Goal: Transaction & Acquisition: Complete application form

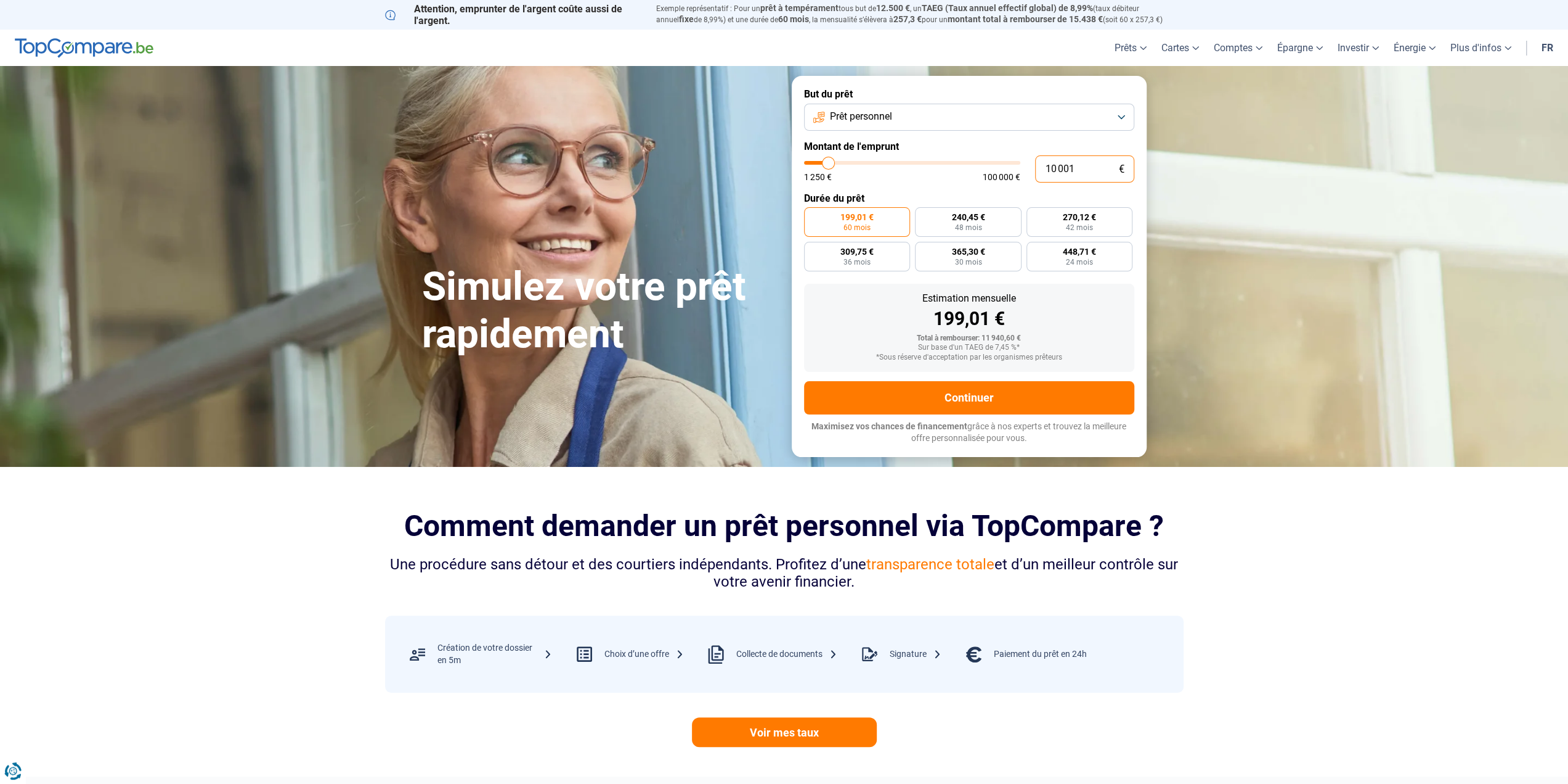
drag, startPoint x: 1074, startPoint y: 168, endPoint x: 1007, endPoint y: 170, distance: 67.0
click at [1011, 170] on div "10 001 € 1 250 € 100 000 €" at bounding box center [969, 169] width 330 height 27
type input "10000"
radio input "true"
type input "7"
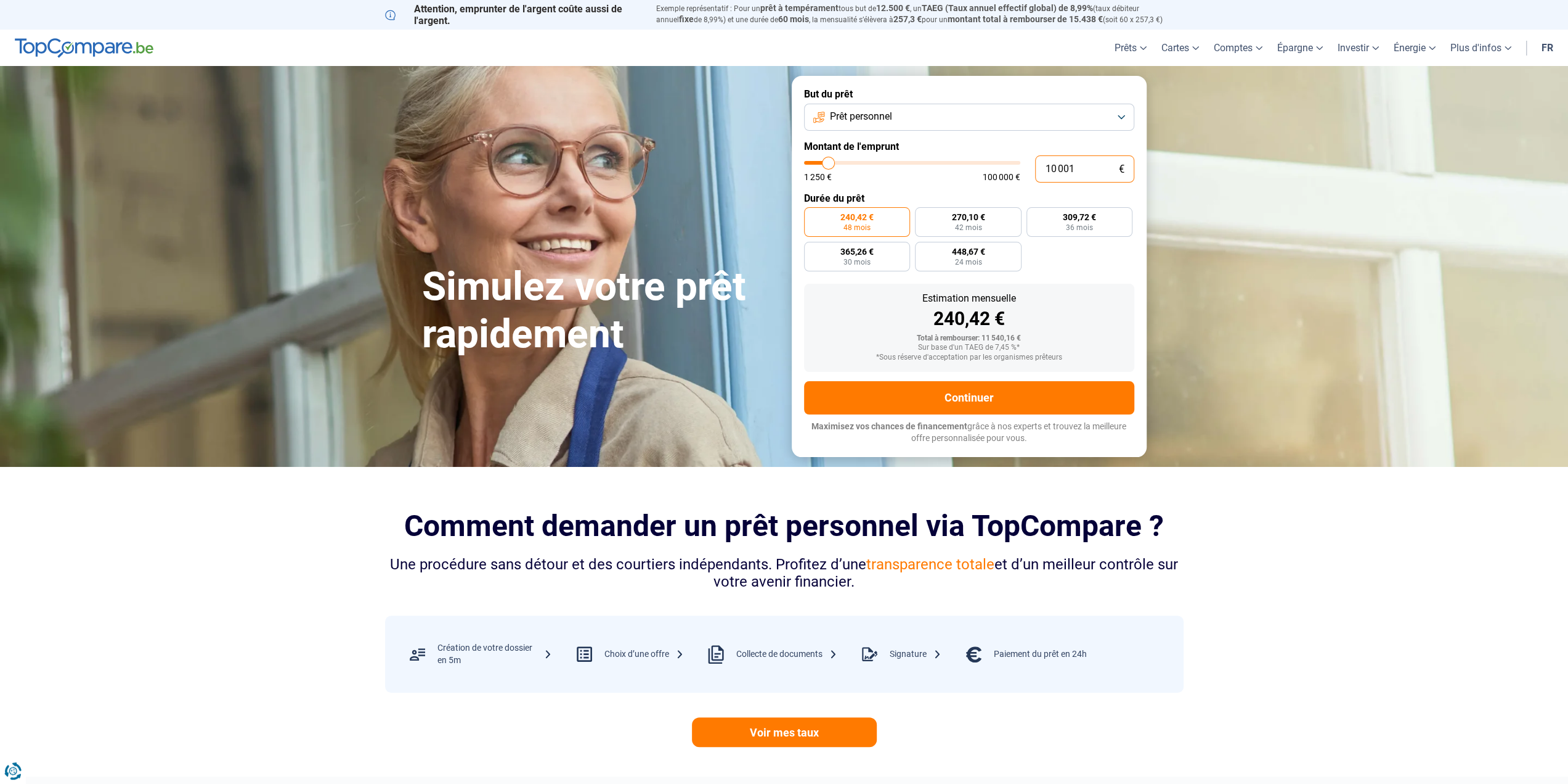
type input "1250"
type input "75"
type input "1250"
type input "750"
type input "1250"
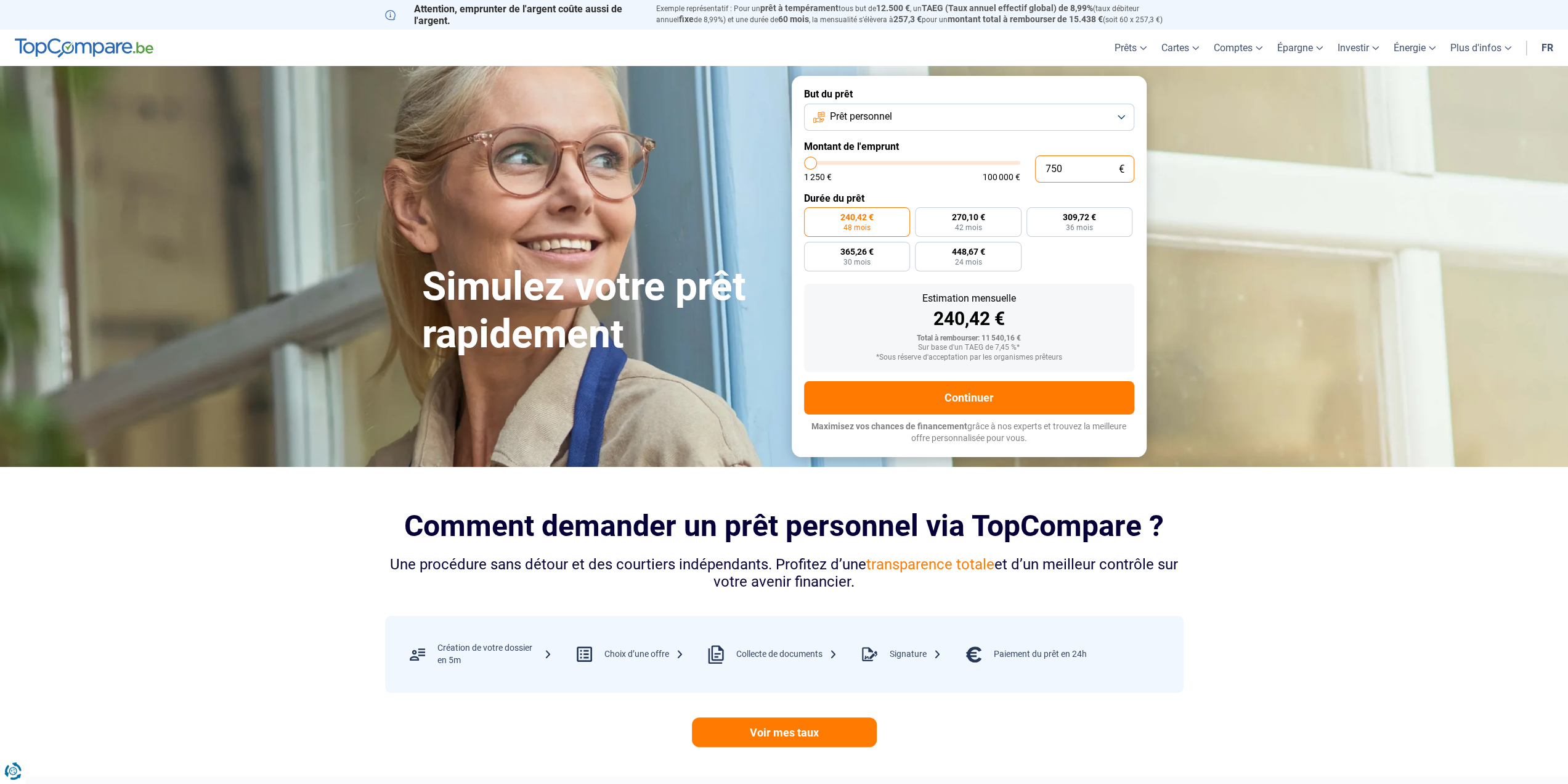
type input "7 500"
type input "7500"
radio input "true"
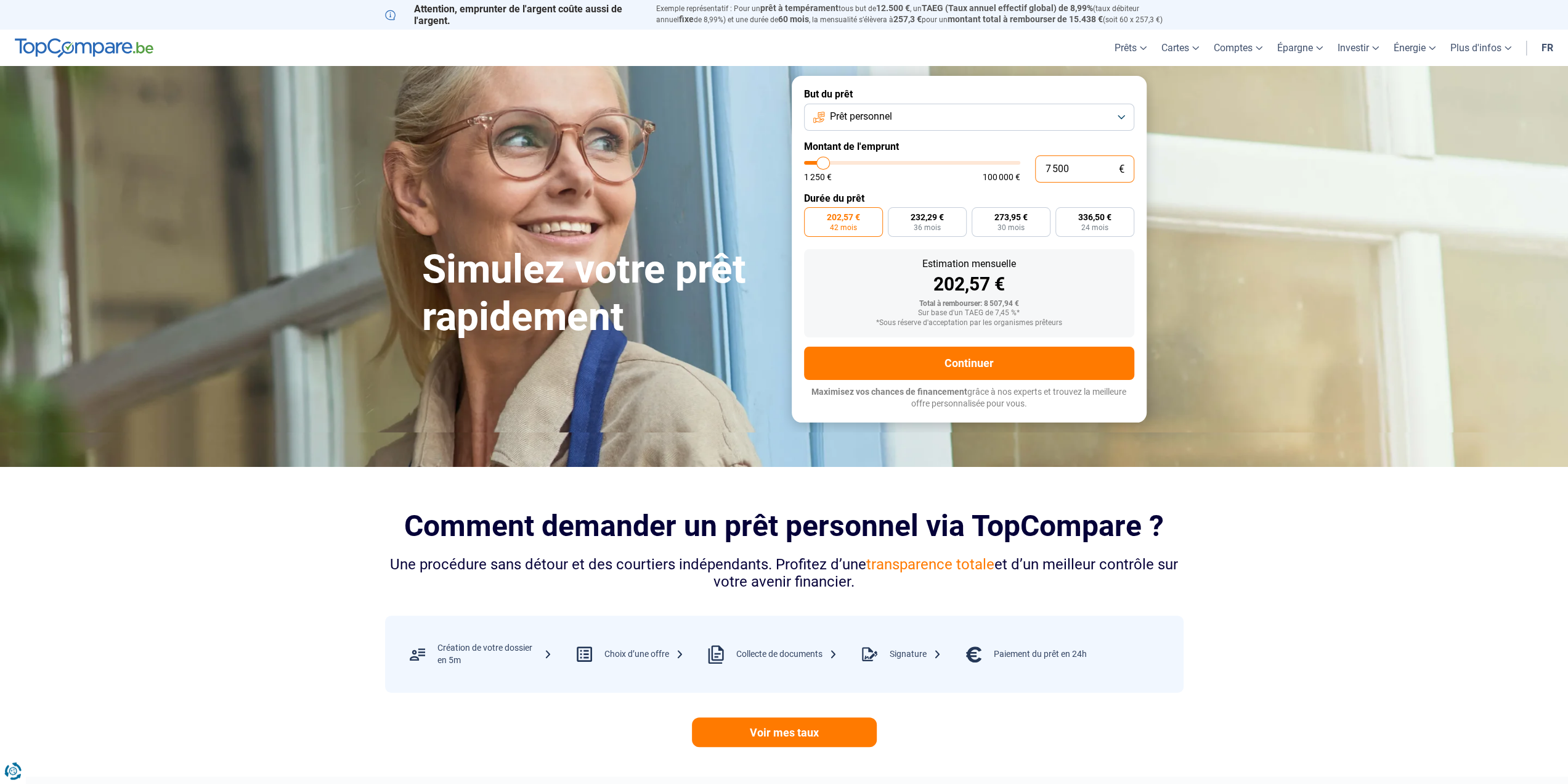
drag, startPoint x: 1071, startPoint y: 165, endPoint x: 1002, endPoint y: 171, distance: 69.3
click at [1002, 171] on div "7 500 € 1 250 € 100 000 €" at bounding box center [969, 169] width 330 height 27
type input "6"
type input "1250"
type input "60"
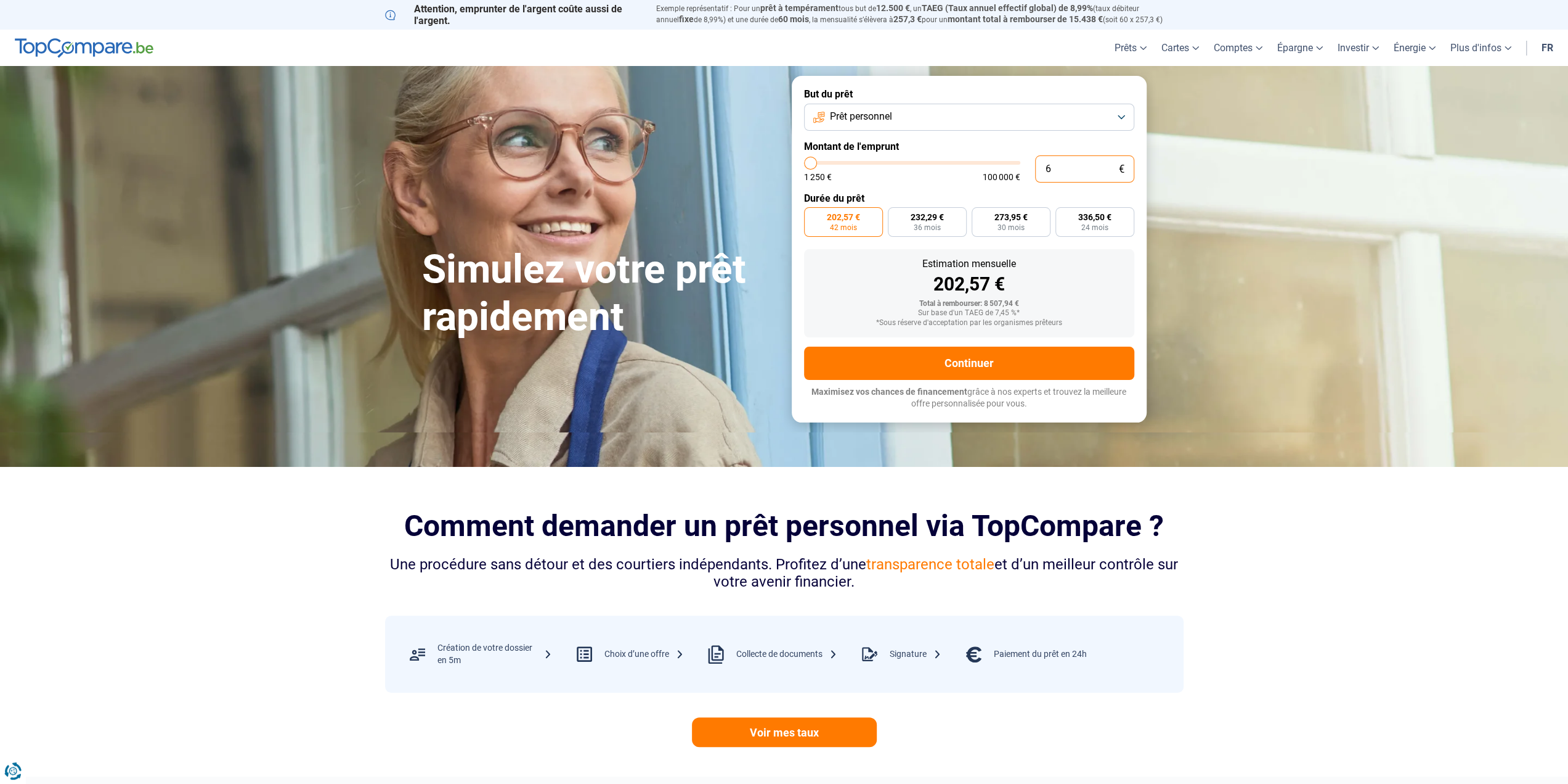
type input "1250"
type input "600"
type input "1250"
type input "6 000"
type input "6000"
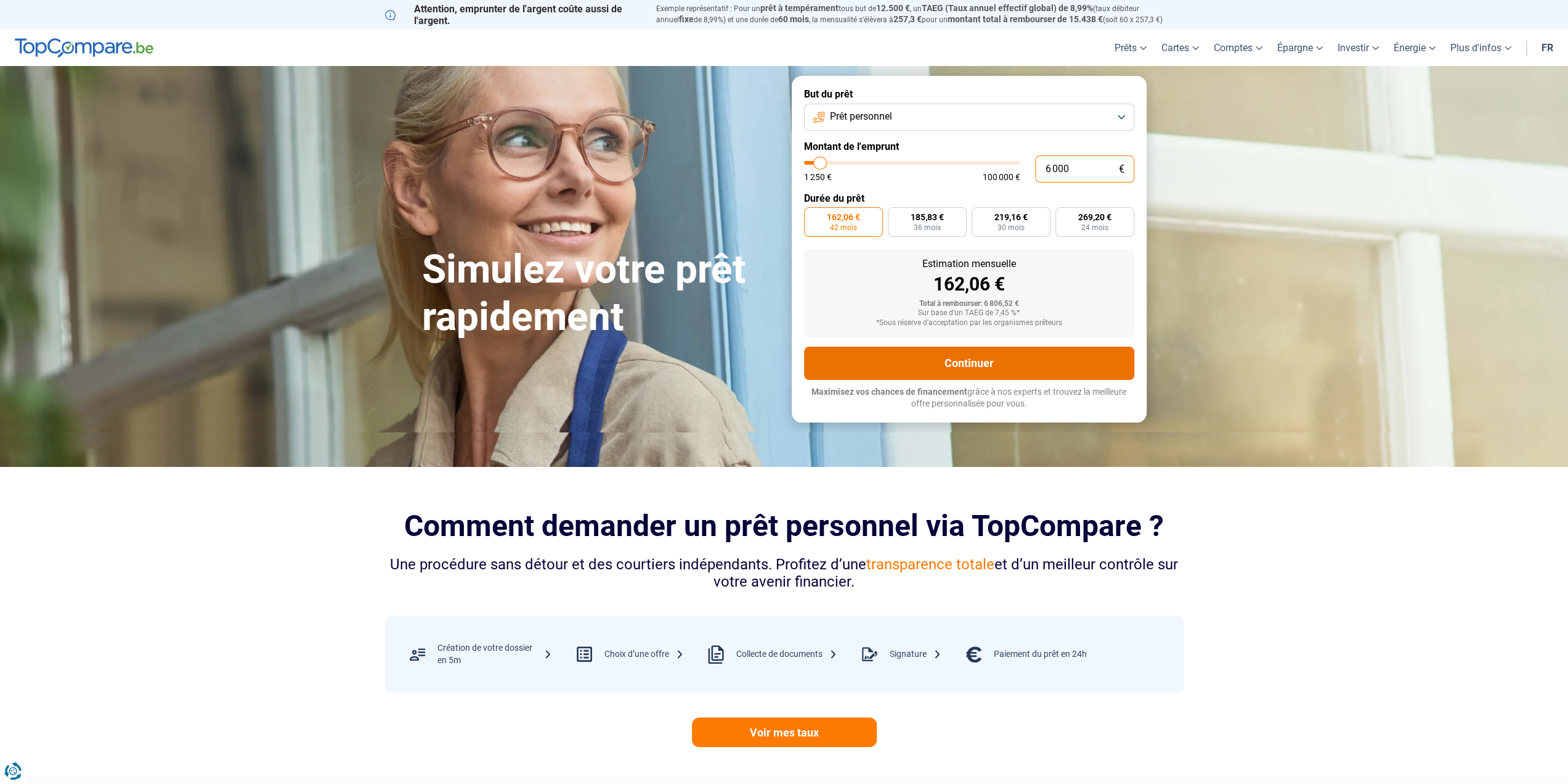
type input "6 000"
click at [1025, 350] on button "Continuer" at bounding box center [969, 363] width 330 height 33
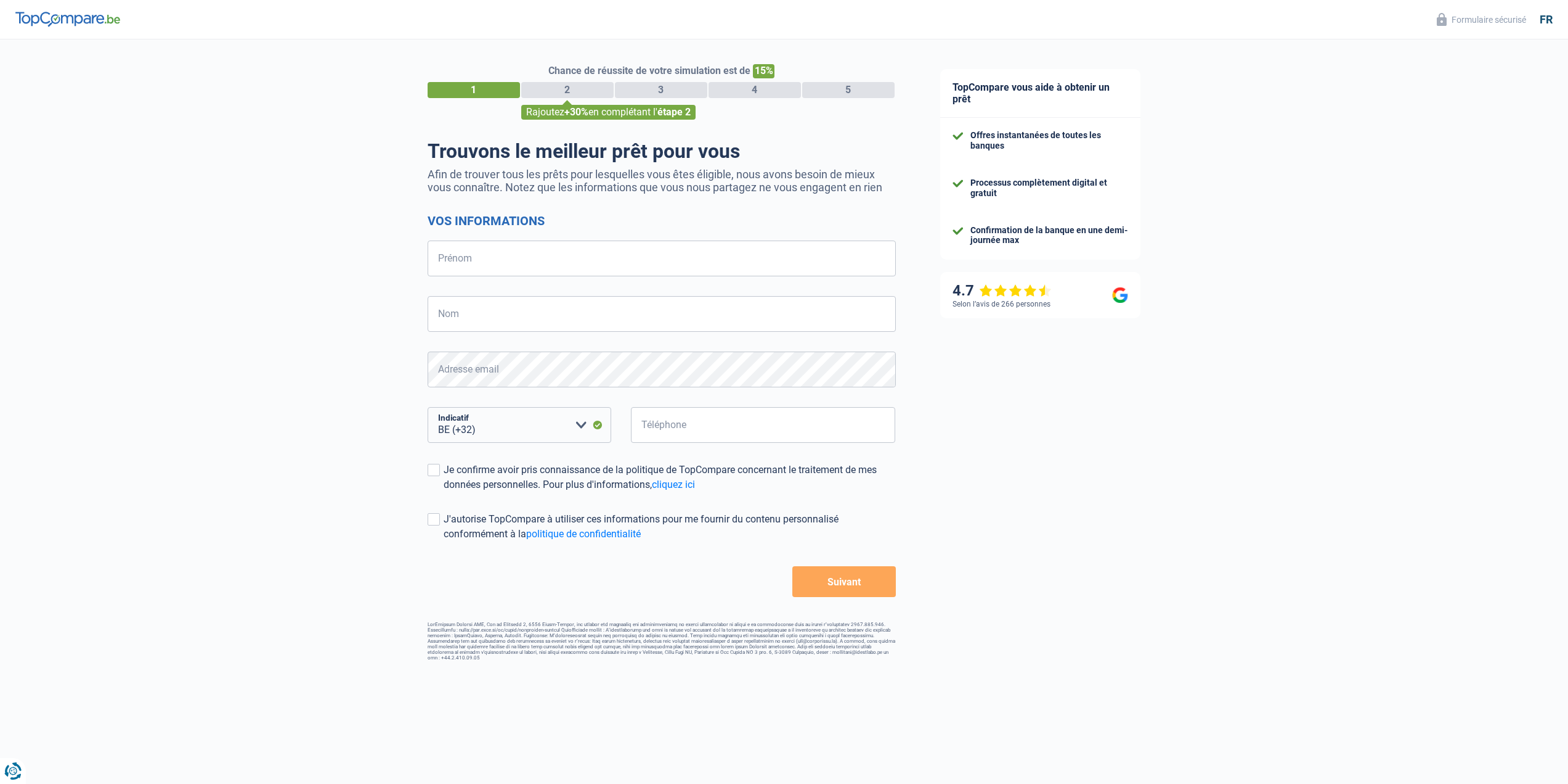
select select "32"
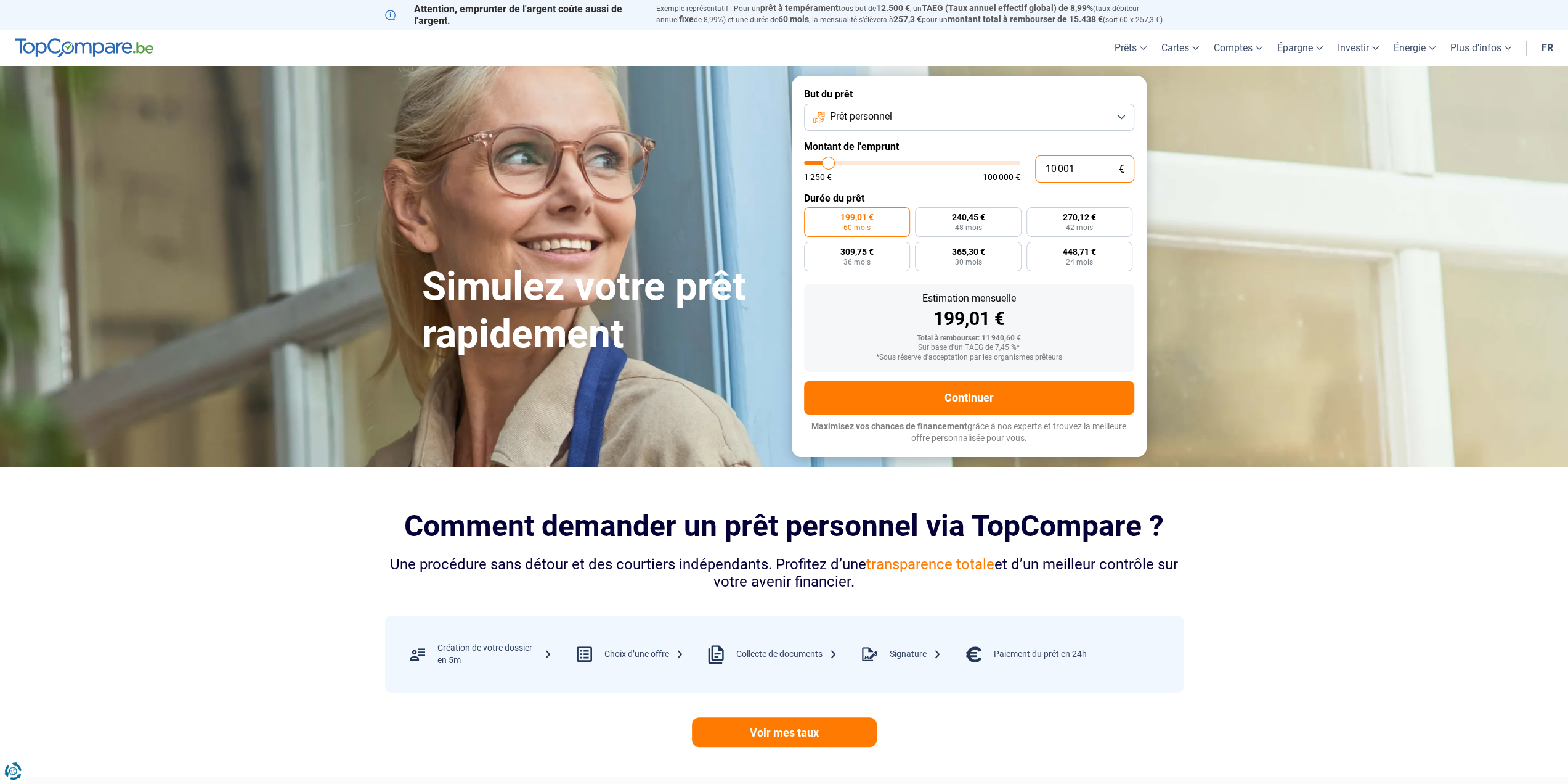
drag, startPoint x: 1083, startPoint y: 167, endPoint x: 991, endPoint y: 177, distance: 92.5
click at [991, 177] on div "10 001 € 1 250 € 100 000 €" at bounding box center [969, 169] width 330 height 27
type input "8"
type input "1250"
type input "80"
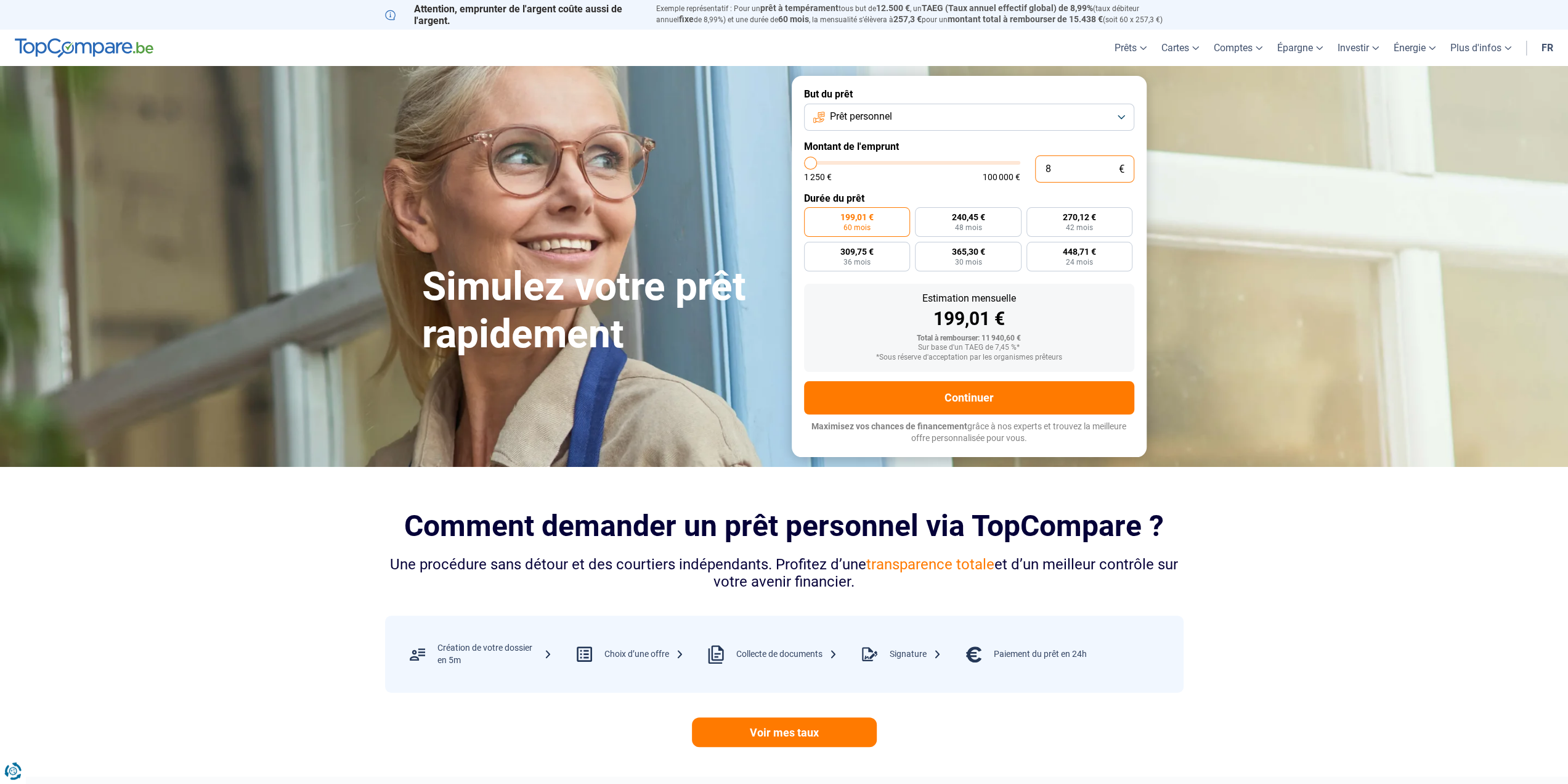
type input "1250"
type input "800"
type input "1250"
type input "8 000"
type input "8000"
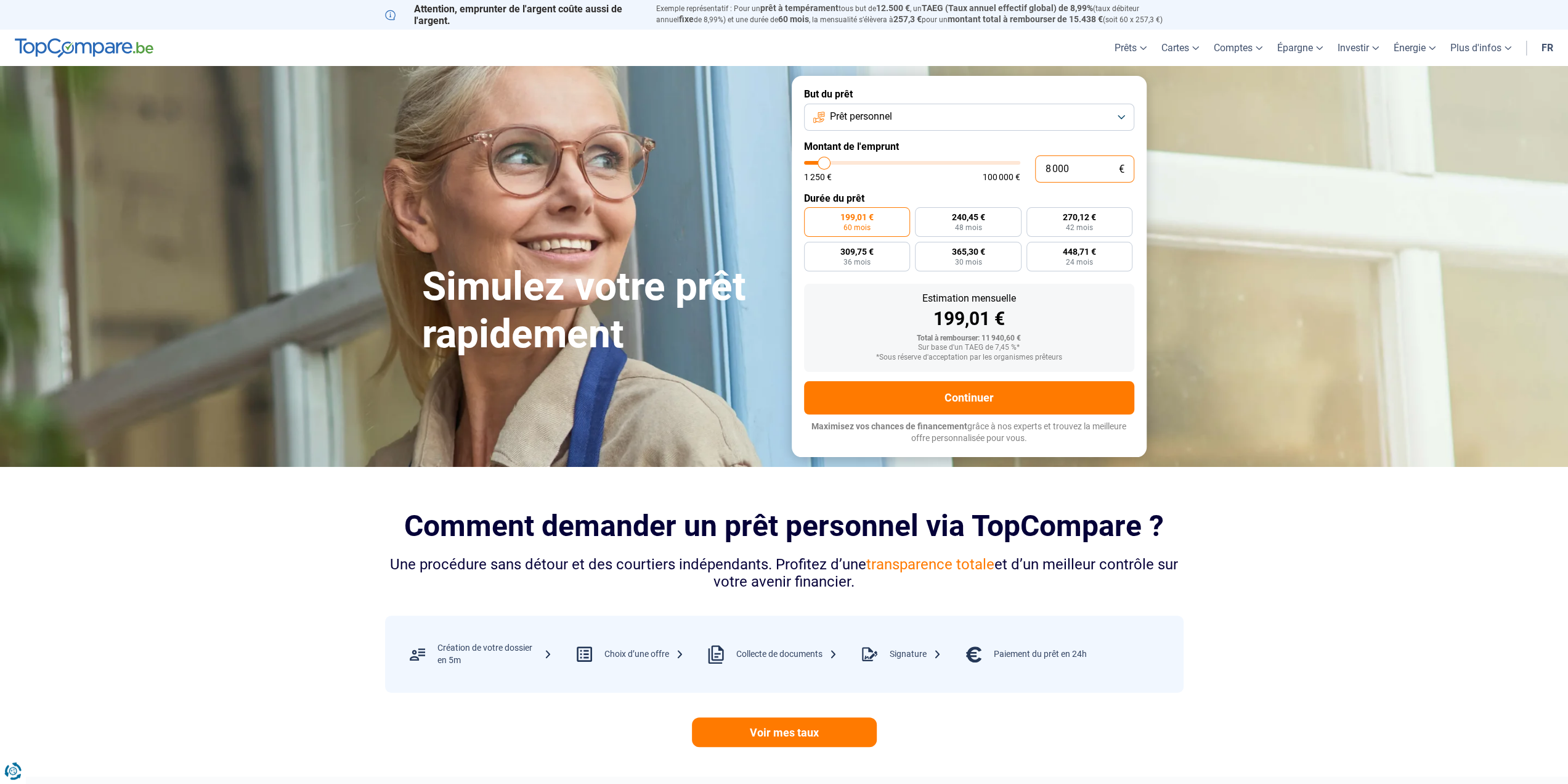
radio input "true"
type input "8 000"
click at [1081, 386] on button "Continuer" at bounding box center [969, 397] width 330 height 33
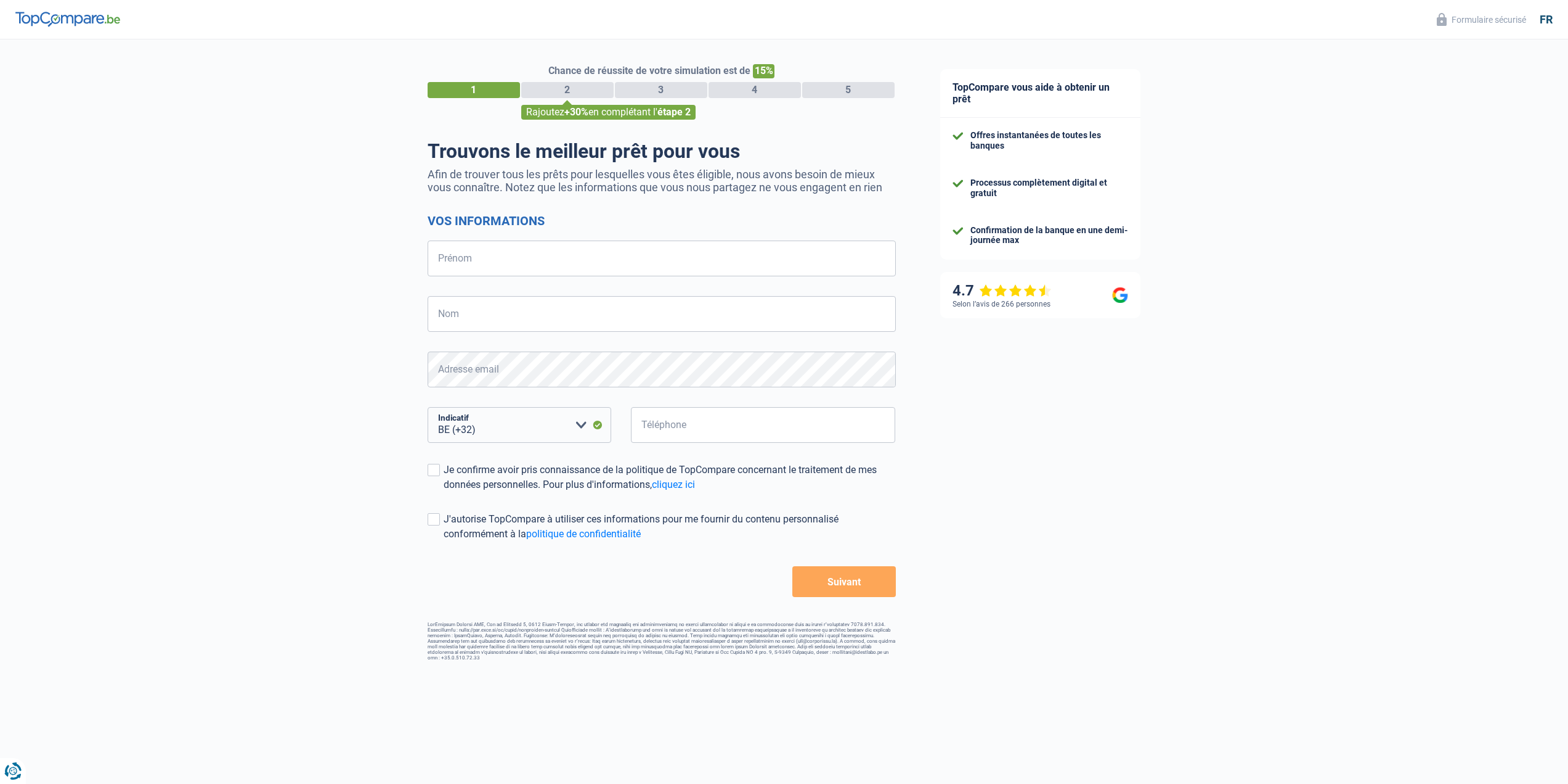
select select "32"
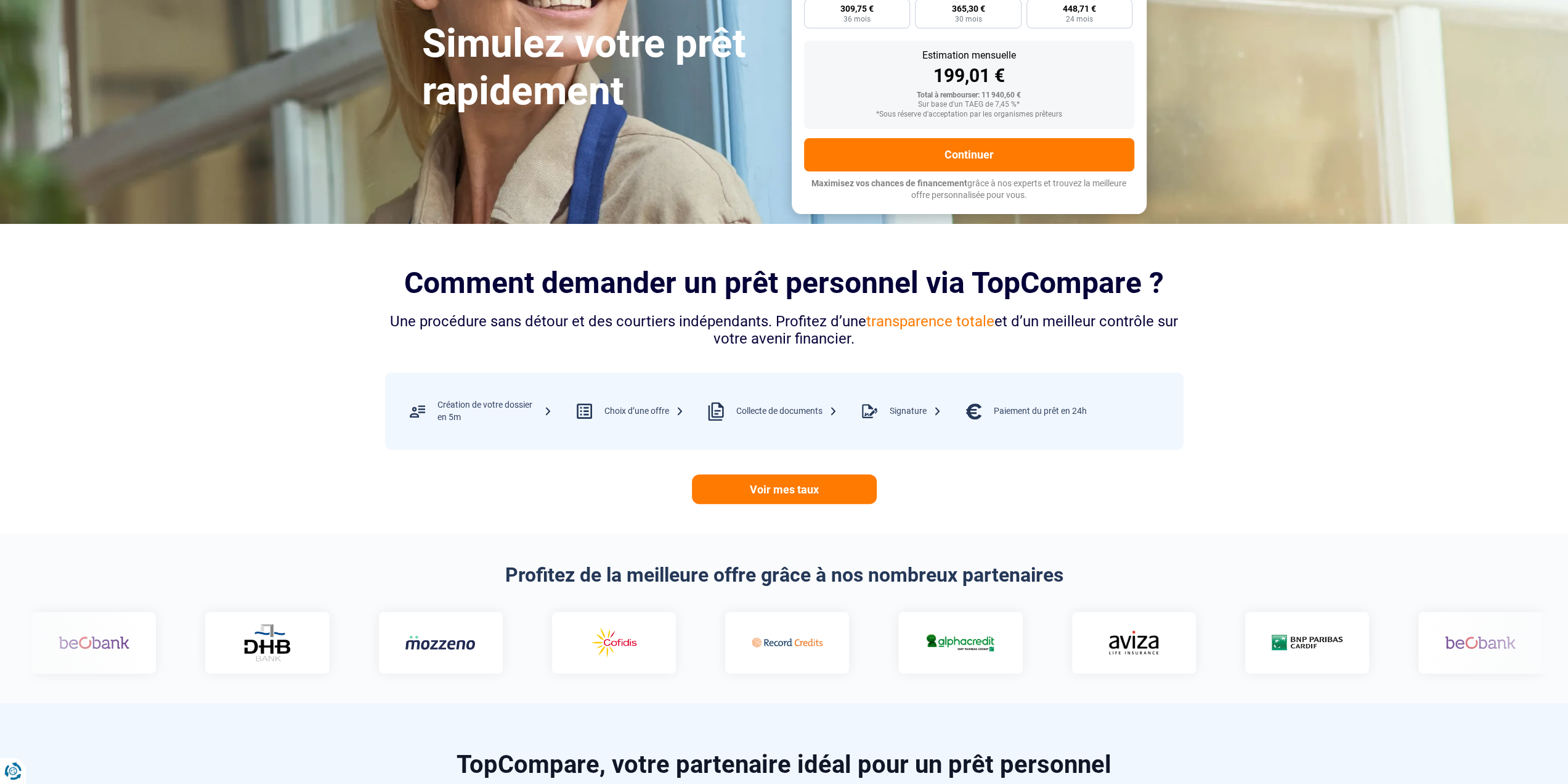
scroll to position [247, 0]
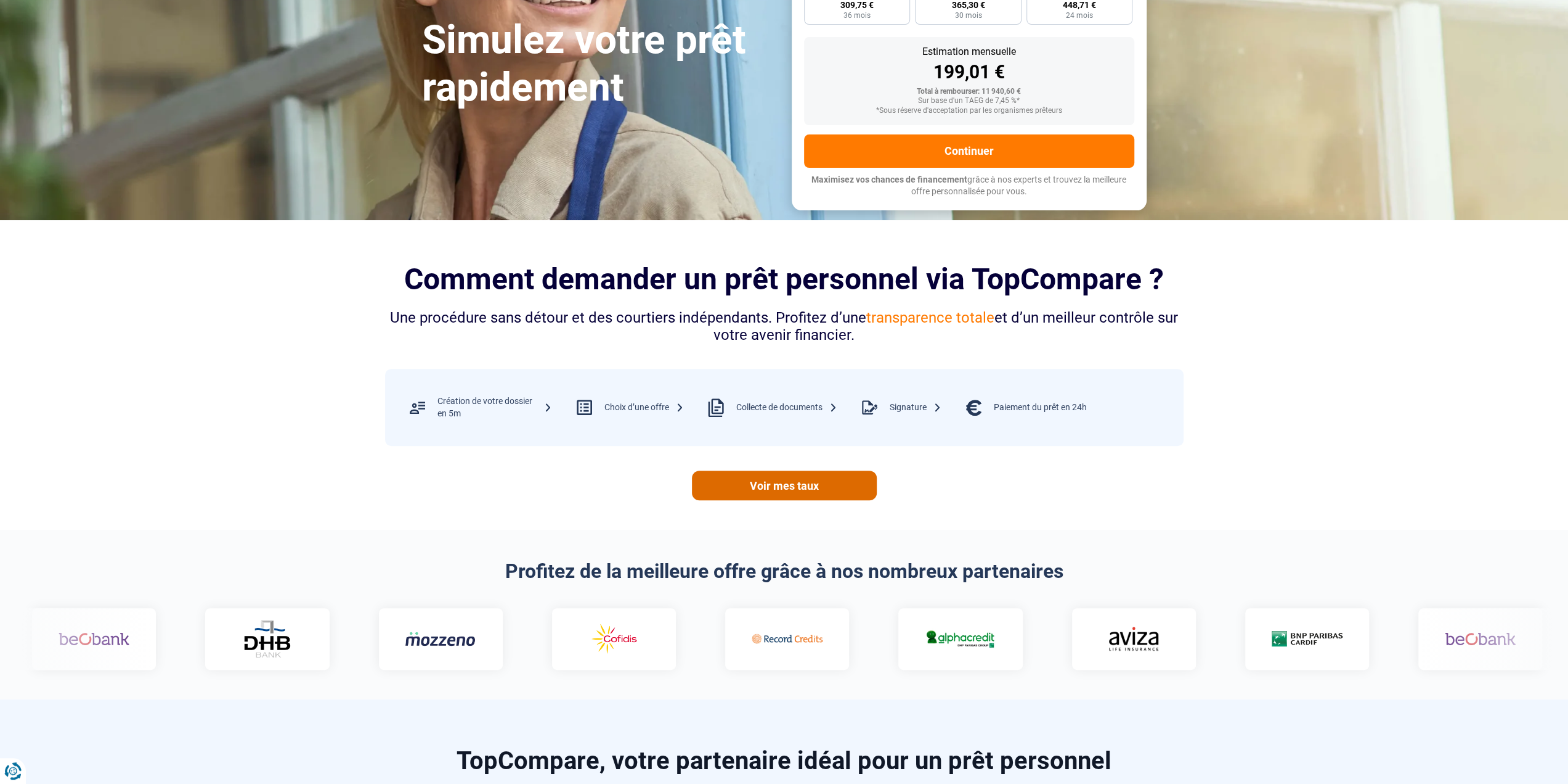
click at [797, 488] on link "Voir mes taux" at bounding box center [784, 485] width 185 height 30
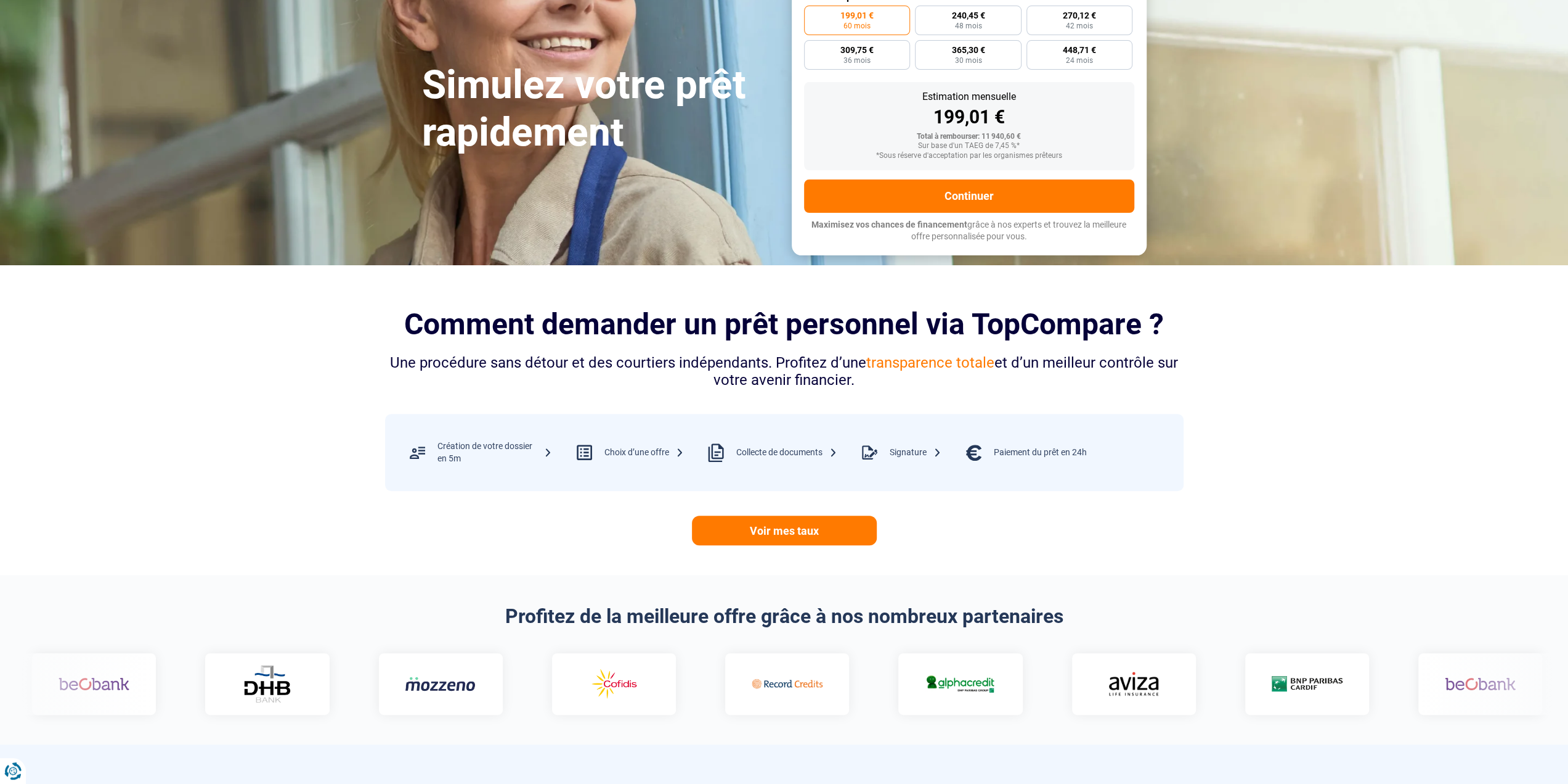
scroll to position [0, 0]
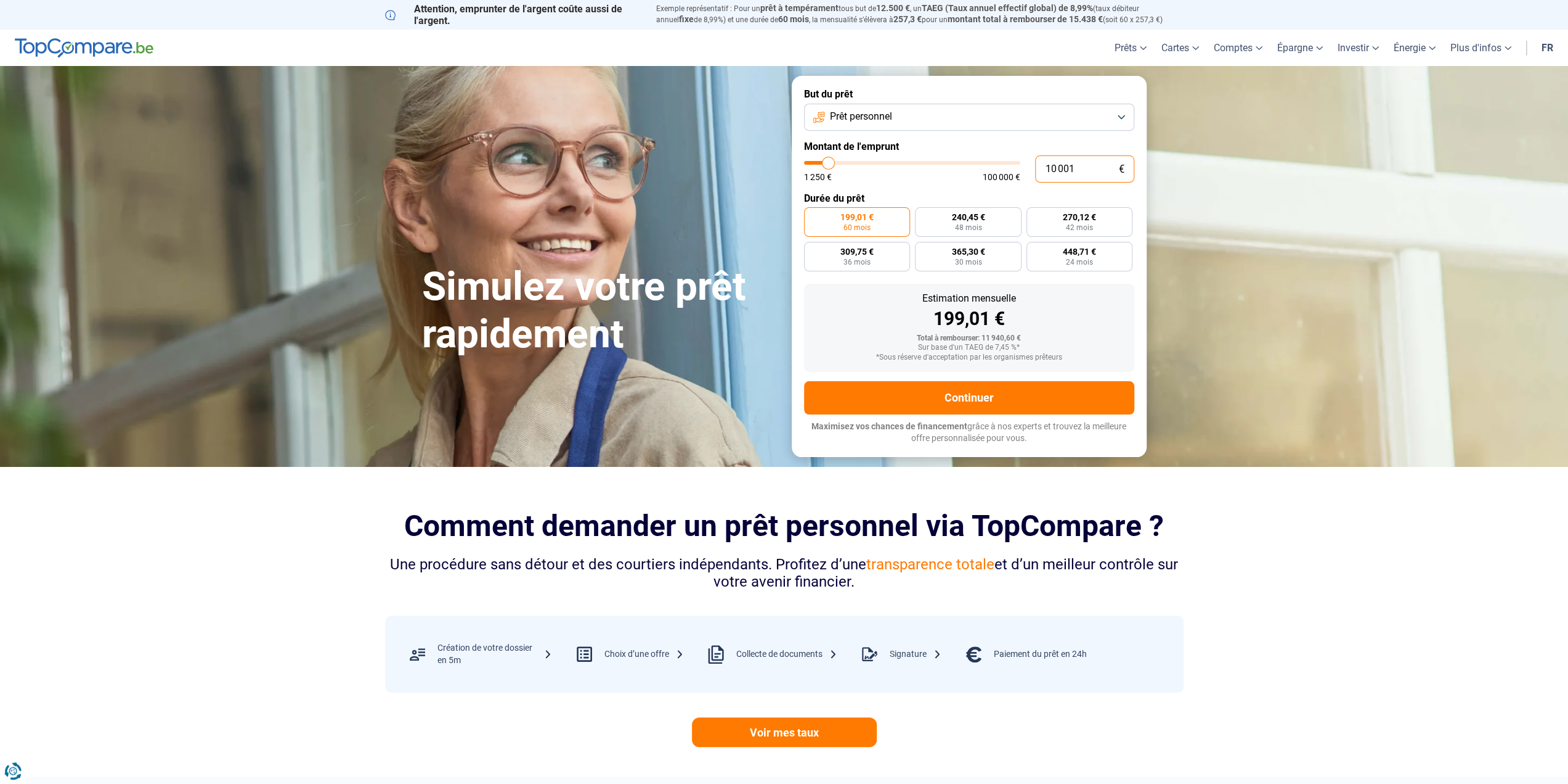
drag, startPoint x: 1078, startPoint y: 170, endPoint x: 1048, endPoint y: 171, distance: 30.0
click at [1048, 171] on input "10 001" at bounding box center [1084, 169] width 99 height 27
type input "9"
type input "1250"
type input "90"
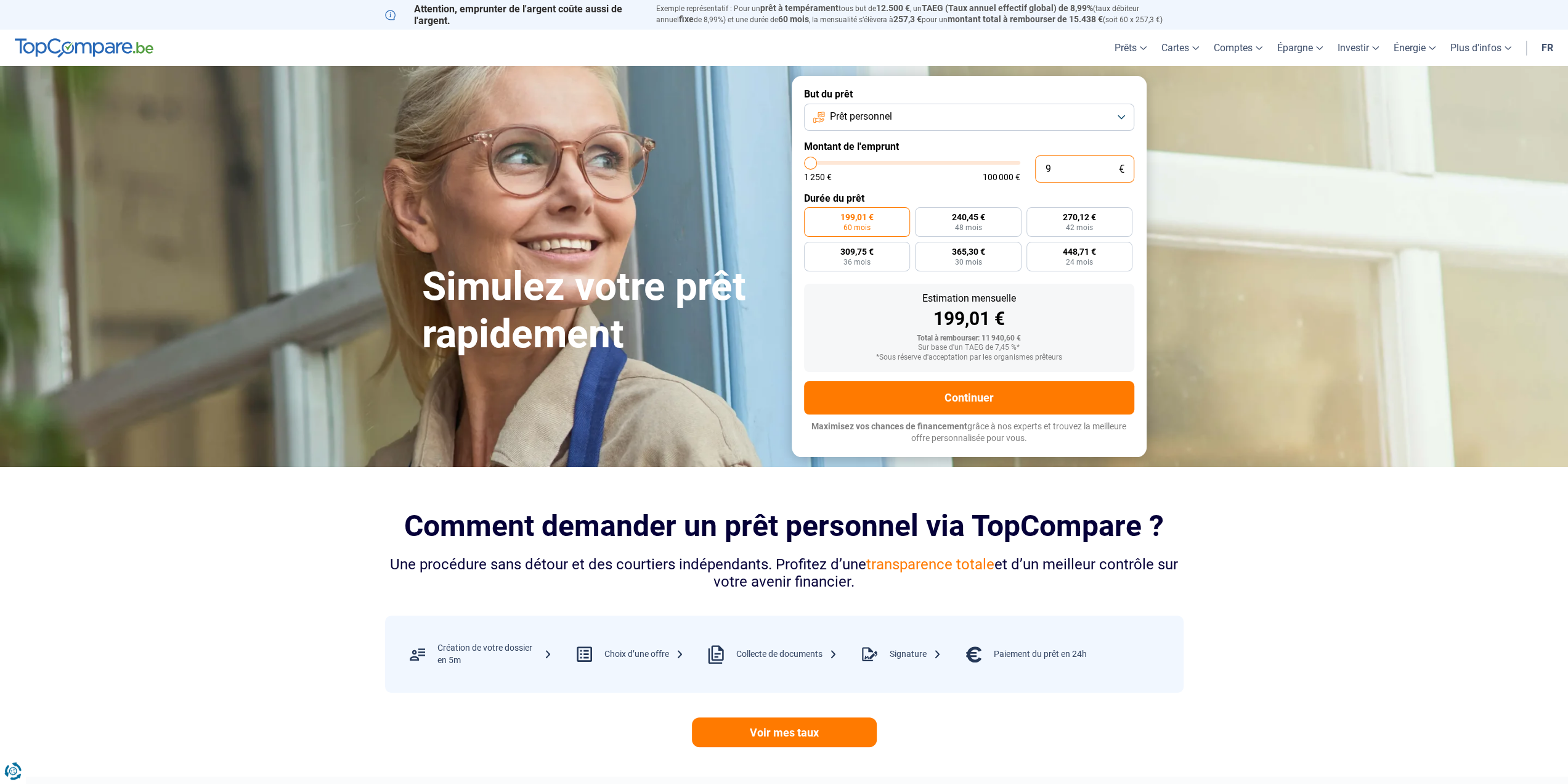
type input "1250"
type input "900"
type input "1250"
type input "9 000"
type input "9000"
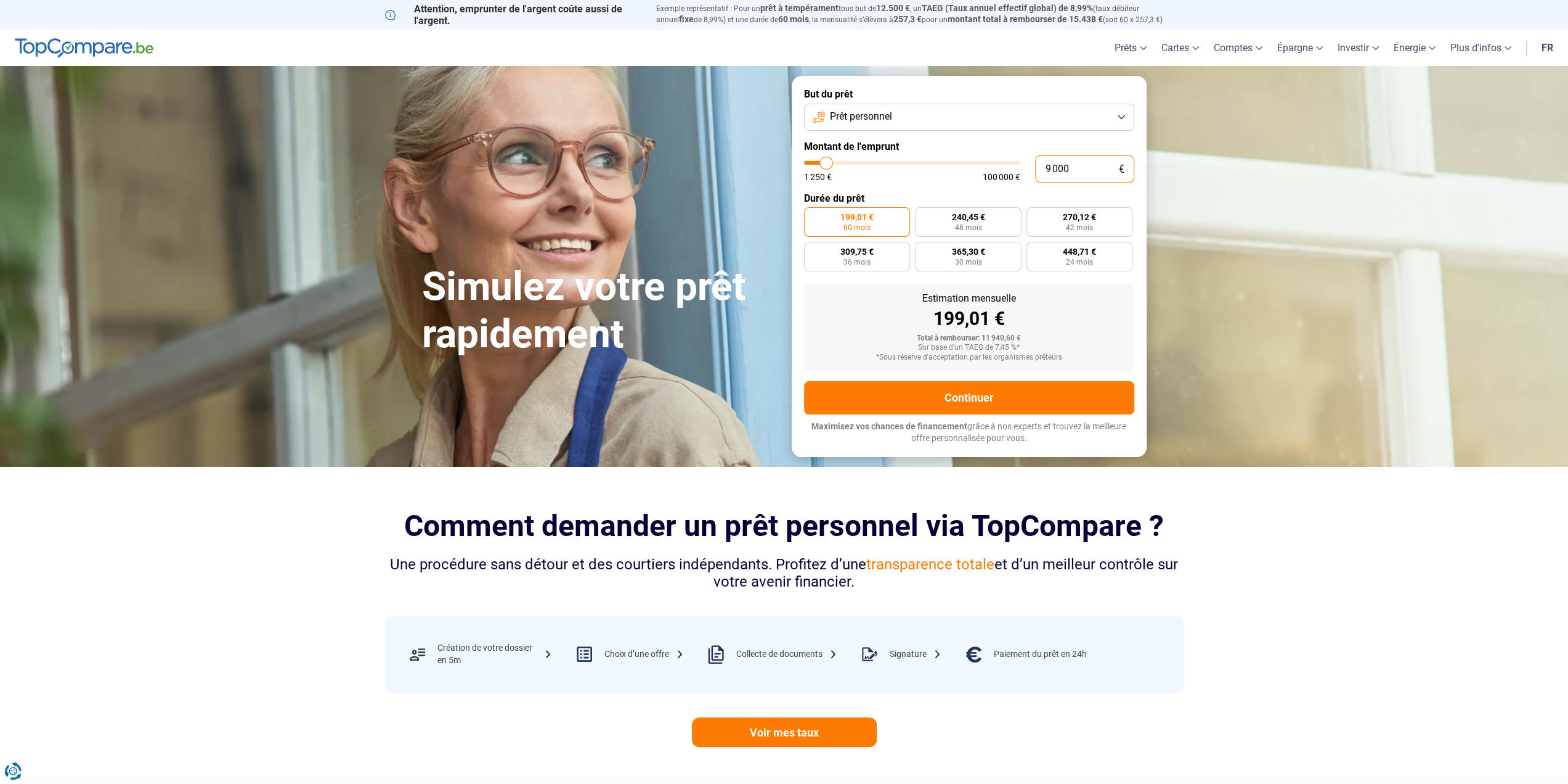
radio input "true"
drag, startPoint x: 1074, startPoint y: 166, endPoint x: 989, endPoint y: 167, distance: 85.0
click at [989, 167] on div "9 000 € 1 250 € 100 000 €" at bounding box center [969, 169] width 330 height 27
type input "8"
type input "1250"
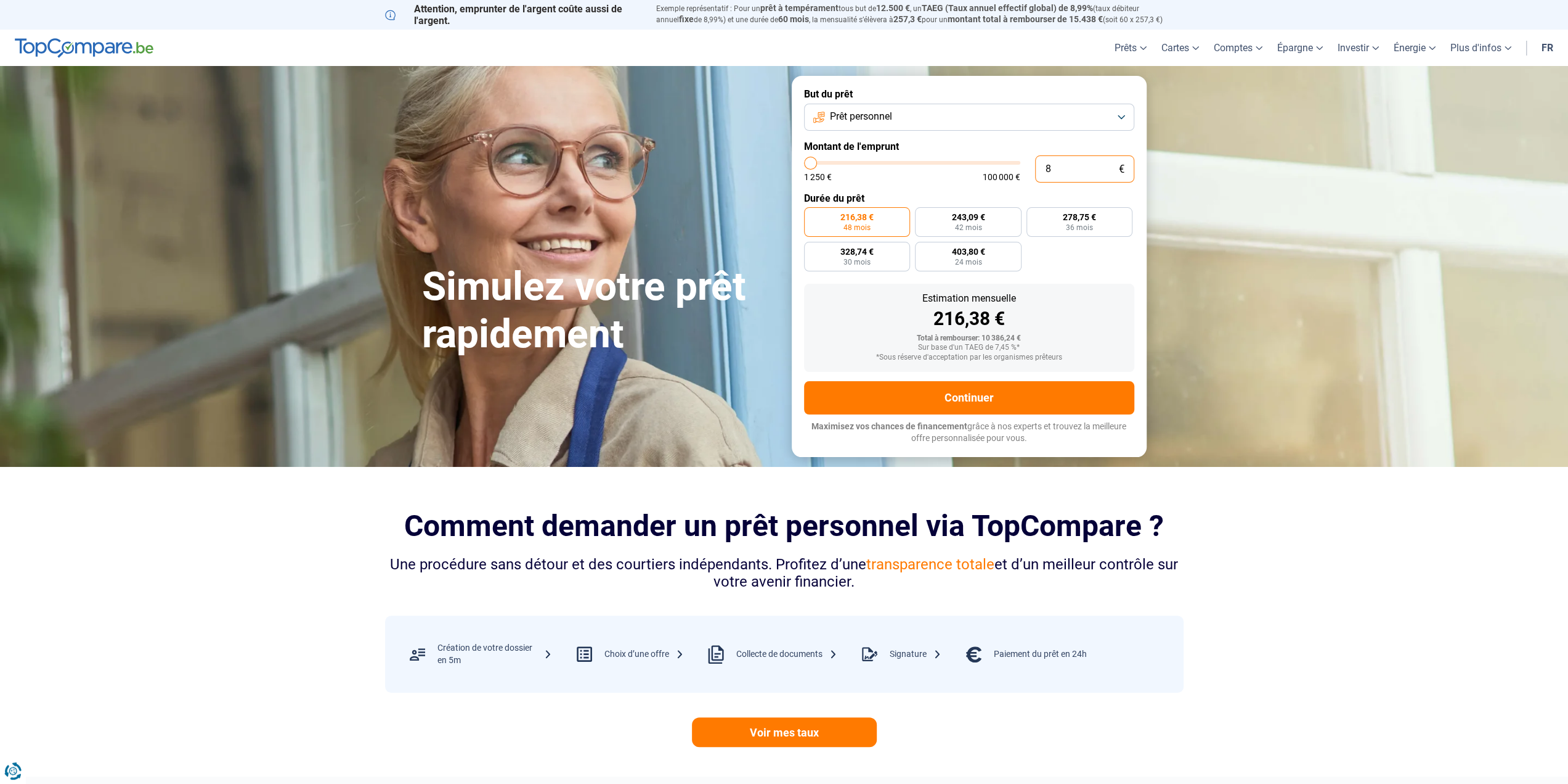
type input "80"
type input "1250"
type input "800"
type input "1250"
type input "8 000"
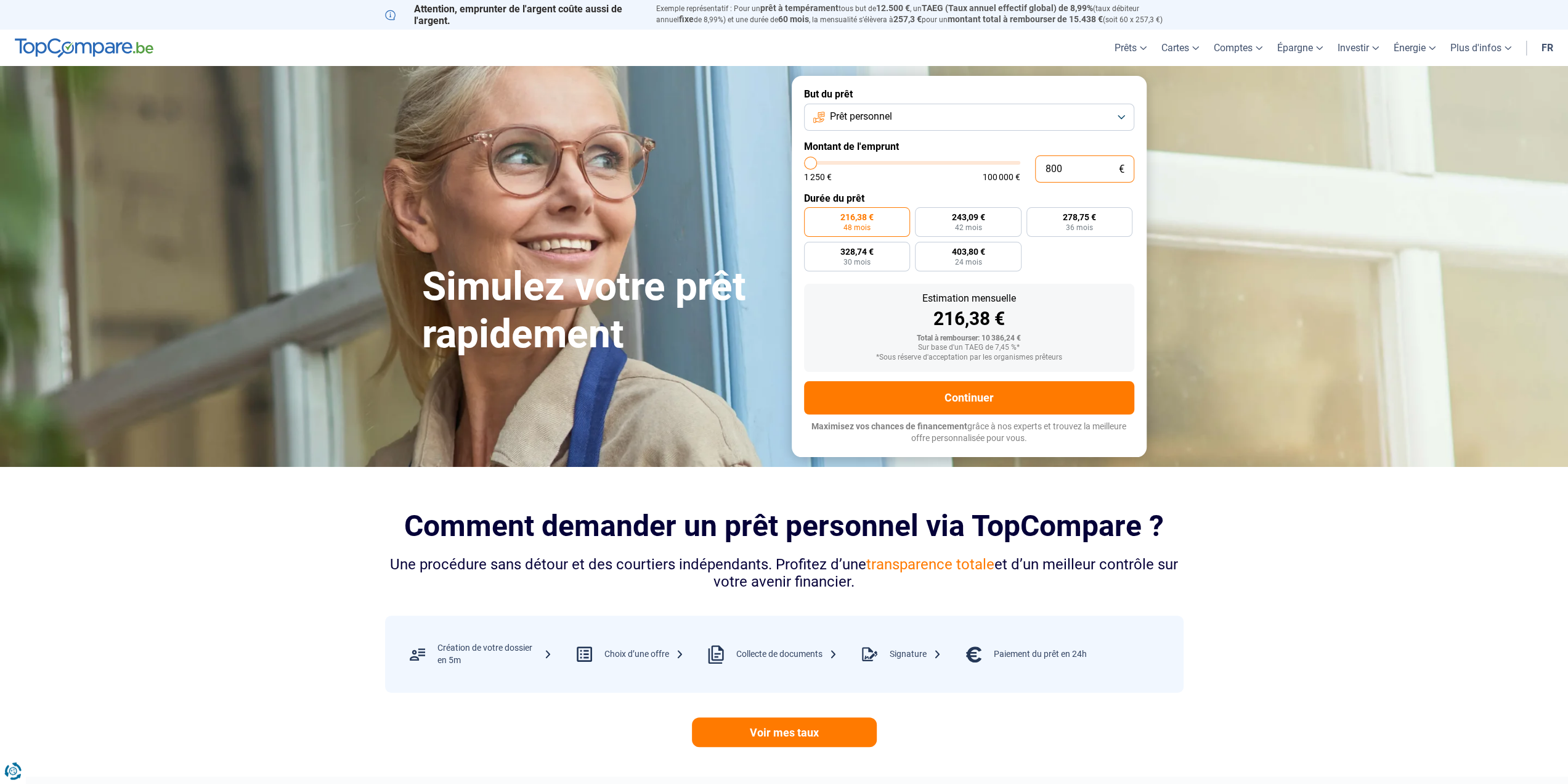
type input "8000"
type input "8 000"
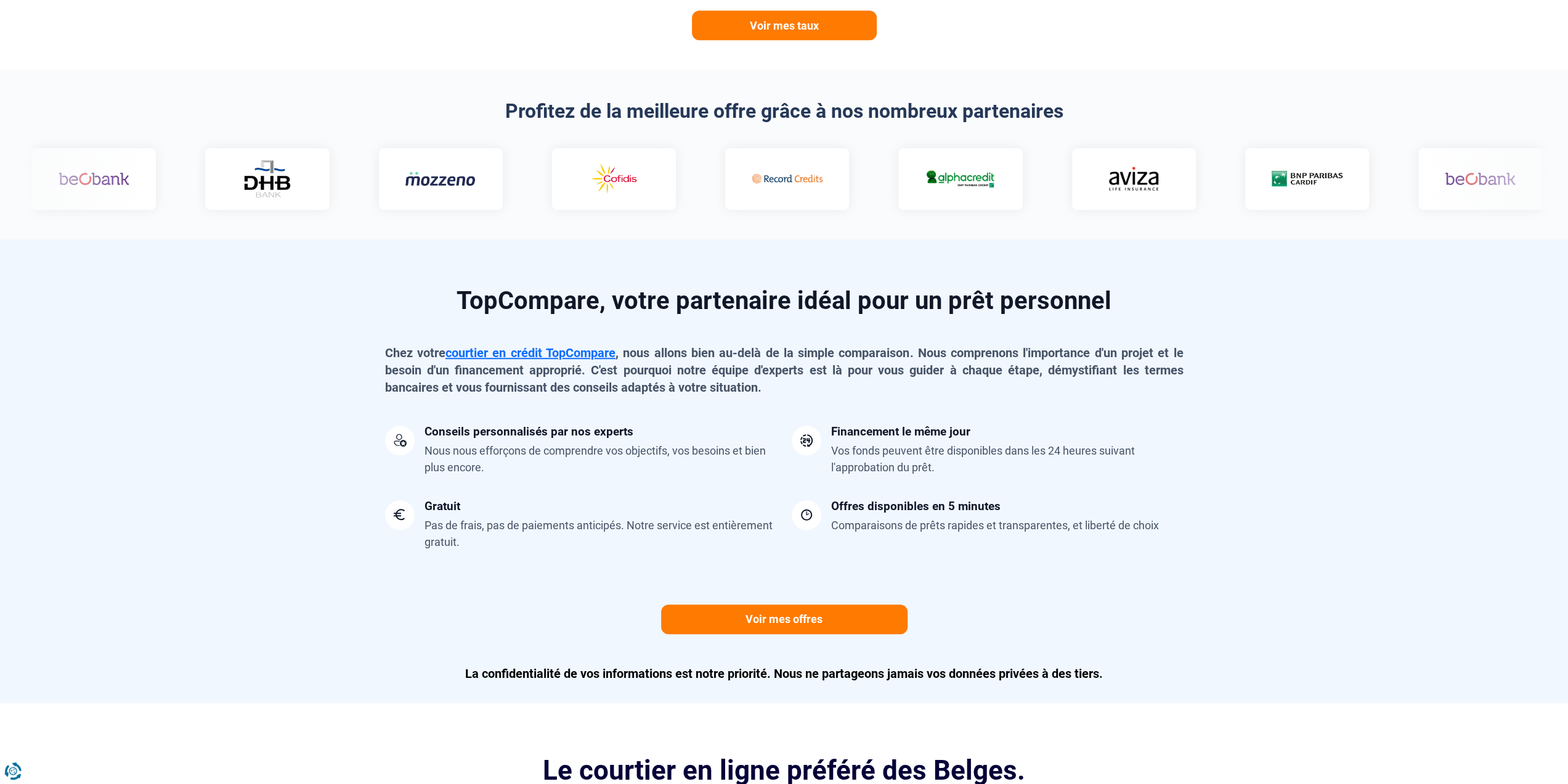
scroll to position [863, 0]
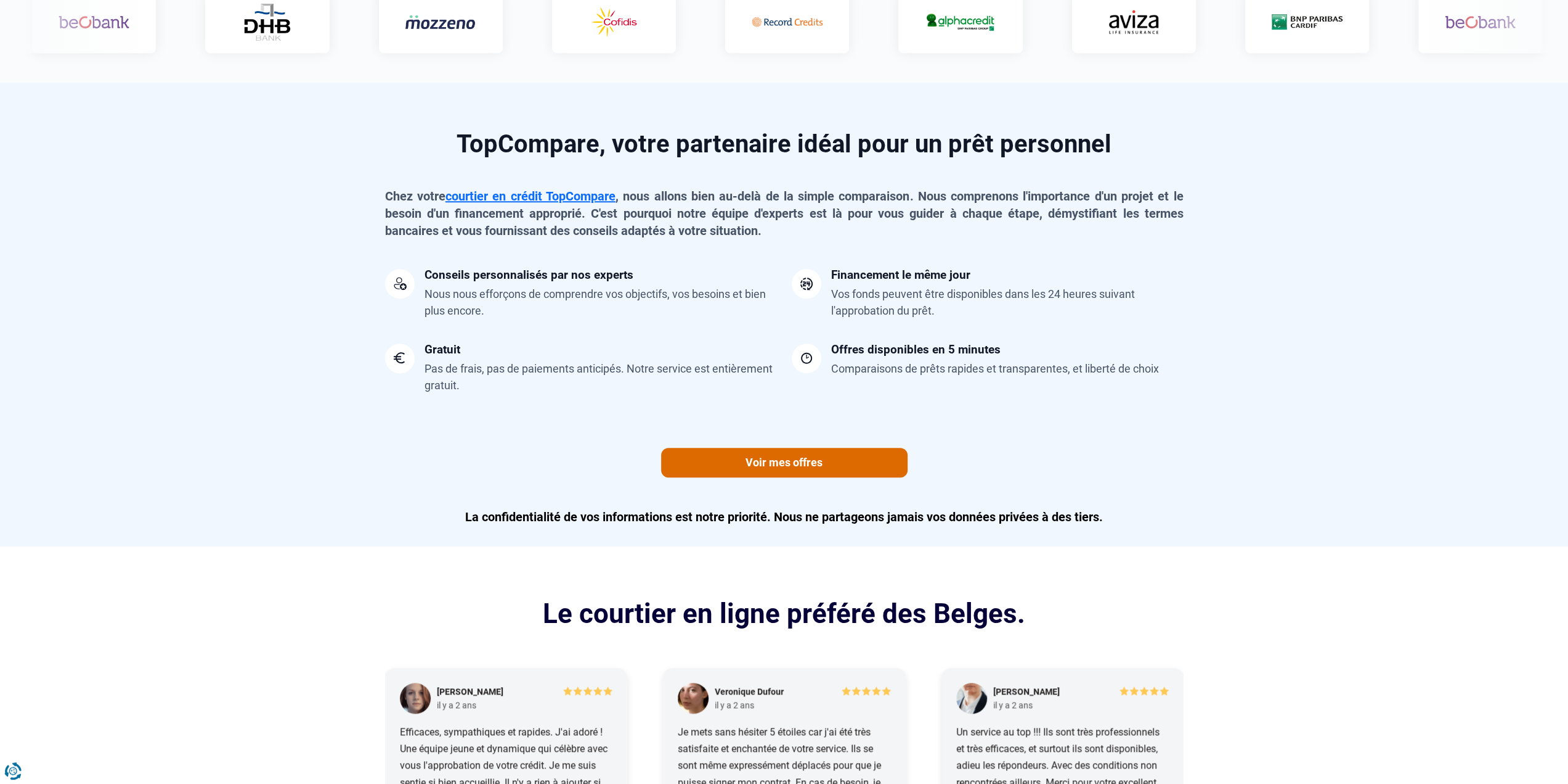
click at [793, 463] on link "Voir mes offres" at bounding box center [784, 462] width 246 height 30
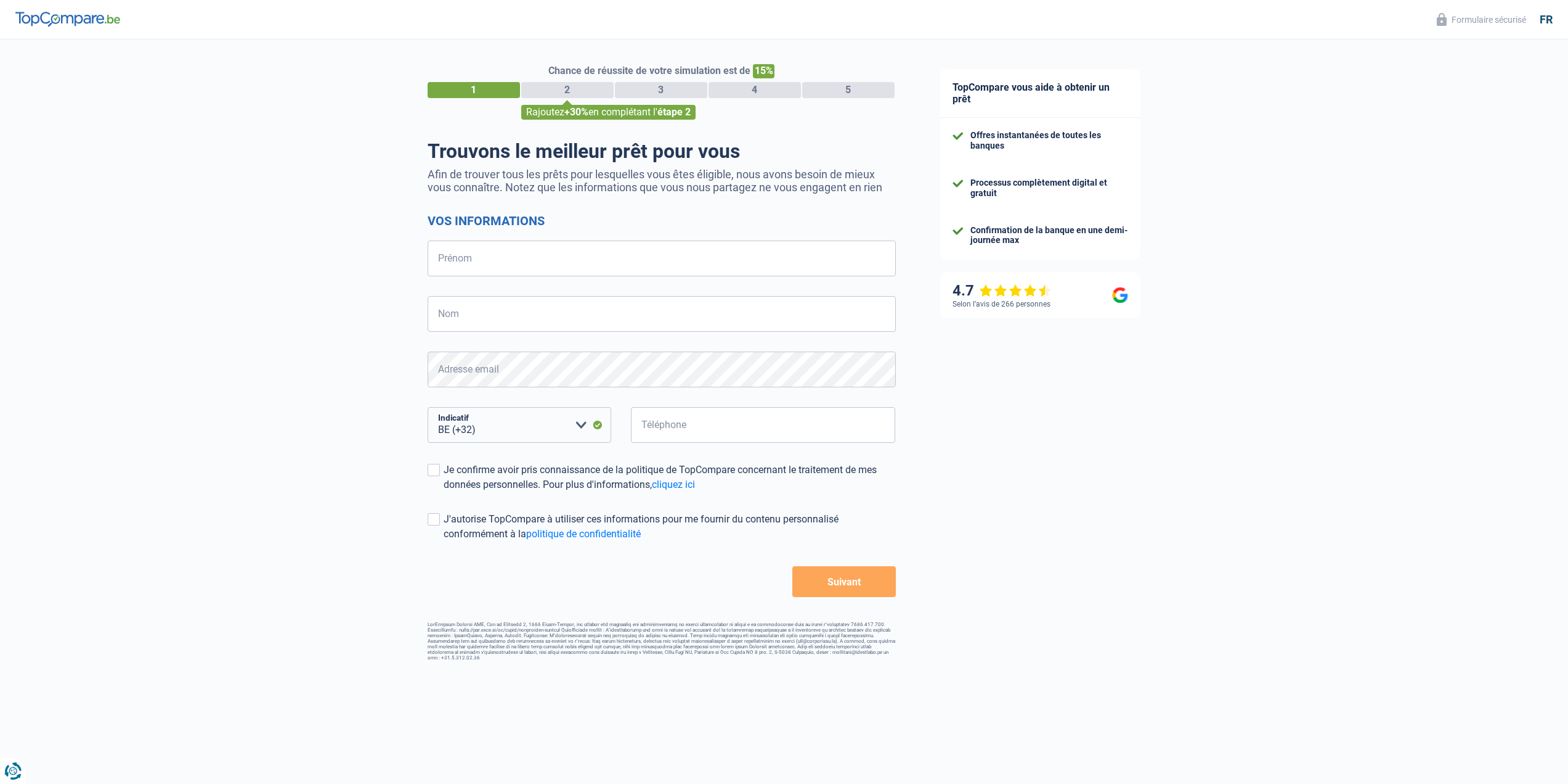
select select "32"
click at [581, 261] on input "Prénom" at bounding box center [662, 258] width 469 height 36
type input "[PERSON_NAME]"
type input "Zuffanti"
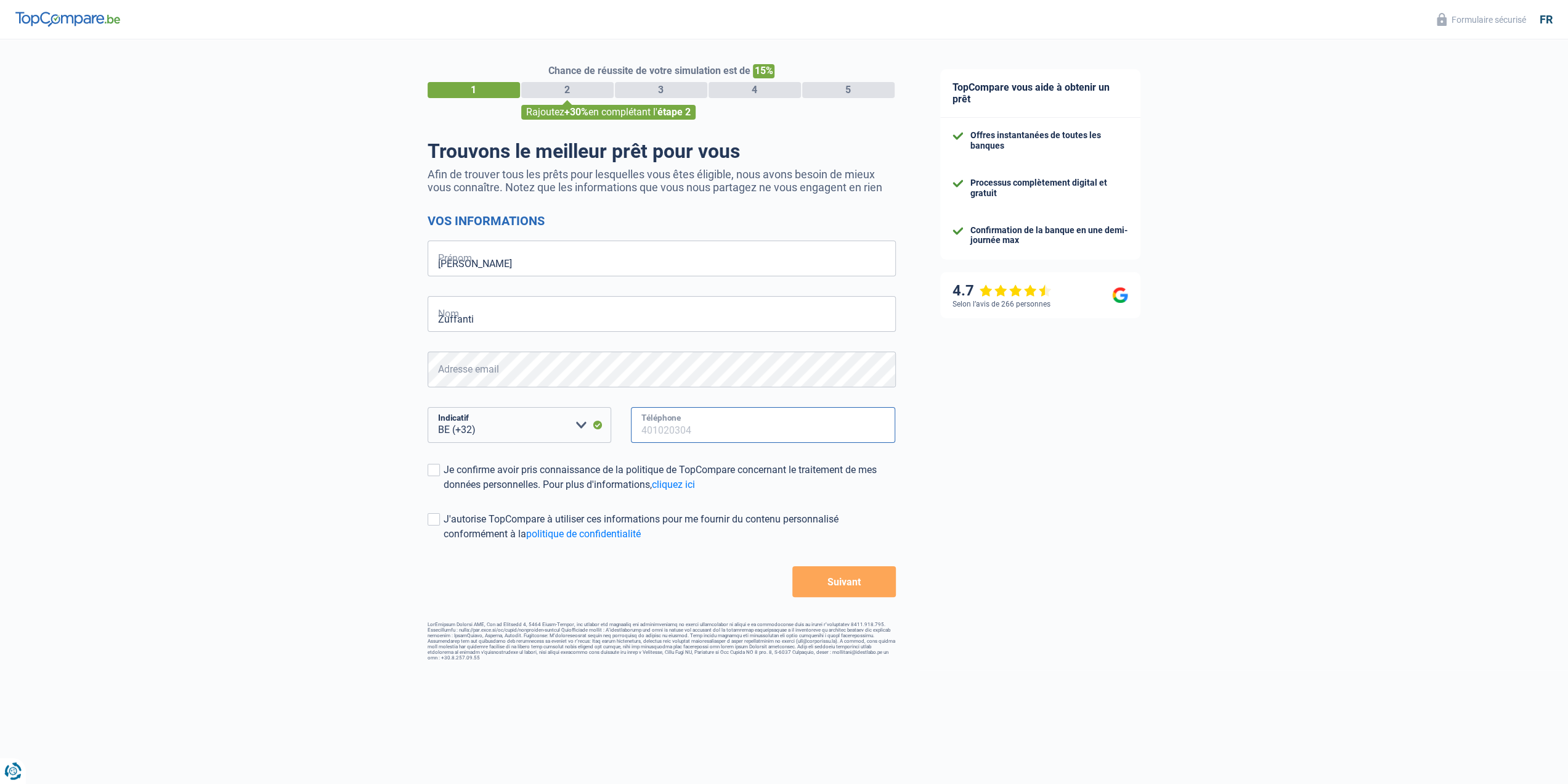
type input "478577249"
click at [434, 473] on span at bounding box center [433, 470] width 12 height 12
click at [443, 492] on input "Je confirme avoir pris connaissance de la politique de TopCompare concernant le…" at bounding box center [443, 492] width 0 height 0
click at [427, 520] on span at bounding box center [433, 519] width 12 height 12
click at [443, 542] on input "J'autorise TopCompare à utiliser ces informations pour me fournir du contenu pe…" at bounding box center [443, 542] width 0 height 0
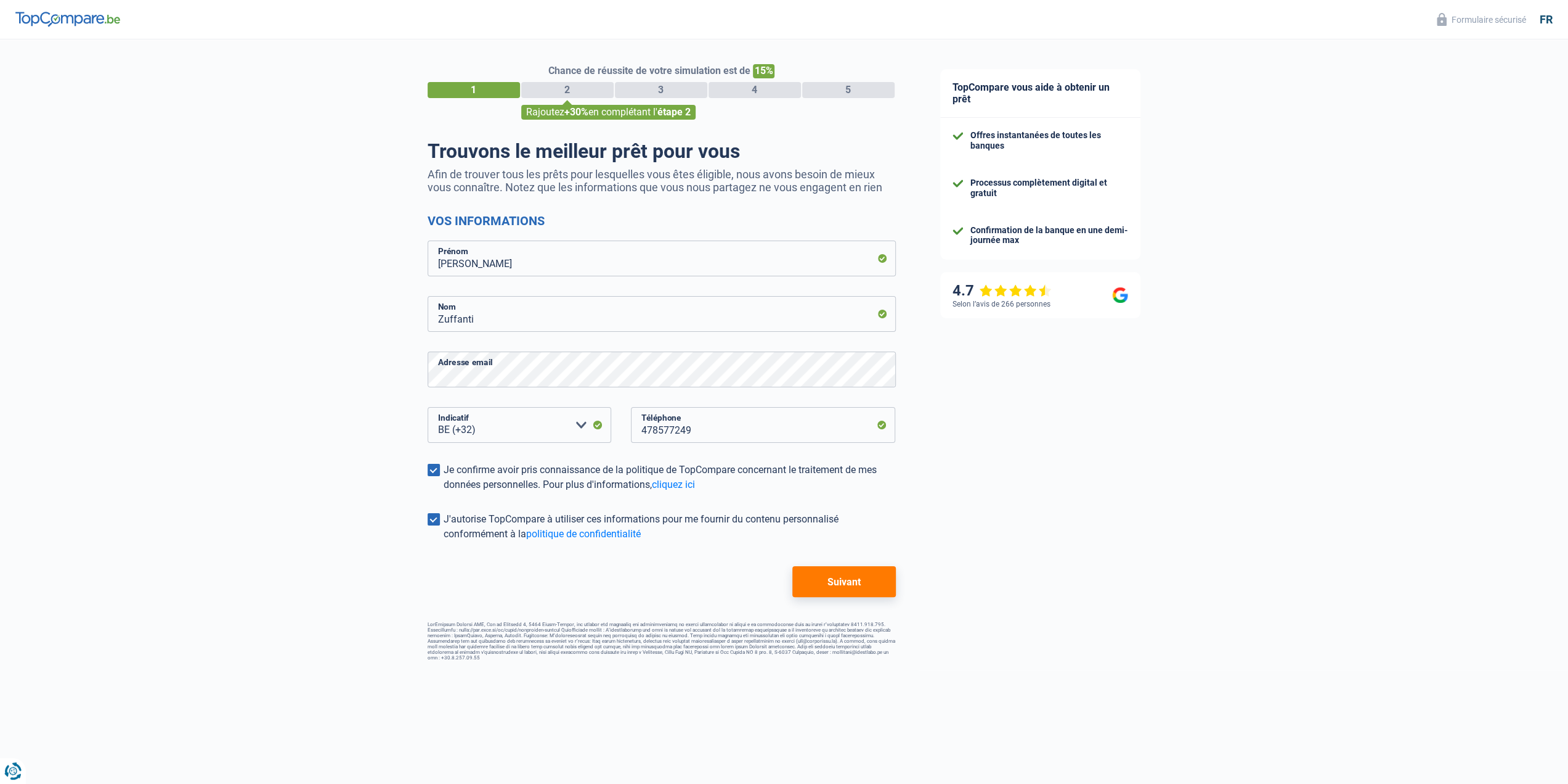
click at [838, 579] on button "Suivant" at bounding box center [843, 581] width 103 height 31
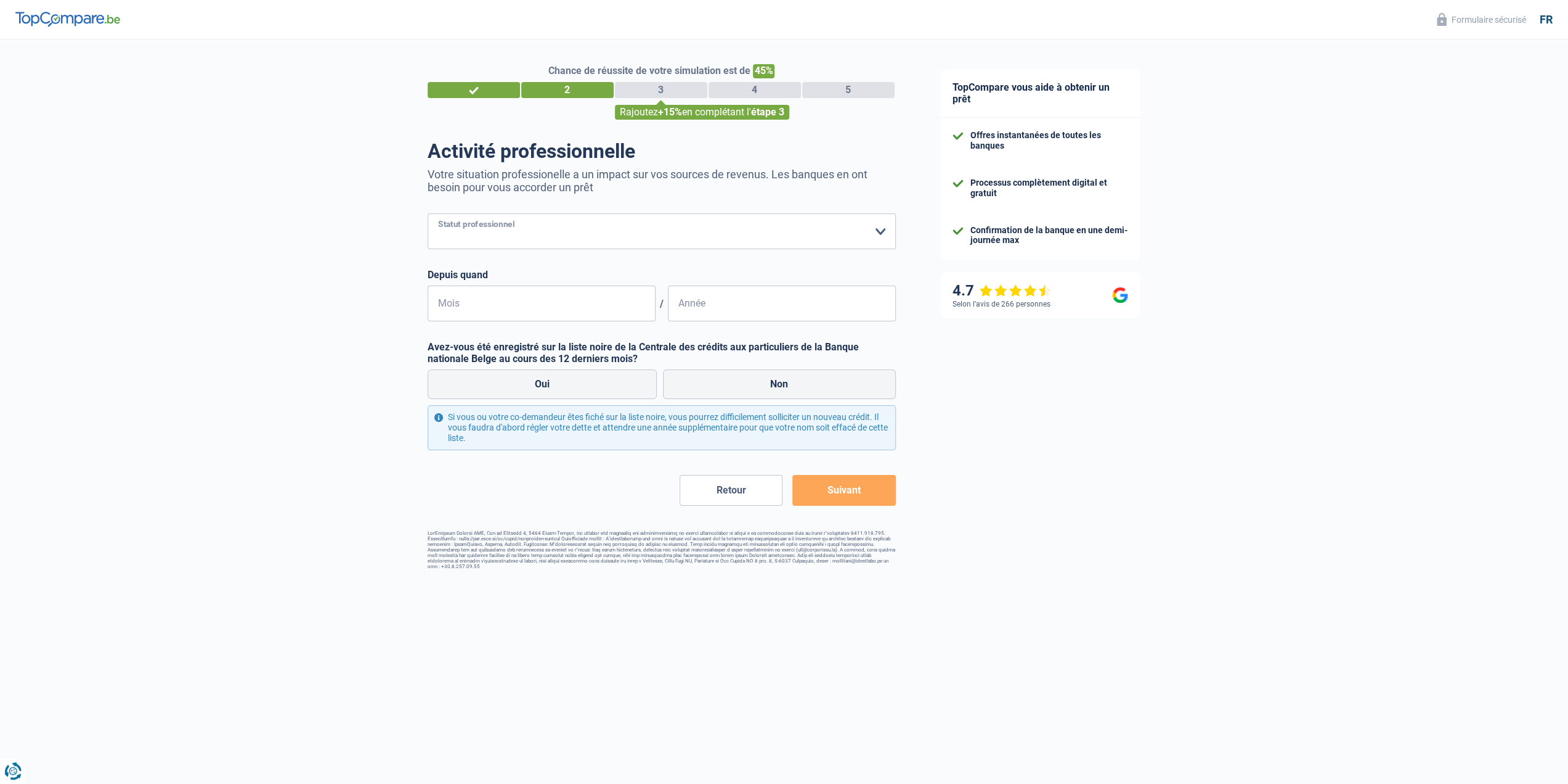
click at [580, 227] on select "Ouvrier Employé privé Employé public Invalide Indépendant Pensionné Chômeur Mut…" at bounding box center [662, 231] width 469 height 36
select select "invalid"
click at [427, 214] on select "Ouvrier Employé privé Employé public Invalide Indépendant Pensionné Chômeur Mut…" at bounding box center [662, 231] width 469 height 36
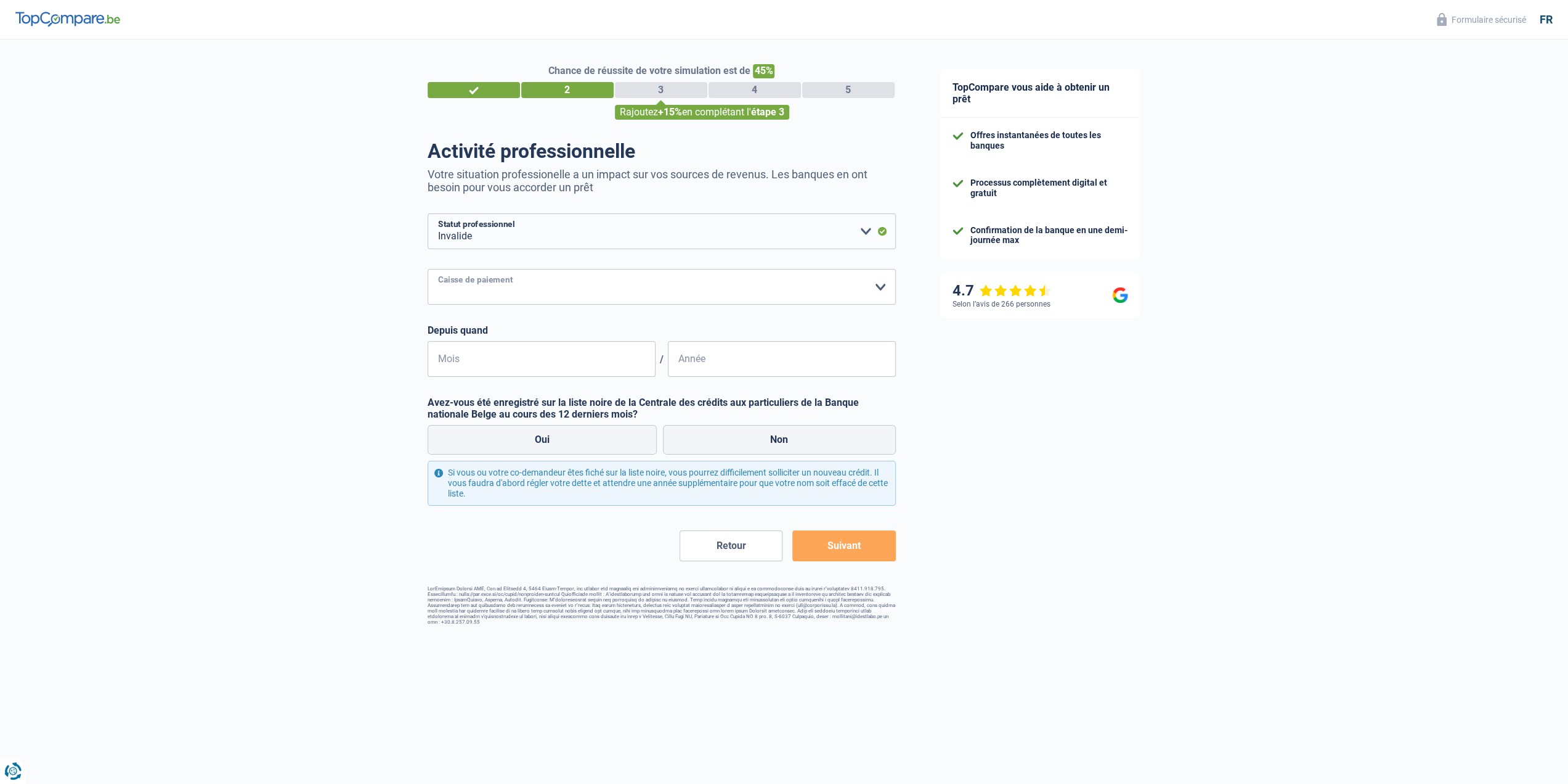
click at [483, 291] on select "Mutualité Chrétienne Mutualité Socialiste (Solidaris) SPF Sécurité Sociale Unio…" at bounding box center [662, 287] width 469 height 36
select select "solidaris"
click at [427, 270] on select "Mutualité Chrétienne Mutualité Socialiste (Solidaris) SPF Sécurité Sociale Unio…" at bounding box center [662, 287] width 469 height 36
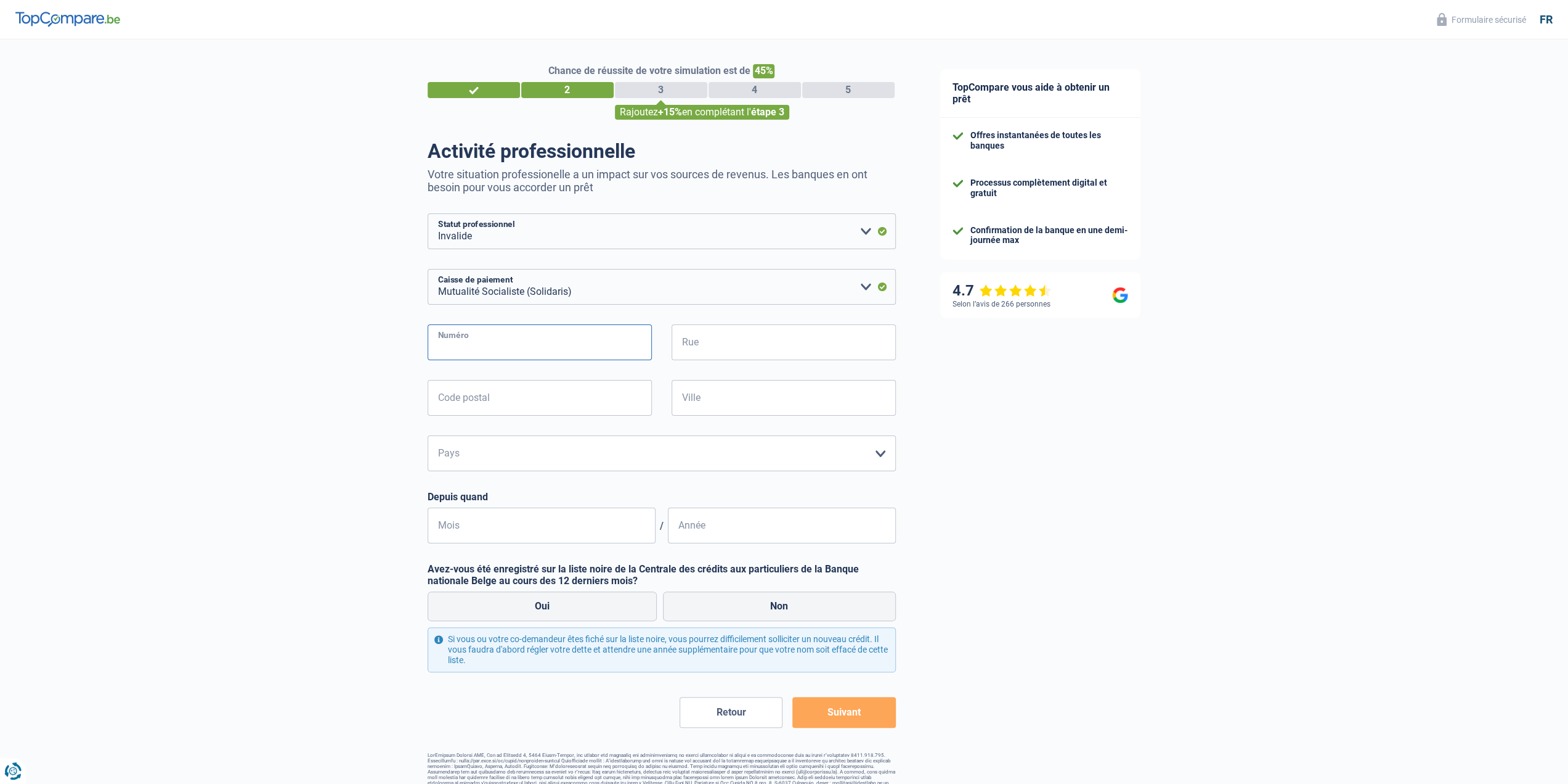
click at [502, 344] on input "Numéro" at bounding box center [540, 342] width 225 height 36
type input "32"
type input "rue des Sports 43,32"
type input "6000"
type input "CHARLEROI"
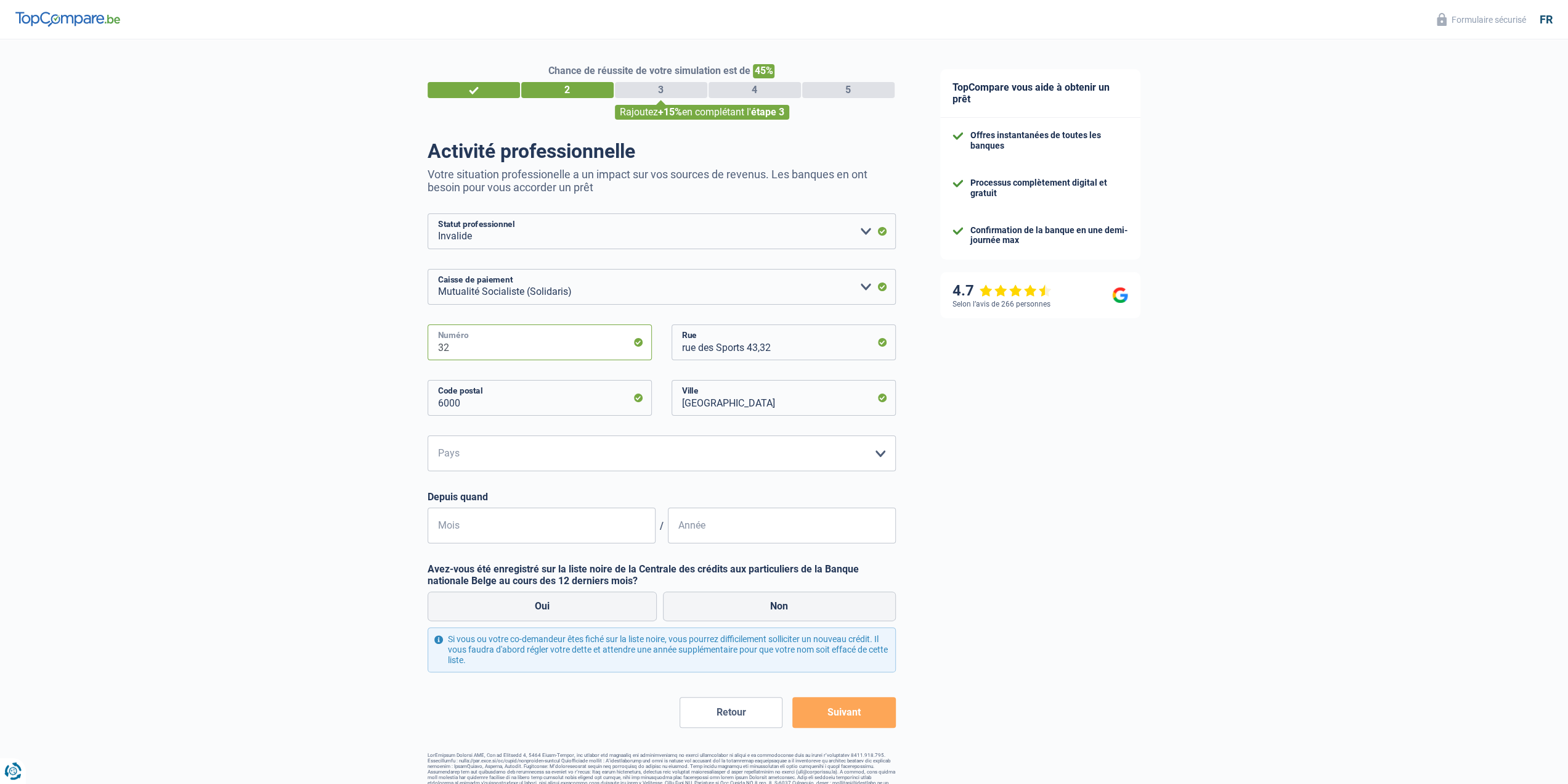
drag, startPoint x: 456, startPoint y: 350, endPoint x: 339, endPoint y: 338, distance: 117.6
click at [343, 338] on div "Chance de réussite de votre simulation est de 45% 1 2 3 4 5 Rajoutez +15% en co…" at bounding box center [459, 415] width 919 height 761
type input "43"
click at [780, 348] on input "rue des Sports 43,32" at bounding box center [784, 342] width 225 height 36
type input "rue des Sports"
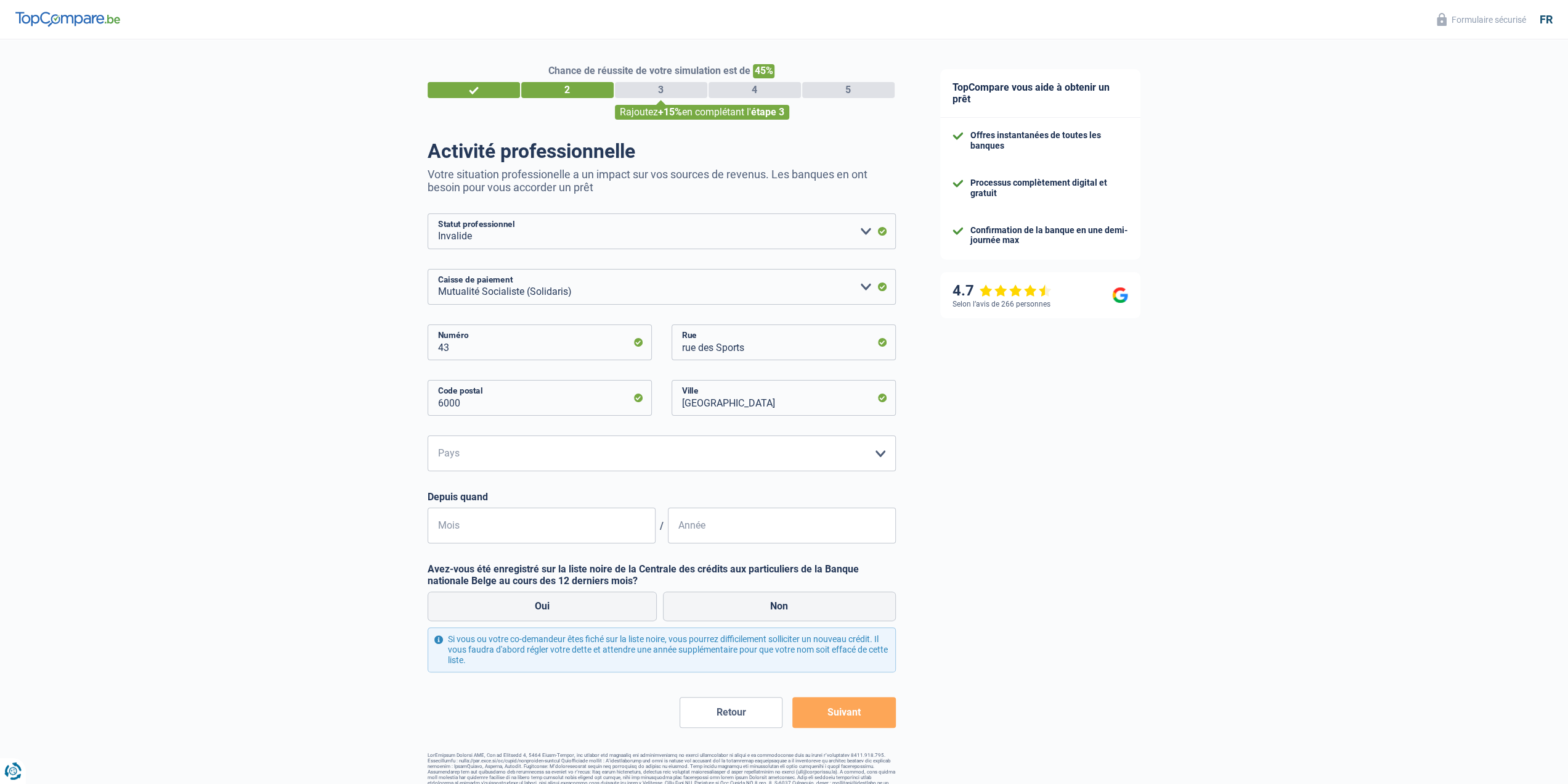
click at [303, 508] on div "Chance de réussite de votre simulation est de 45% 1 2 3 4 5 Rajoutez +15% en co…" at bounding box center [459, 415] width 919 height 761
click at [492, 459] on select "Belgique Luxembourg Veuillez sélectionner une option" at bounding box center [662, 453] width 469 height 36
select select "BE"
click at [427, 436] on select "Belgique Luxembourg Veuillez sélectionner une option" at bounding box center [662, 453] width 469 height 36
click at [495, 520] on input "Mois" at bounding box center [541, 525] width 228 height 36
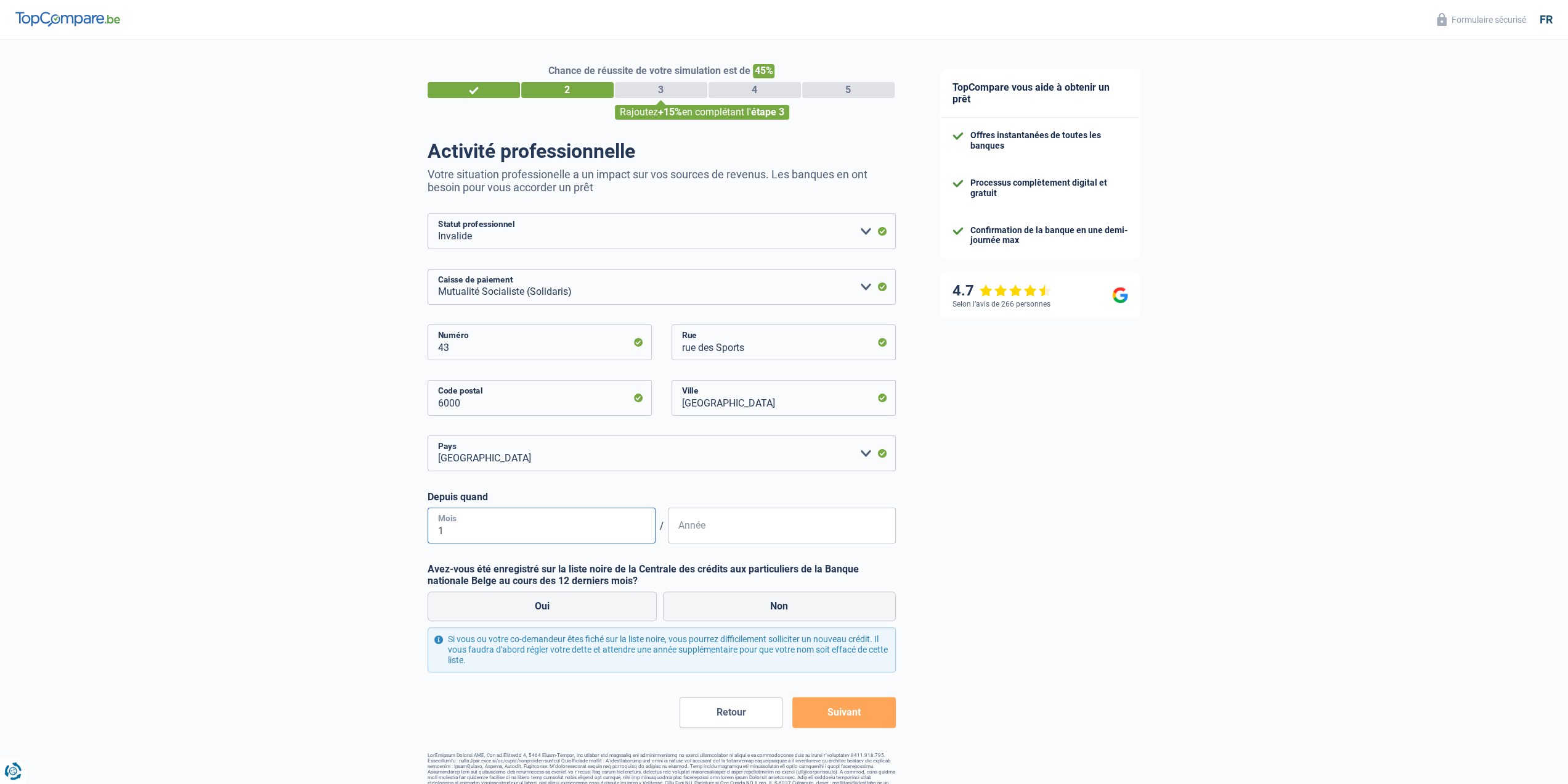
type input "11"
click at [713, 533] on input "Année" at bounding box center [782, 525] width 228 height 36
type input "2016"
click at [720, 601] on label "Non" at bounding box center [780, 606] width 233 height 30
click at [720, 601] on input "Non" at bounding box center [780, 606] width 233 height 30
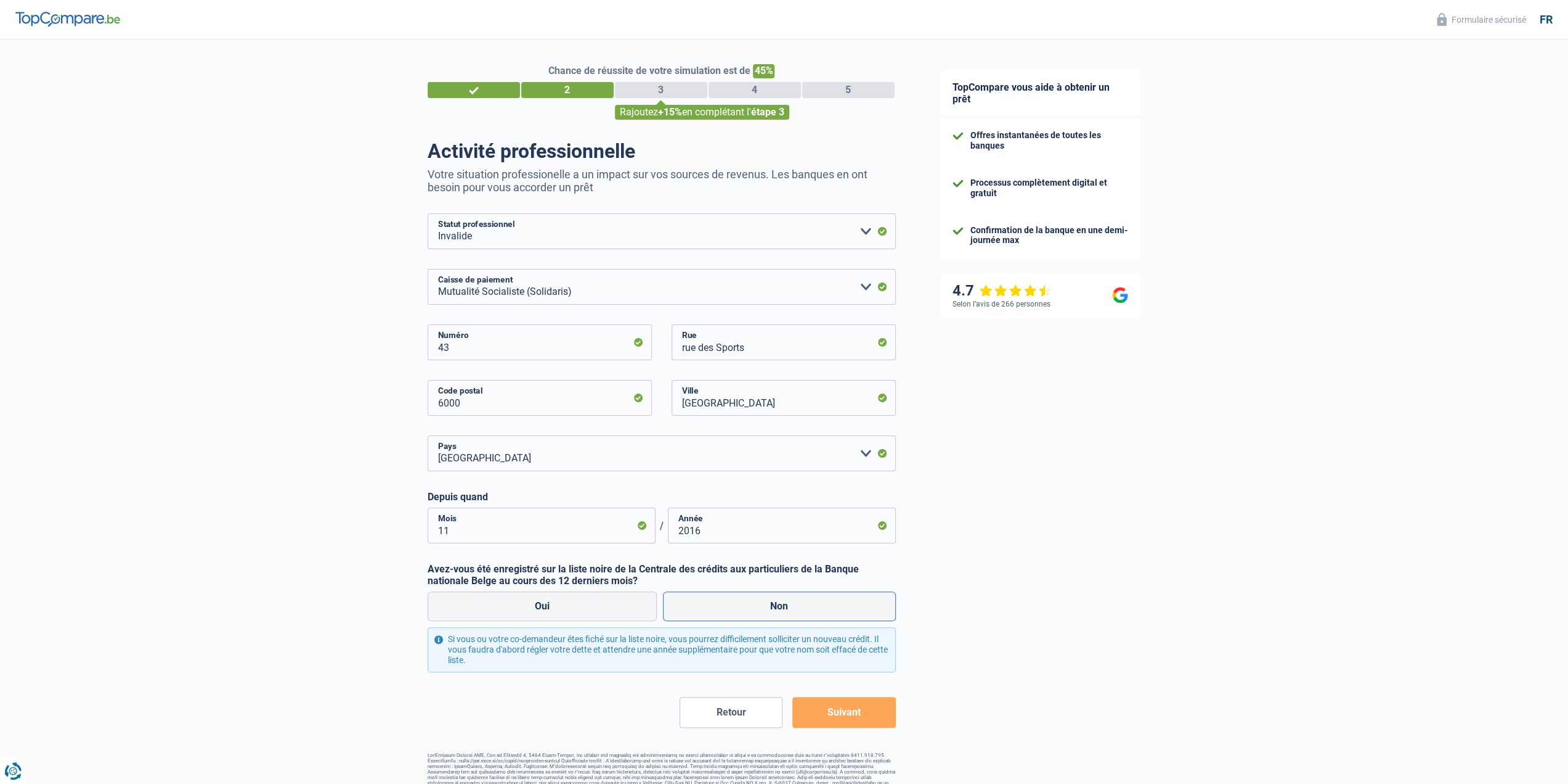
radio input "true"
click at [813, 712] on button "Suivant" at bounding box center [843, 712] width 103 height 31
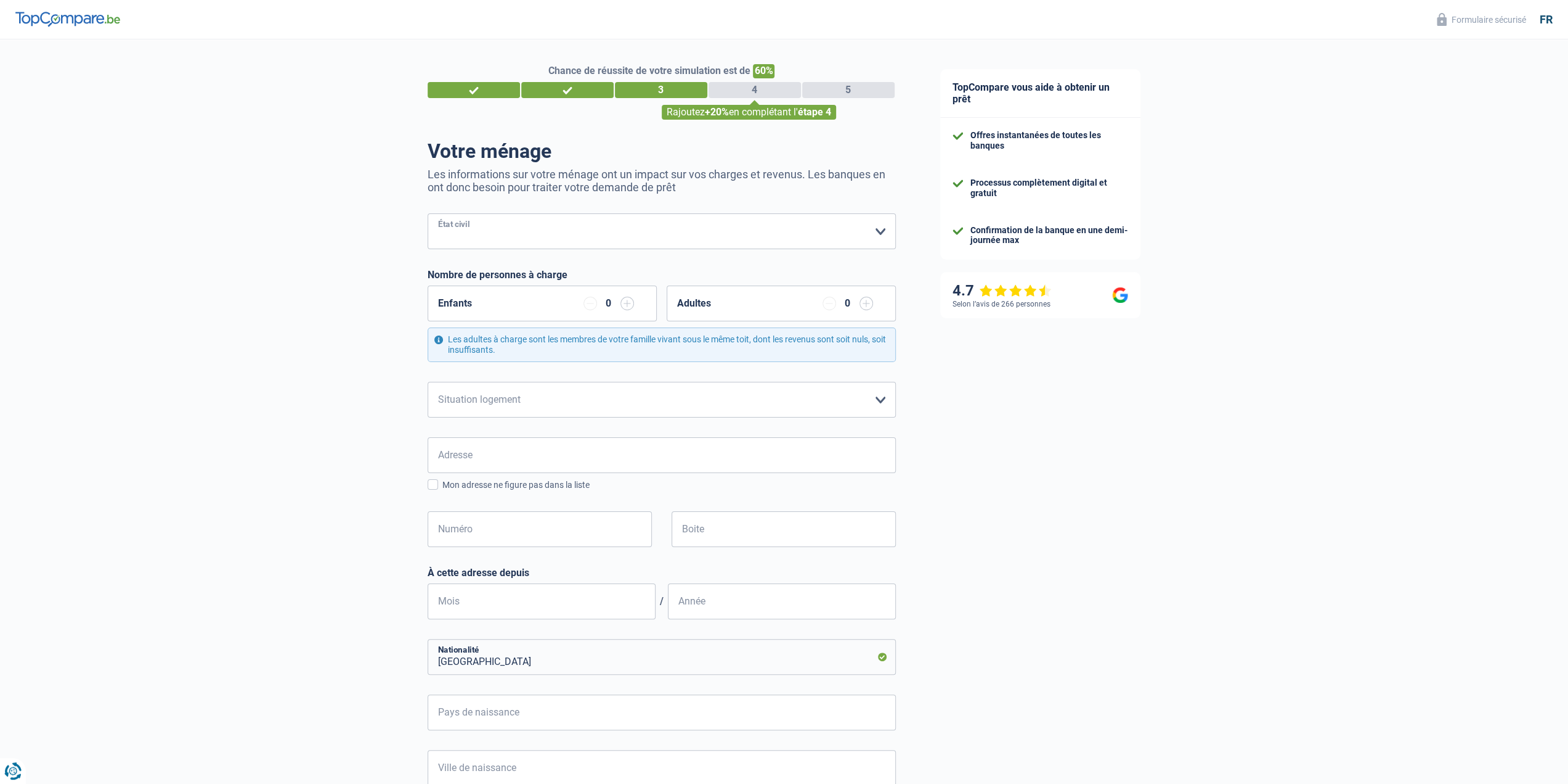
click at [523, 214] on select "Célibataire Marié(e) Cohabitant(e) légal(e) Divorcé(e) Veuf(ve) Séparé (de fait…" at bounding box center [662, 231] width 469 height 36
select select "single"
click at [427, 214] on select "Célibataire Marié(e) Cohabitant(e) légal(e) Divorcé(e) Veuf(ve) Séparé (de fait…" at bounding box center [662, 231] width 469 height 36
click at [625, 307] on input "button" at bounding box center [627, 303] width 14 height 14
click at [532, 407] on select "Locataire Propriétaire avec prêt hypothécaire Propriétaire sans prêt hypothécai…" at bounding box center [662, 399] width 469 height 36
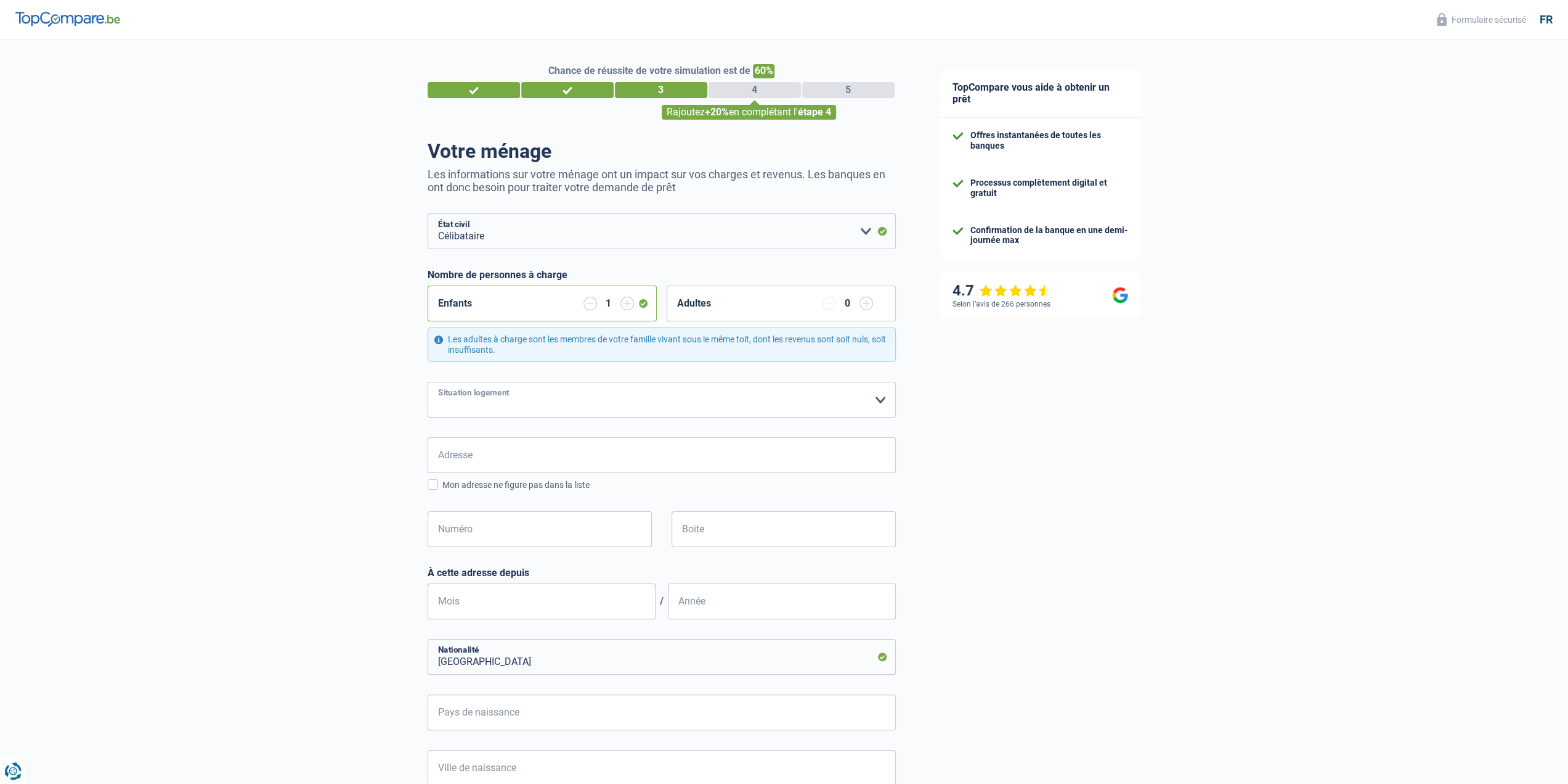
select select "rents"
click at [427, 381] on select "Locataire Propriétaire avec prêt hypothécaire Propriétaire sans prêt hypothécai…" at bounding box center [662, 399] width 469 height 36
click at [505, 451] on input "Adresse" at bounding box center [662, 455] width 469 height 36
type input "rue des Sports 43,32"
type input "Belgique"
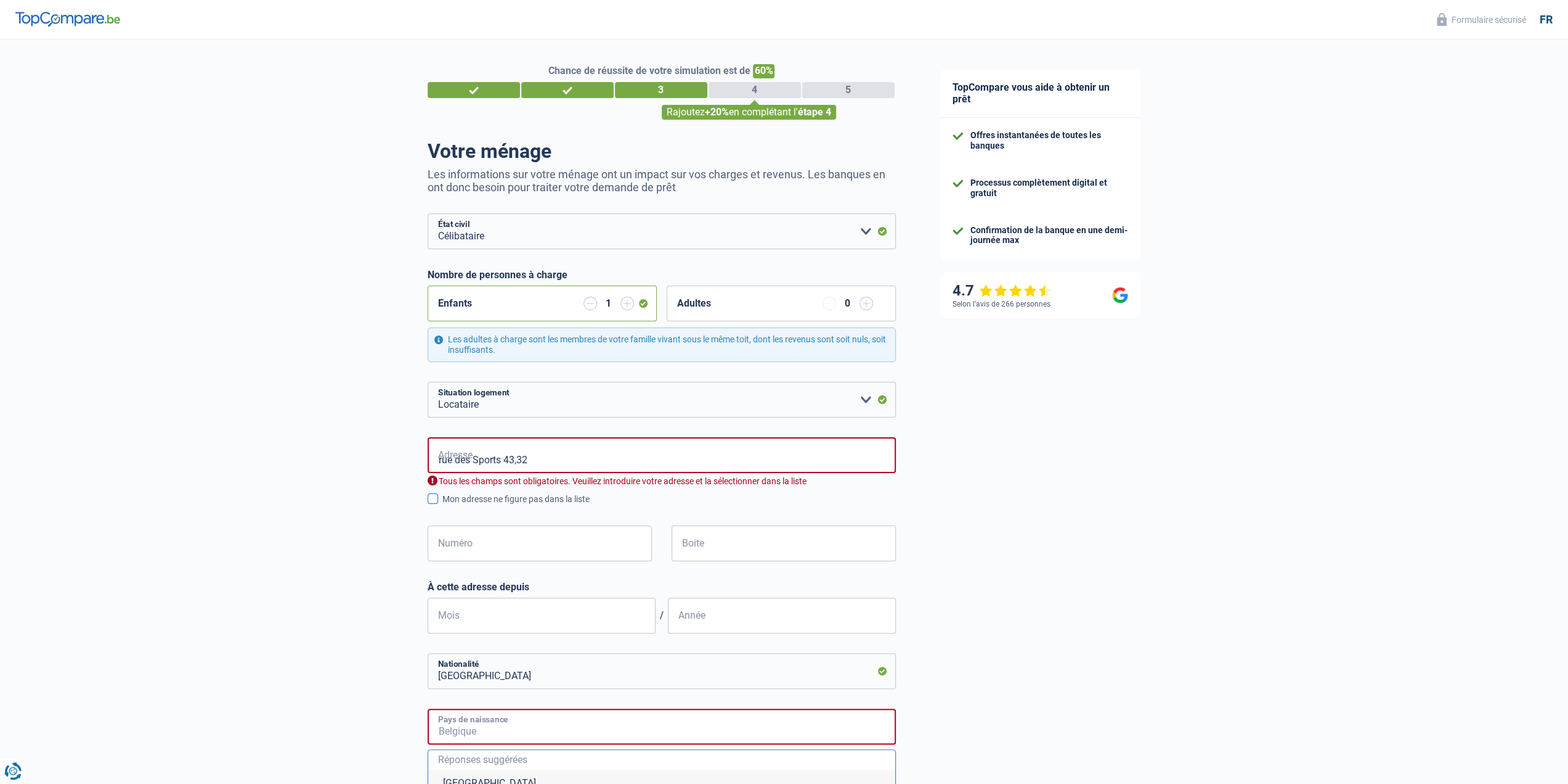
type input "Belgique"
click at [610, 542] on input "Numéro" at bounding box center [540, 543] width 225 height 36
type input "43"
type input "Charleroi"
click at [732, 548] on input "Boite" at bounding box center [784, 543] width 225 height 36
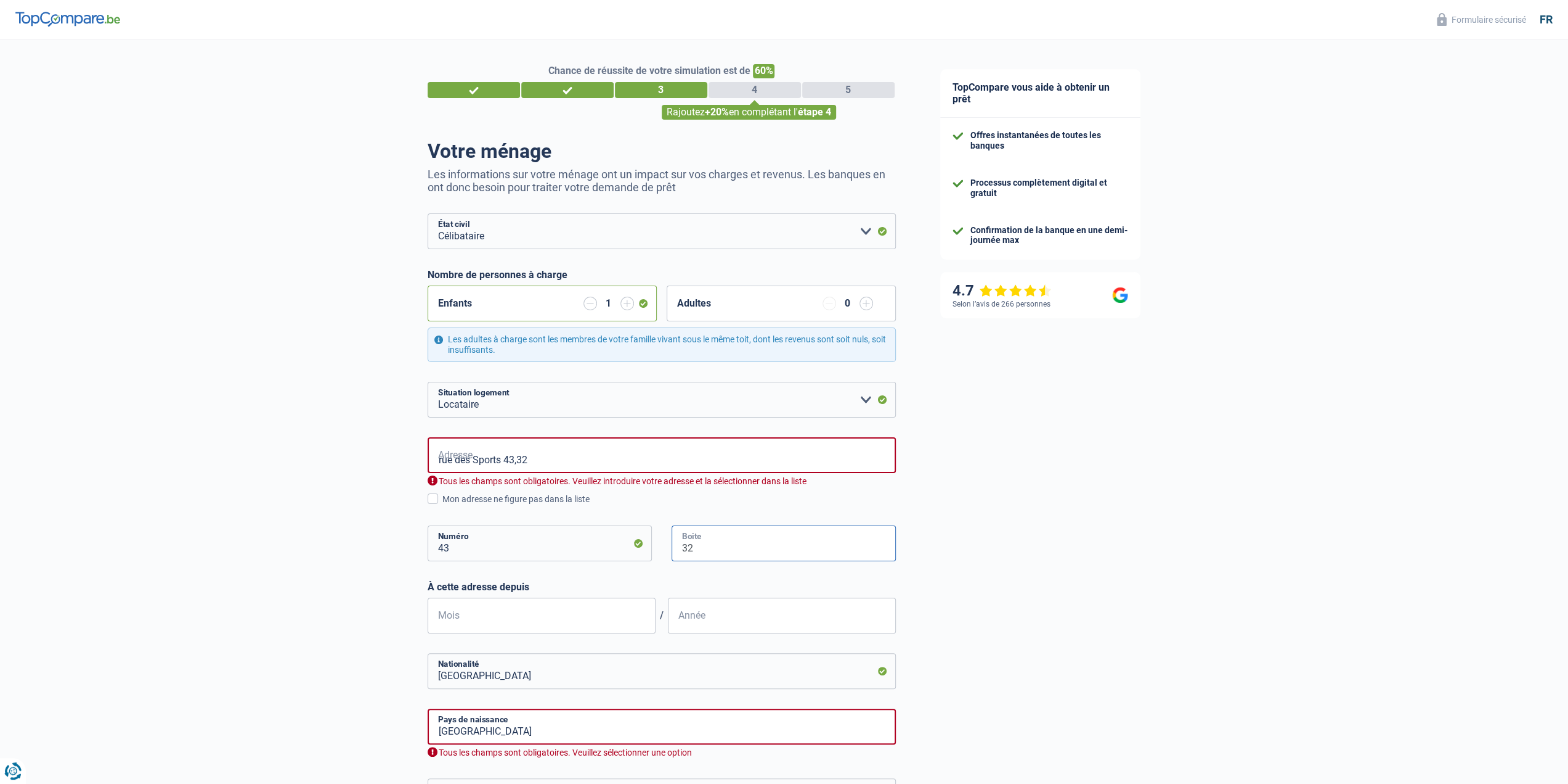
type input "32"
click at [571, 461] on input "rue des Sports 43,32" at bounding box center [662, 455] width 469 height 36
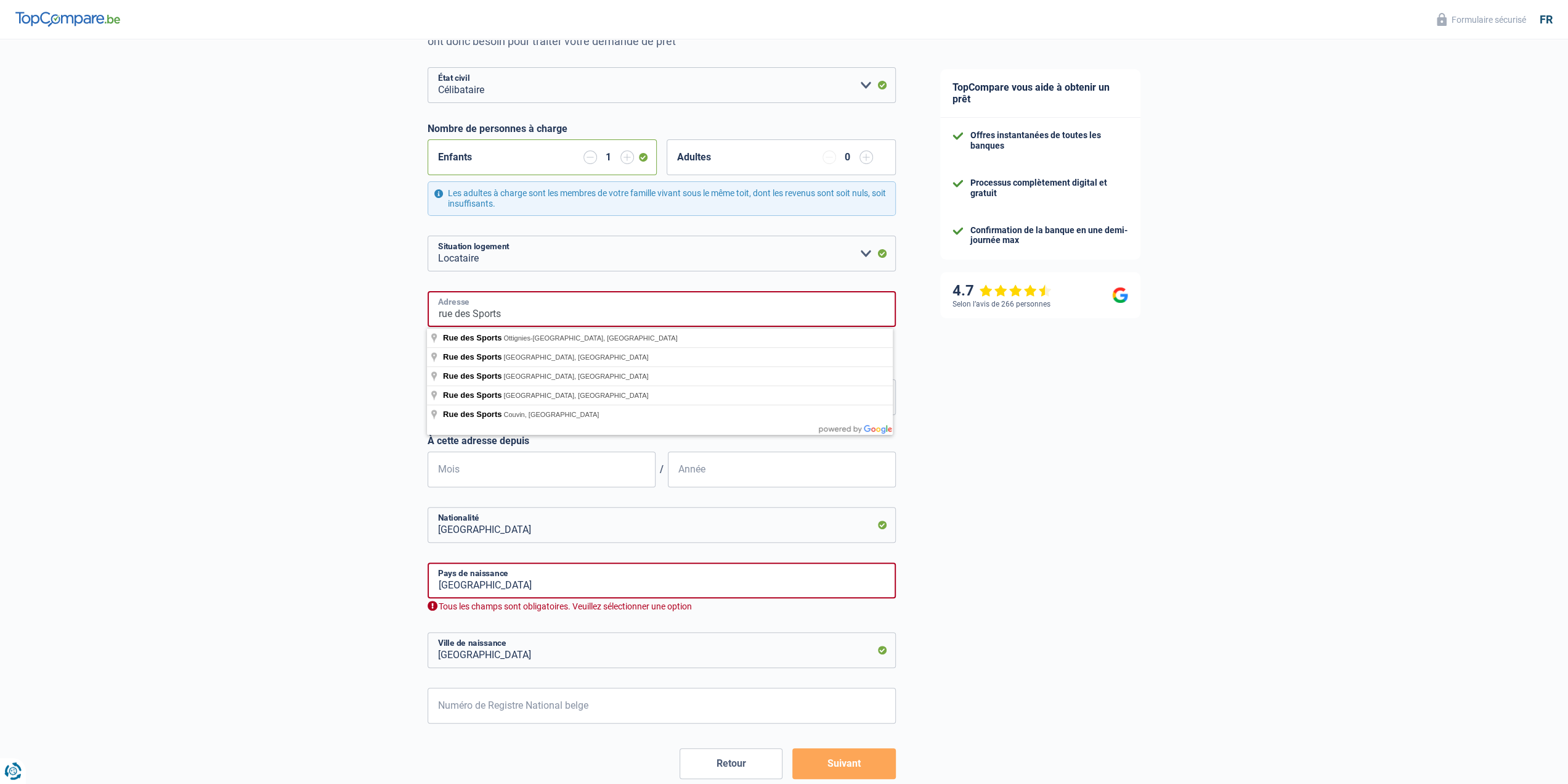
scroll to position [185, 0]
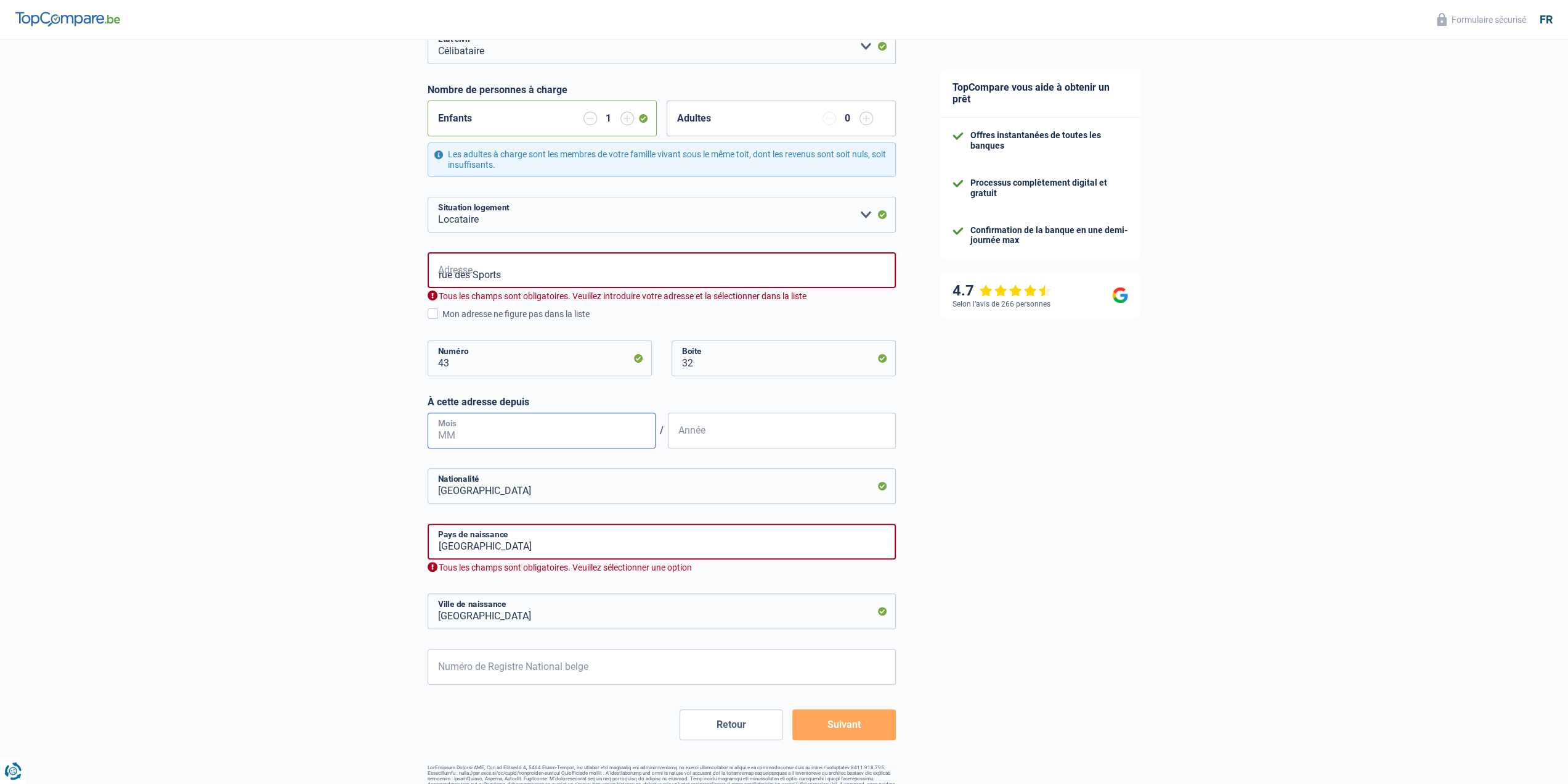
click at [494, 437] on input "Mois" at bounding box center [541, 430] width 228 height 36
click at [498, 328] on div "rue des Sports Adresse Tous les champs sont obligatoires. Veuillez introduire v…" at bounding box center [662, 324] width 469 height 144
click at [518, 272] on input "rue des Sports" at bounding box center [662, 270] width 469 height 36
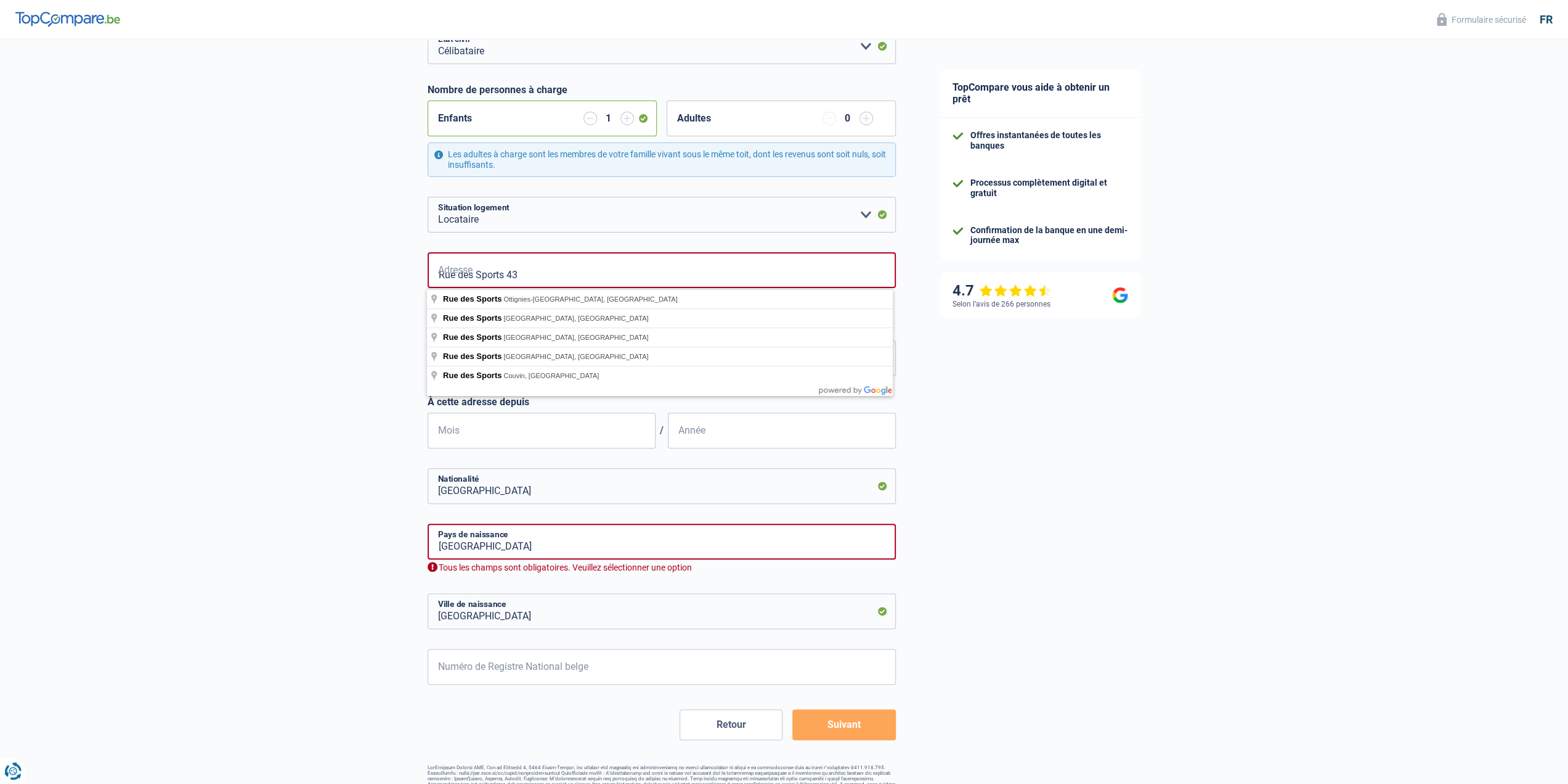
click at [313, 359] on div "Chance de réussite de votre simulation est de 60% 1 2 3 4 5 Rajoutez +20% en co…" at bounding box center [459, 329] width 919 height 959
click at [541, 274] on input "Rue des Sports 43" at bounding box center [662, 270] width 469 height 36
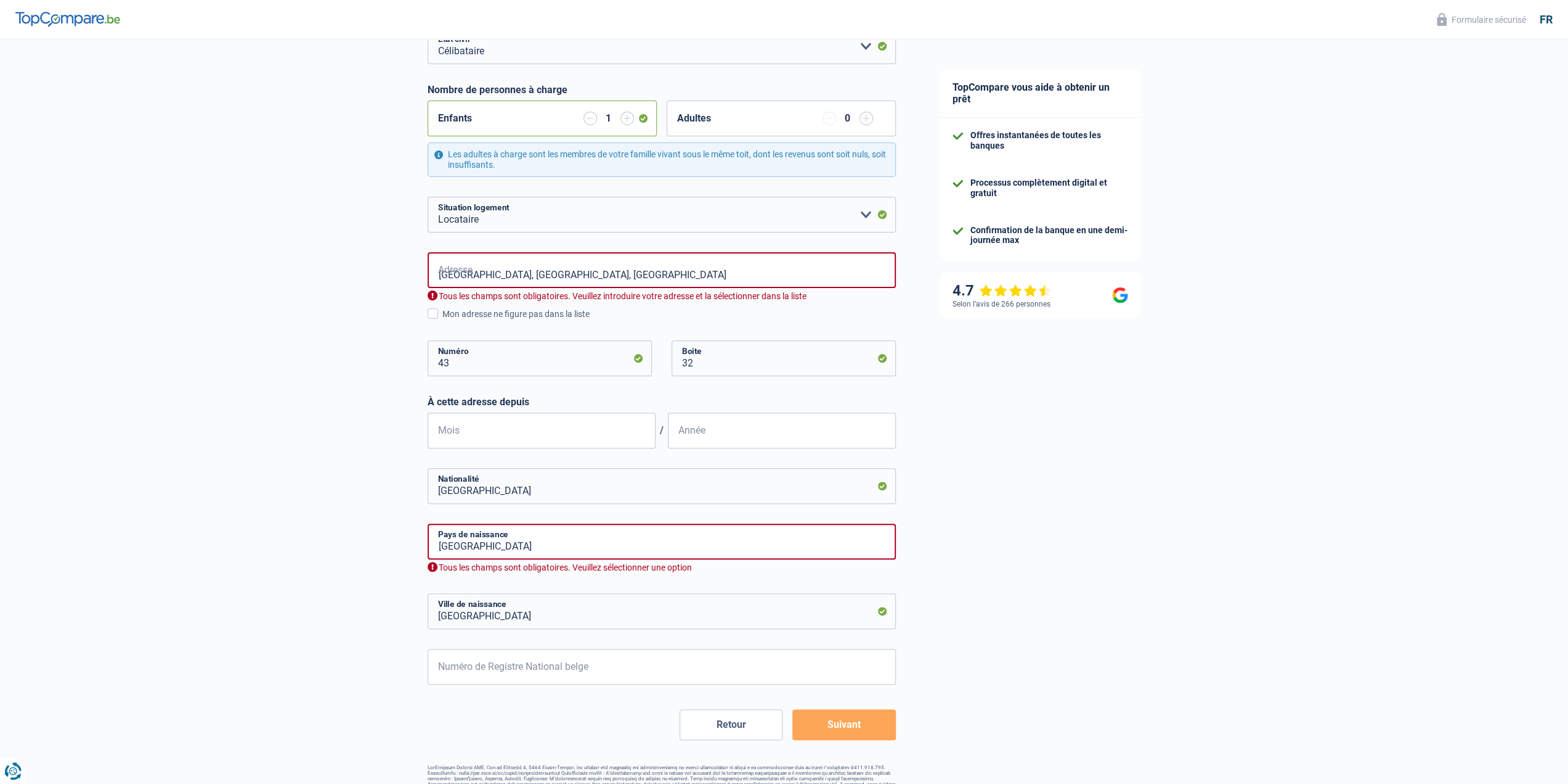
type input "Rue des Sports, 6000, Charleroi, BE"
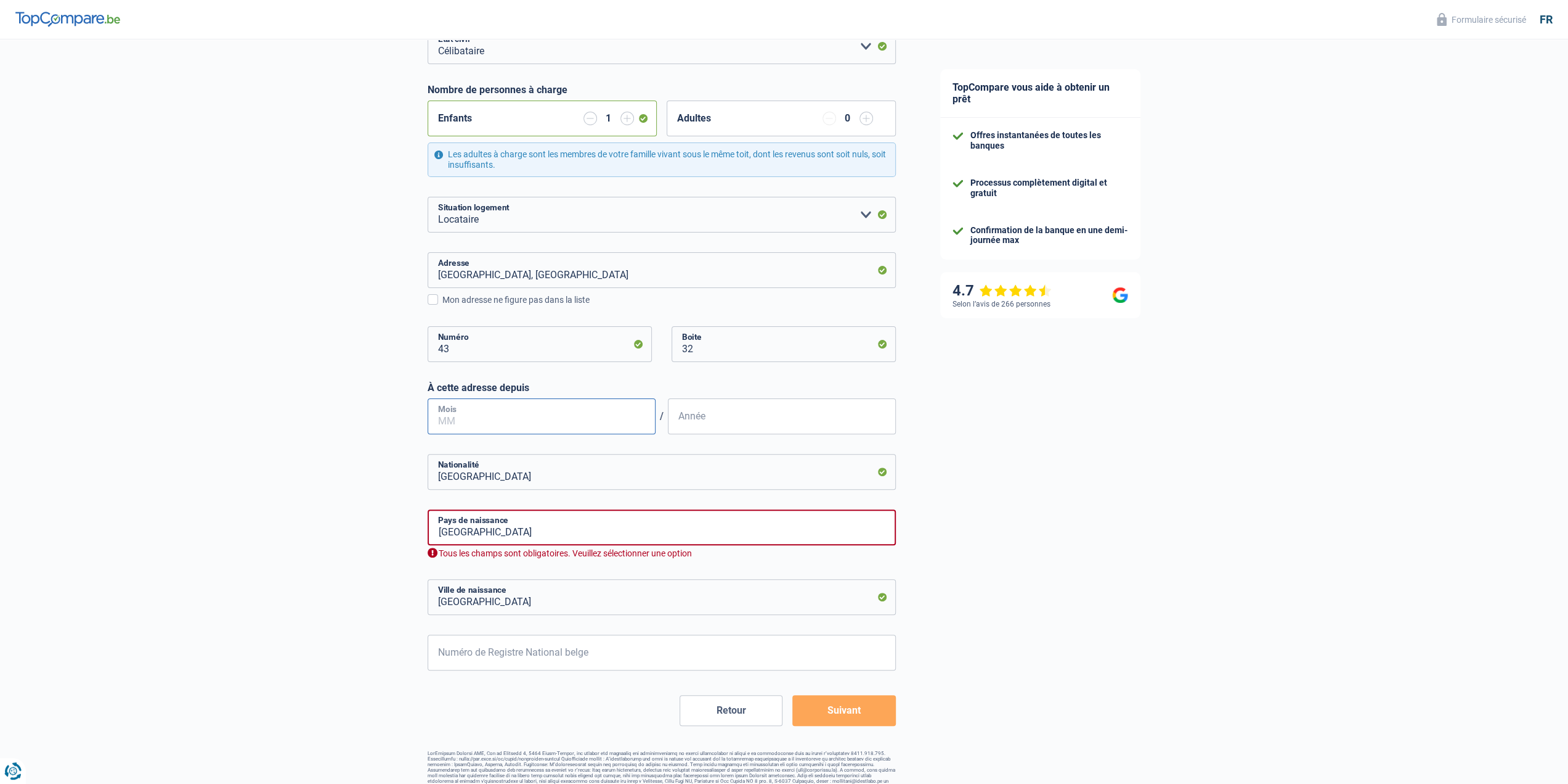
click at [494, 414] on input "Mois" at bounding box center [541, 416] width 228 height 36
type input "11"
type input "2016"
click at [365, 511] on div "Chance de réussite de votre simulation est de 60% 1 2 3 4 5 Rajoutez +20% en co…" at bounding box center [459, 322] width 919 height 945
click at [499, 529] on input "Belgique" at bounding box center [662, 527] width 469 height 36
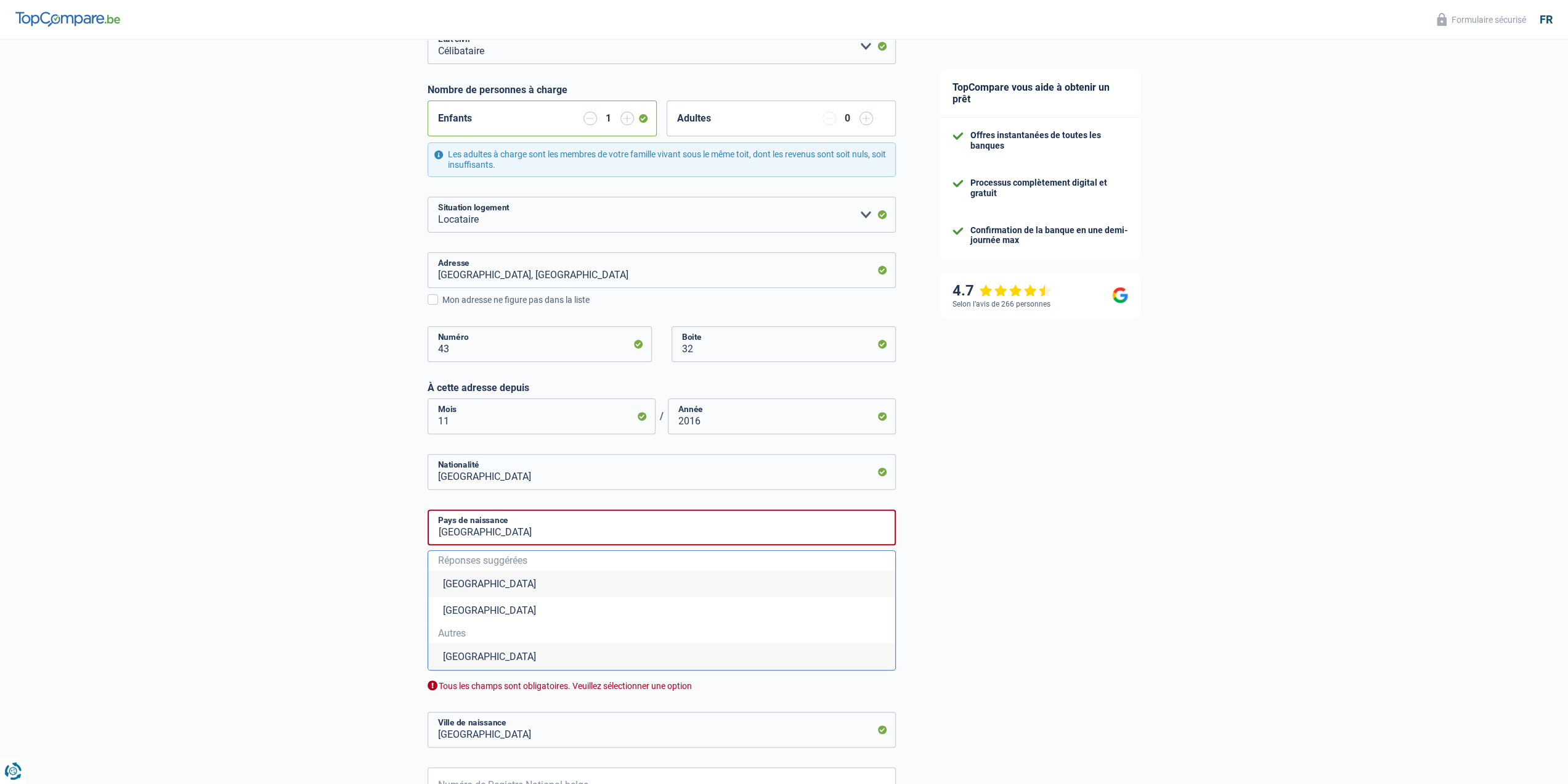
click at [458, 584] on li "Belgique" at bounding box center [662, 584] width 467 height 27
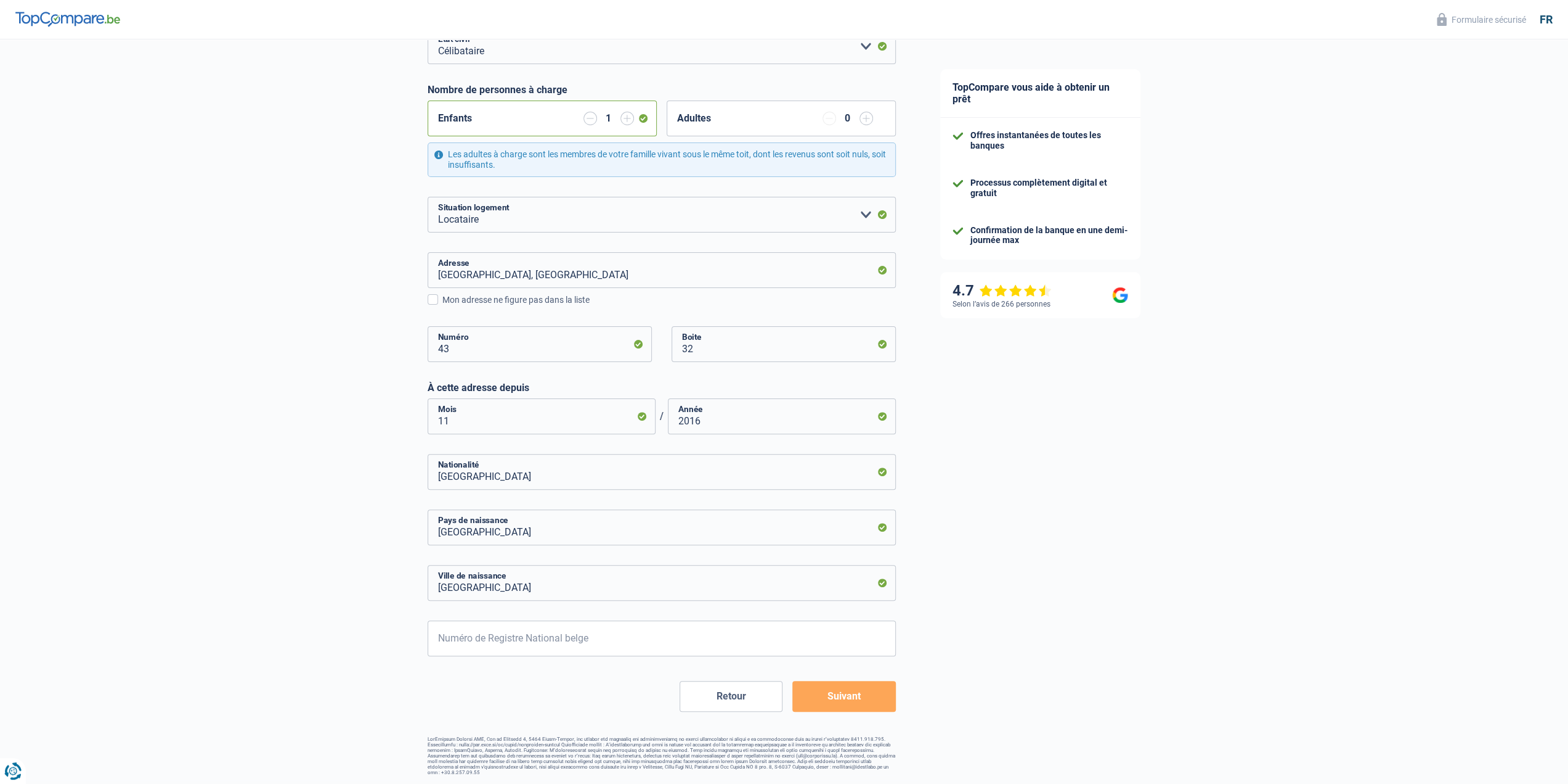
scroll to position [183, 0]
click at [534, 646] on input "Numéro de Registre National belge" at bounding box center [662, 640] width 469 height 36
type input "75.10.14-161.94"
click at [846, 694] on button "Suivant" at bounding box center [843, 698] width 103 height 31
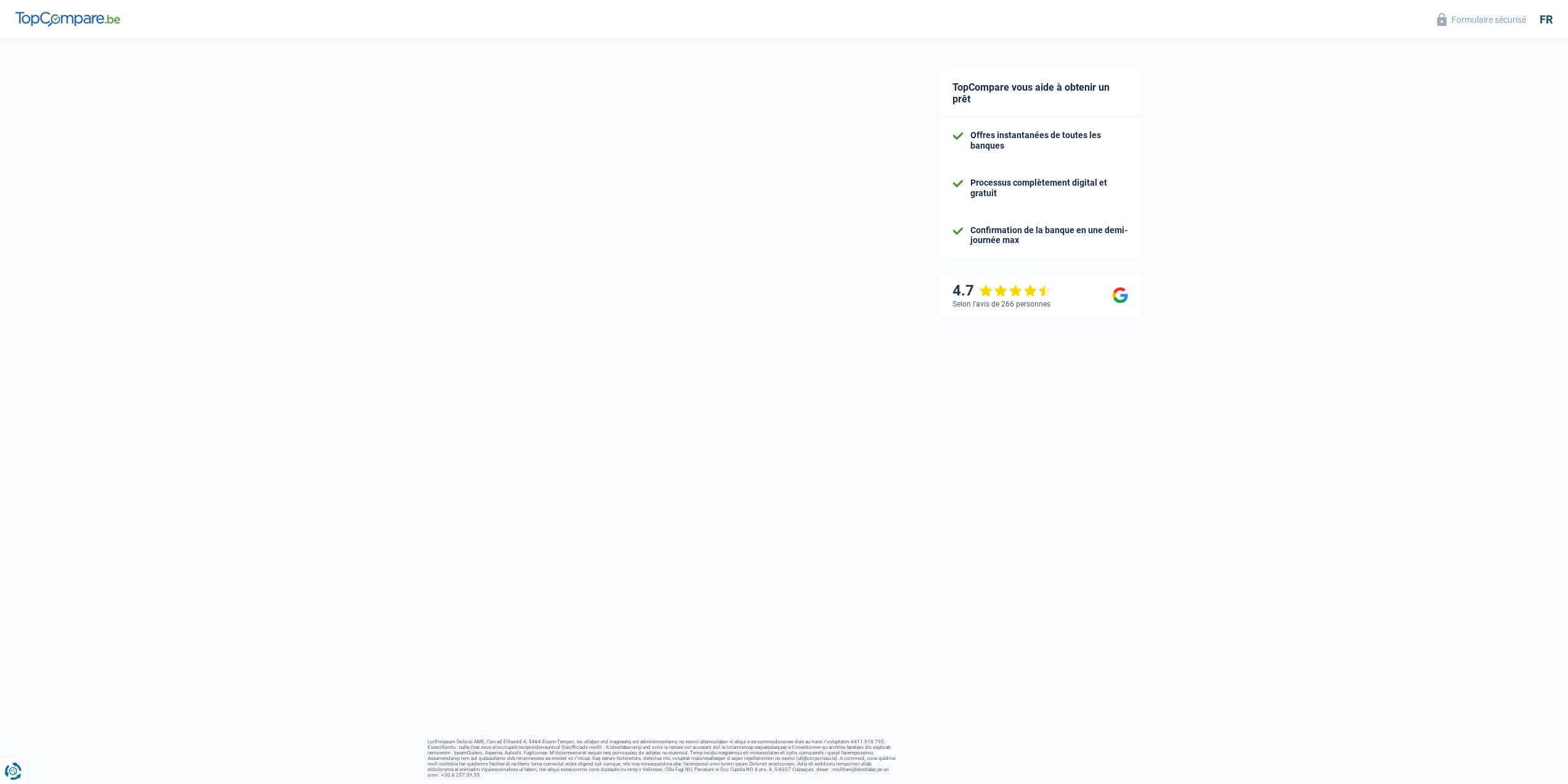
select select "familyAllowances"
select select "disabilityPension"
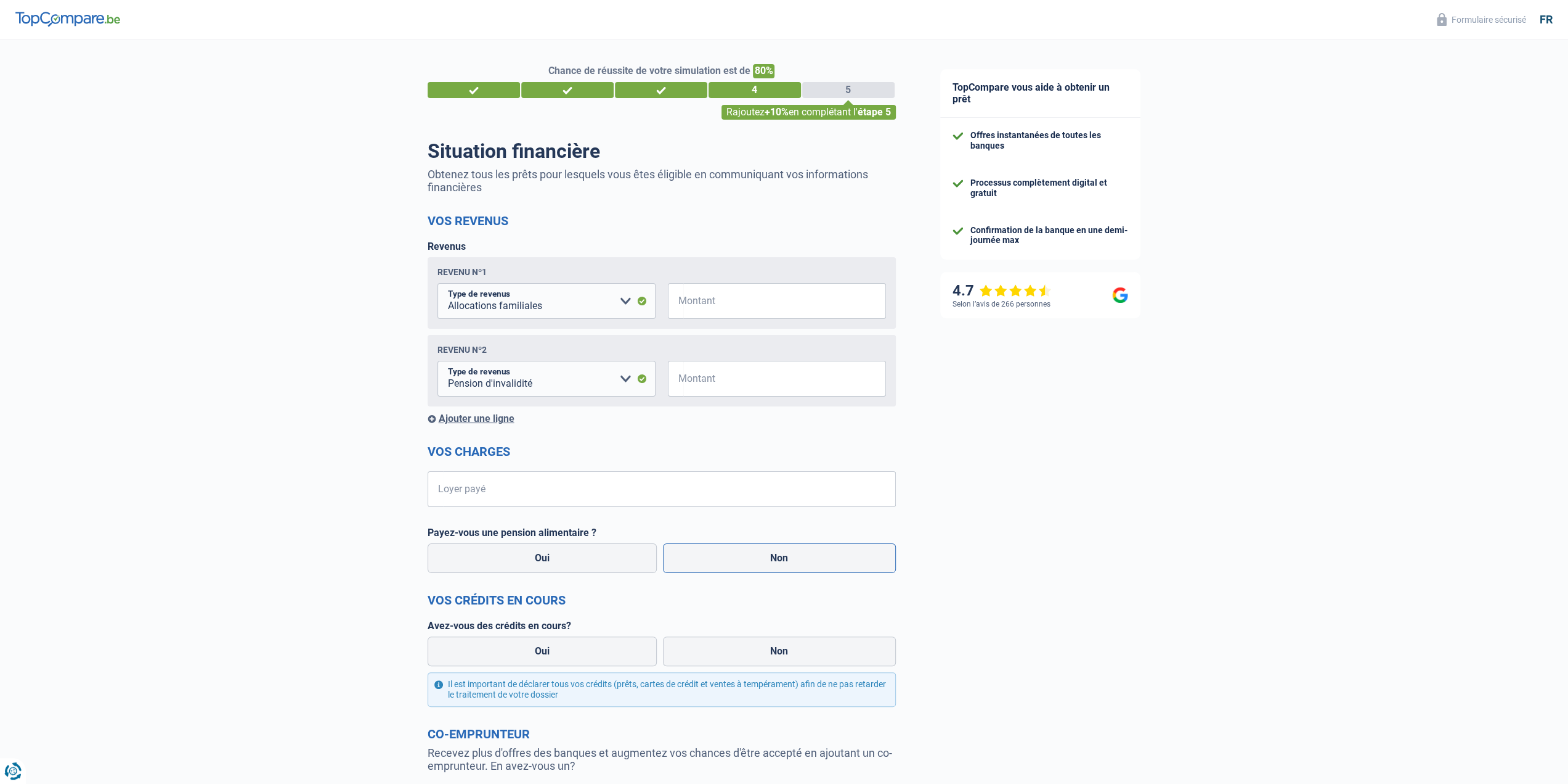
click at [713, 566] on label "Non" at bounding box center [780, 558] width 233 height 30
click at [713, 566] on input "Non" at bounding box center [780, 558] width 233 height 30
radio input "true"
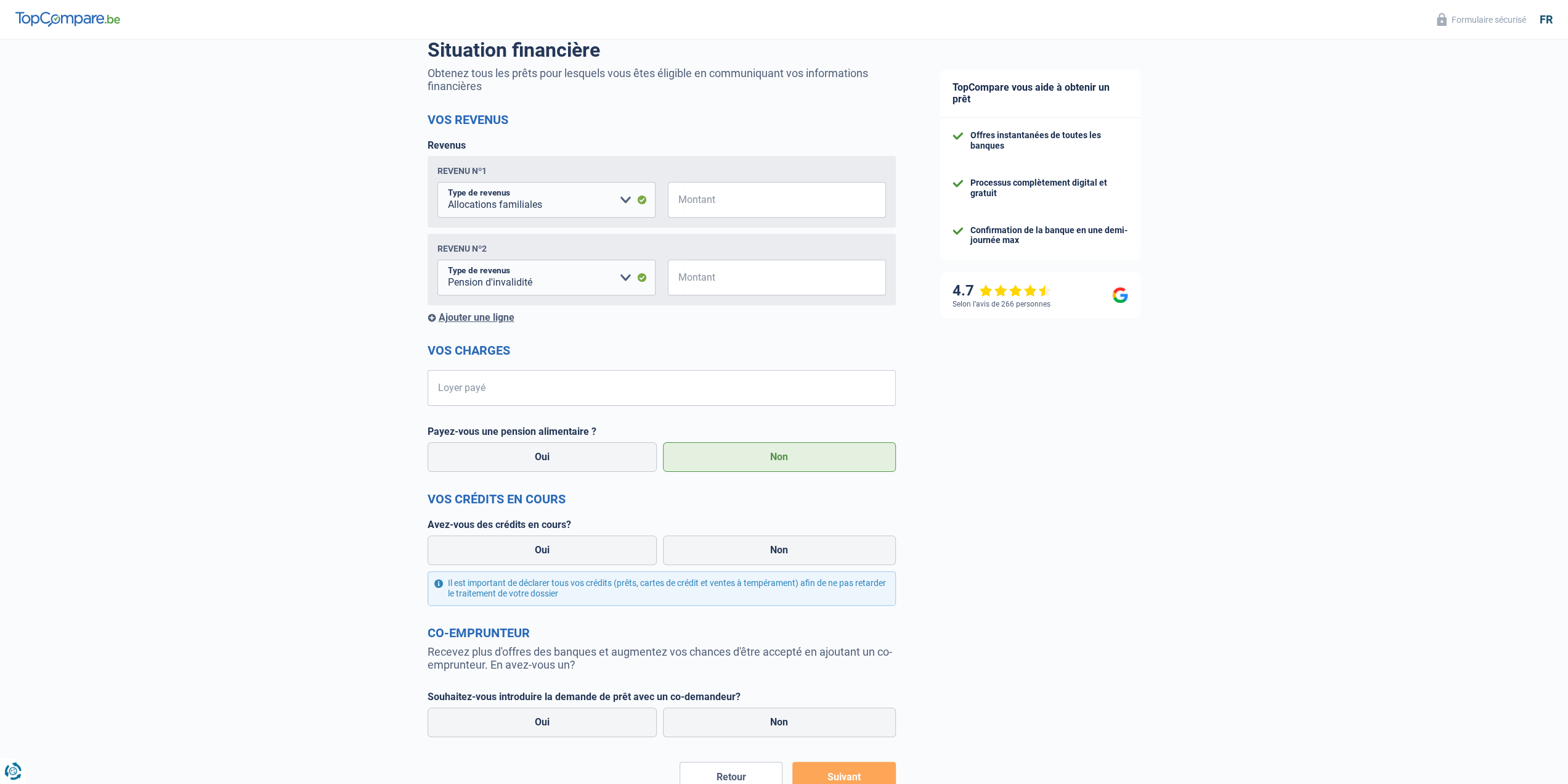
scroll to position [124, 0]
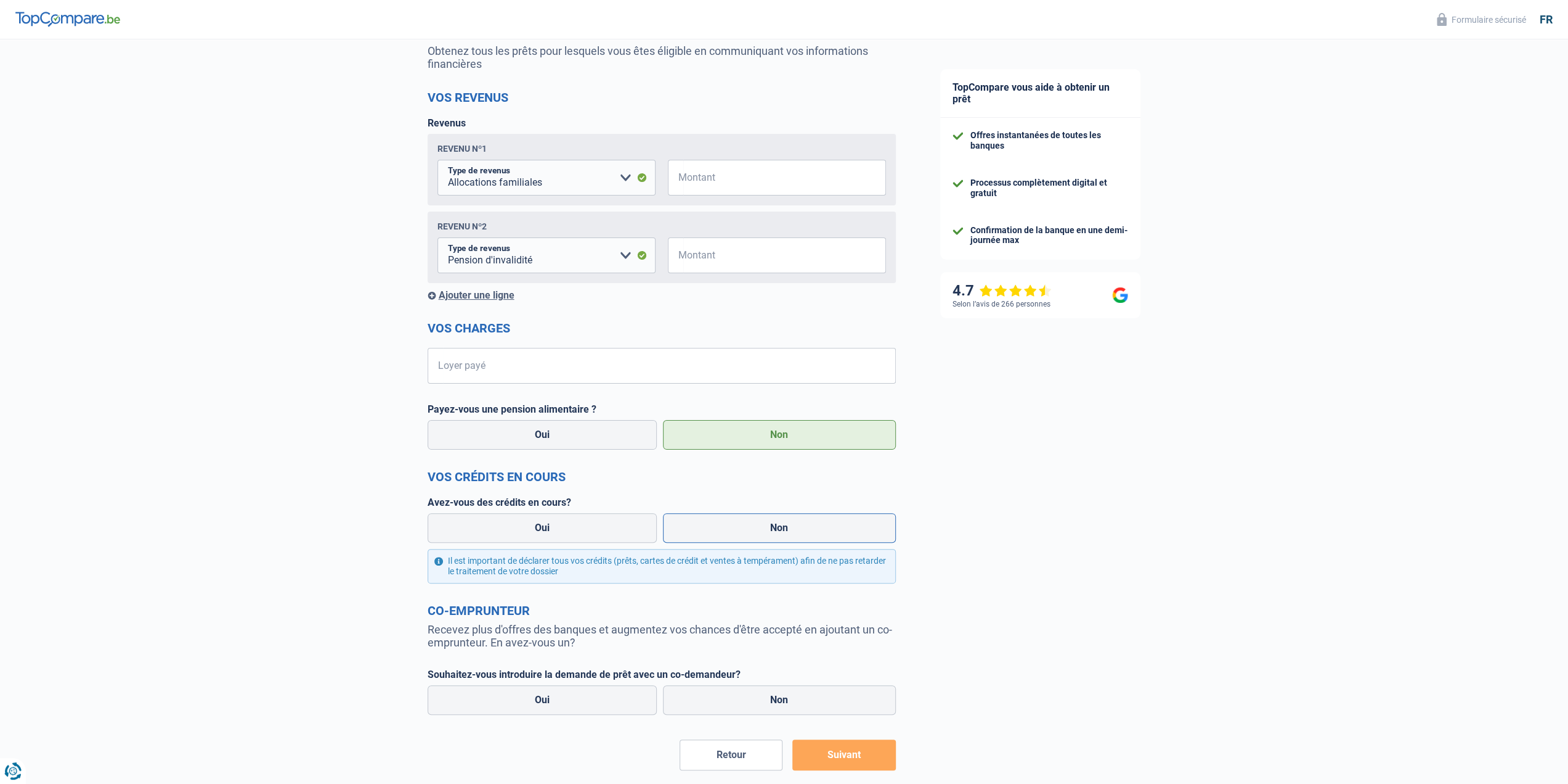
click at [704, 529] on label "Non" at bounding box center [780, 528] width 233 height 30
click at [704, 529] on input "Non" at bounding box center [780, 528] width 233 height 30
radio input "true"
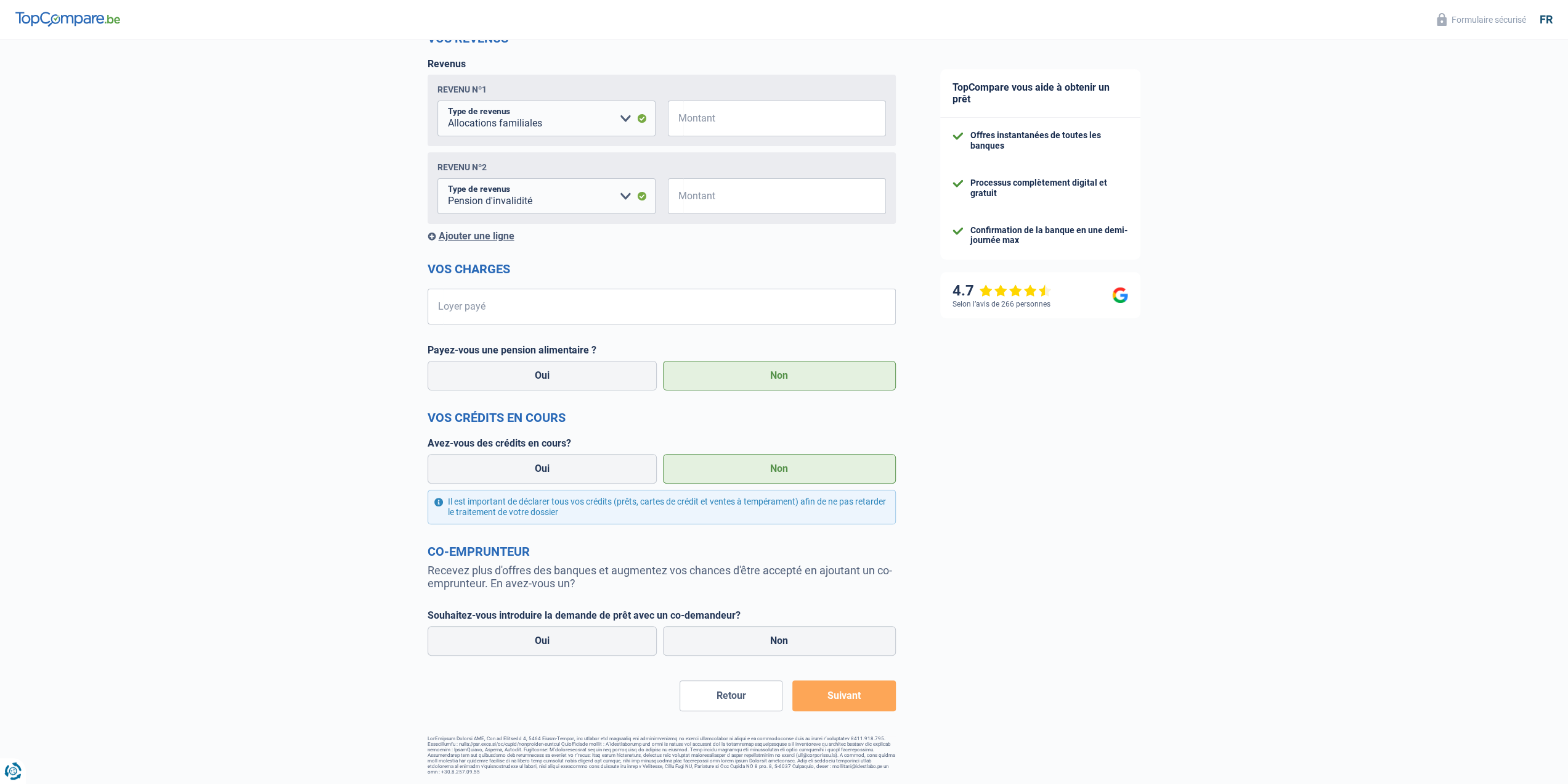
click at [774, 621] on label "Souhaitez-vous introduire la demande de prêt avec un co-demandeur?" at bounding box center [662, 615] width 469 height 11
click at [767, 642] on label "Non" at bounding box center [780, 640] width 233 height 30
click at [767, 642] on input "Non" at bounding box center [780, 640] width 233 height 30
radio input "true"
click at [759, 124] on input "Montant" at bounding box center [784, 118] width 203 height 36
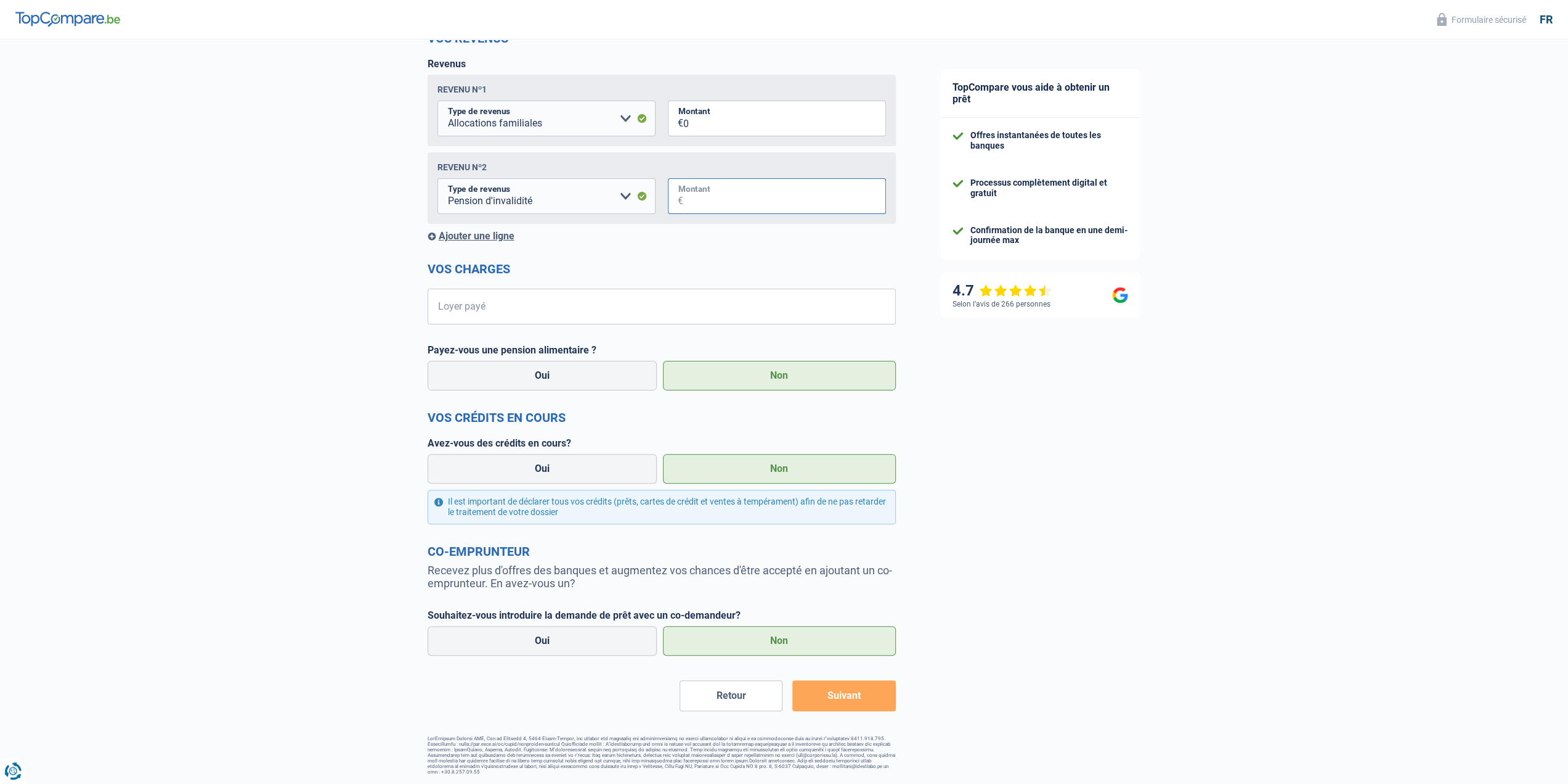
click at [725, 196] on input "Montant" at bounding box center [784, 196] width 203 height 36
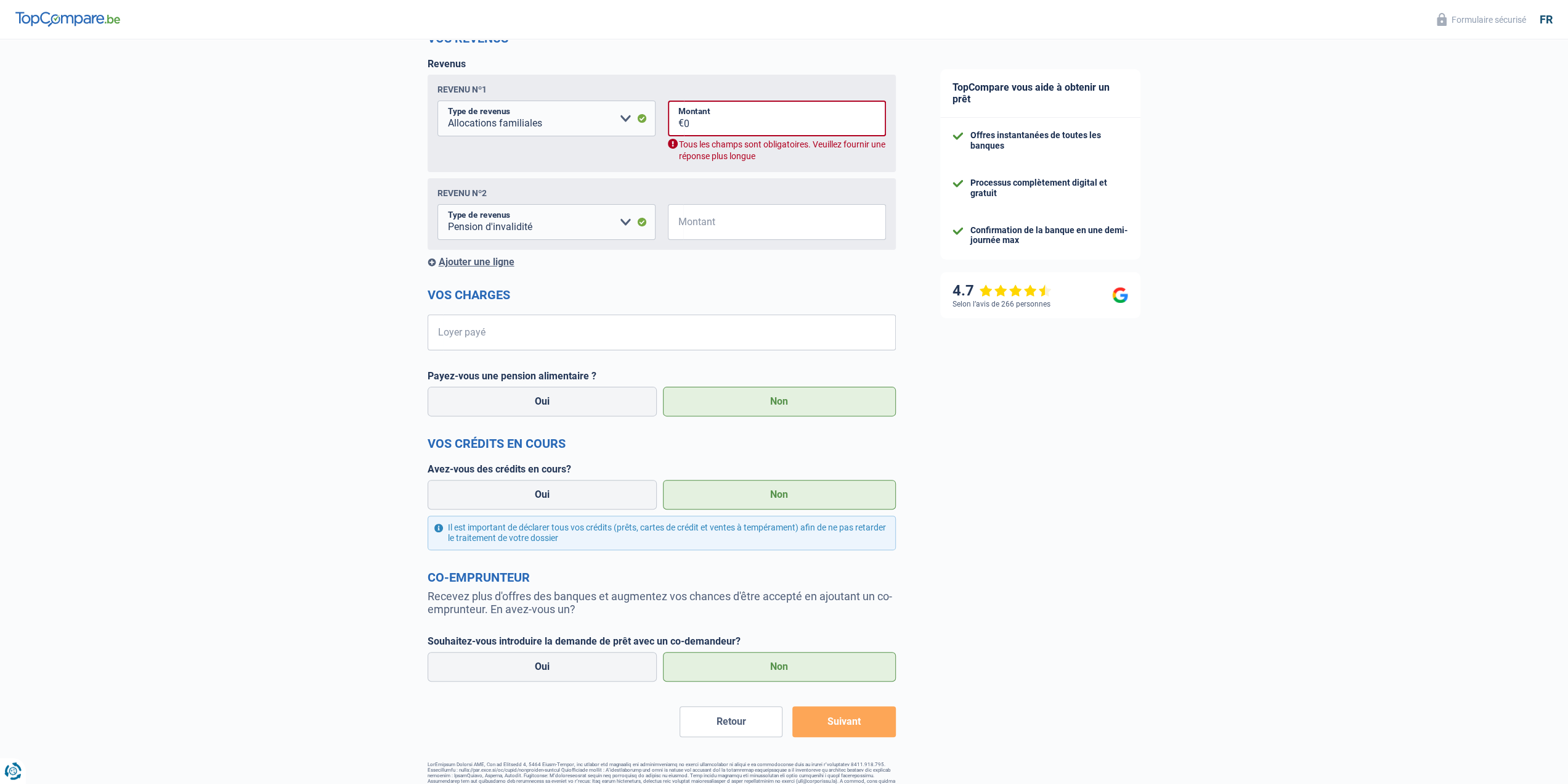
click at [718, 138] on div "0 € Montant Tous les champs sont obligatoires. Veuillez fournir une réponse plu…" at bounding box center [777, 131] width 218 height 61
click at [719, 133] on input "0" at bounding box center [785, 118] width 202 height 36
click at [715, 125] on input "0" at bounding box center [785, 118] width 202 height 36
type input "0"
click at [710, 121] on input "0" at bounding box center [785, 118] width 202 height 36
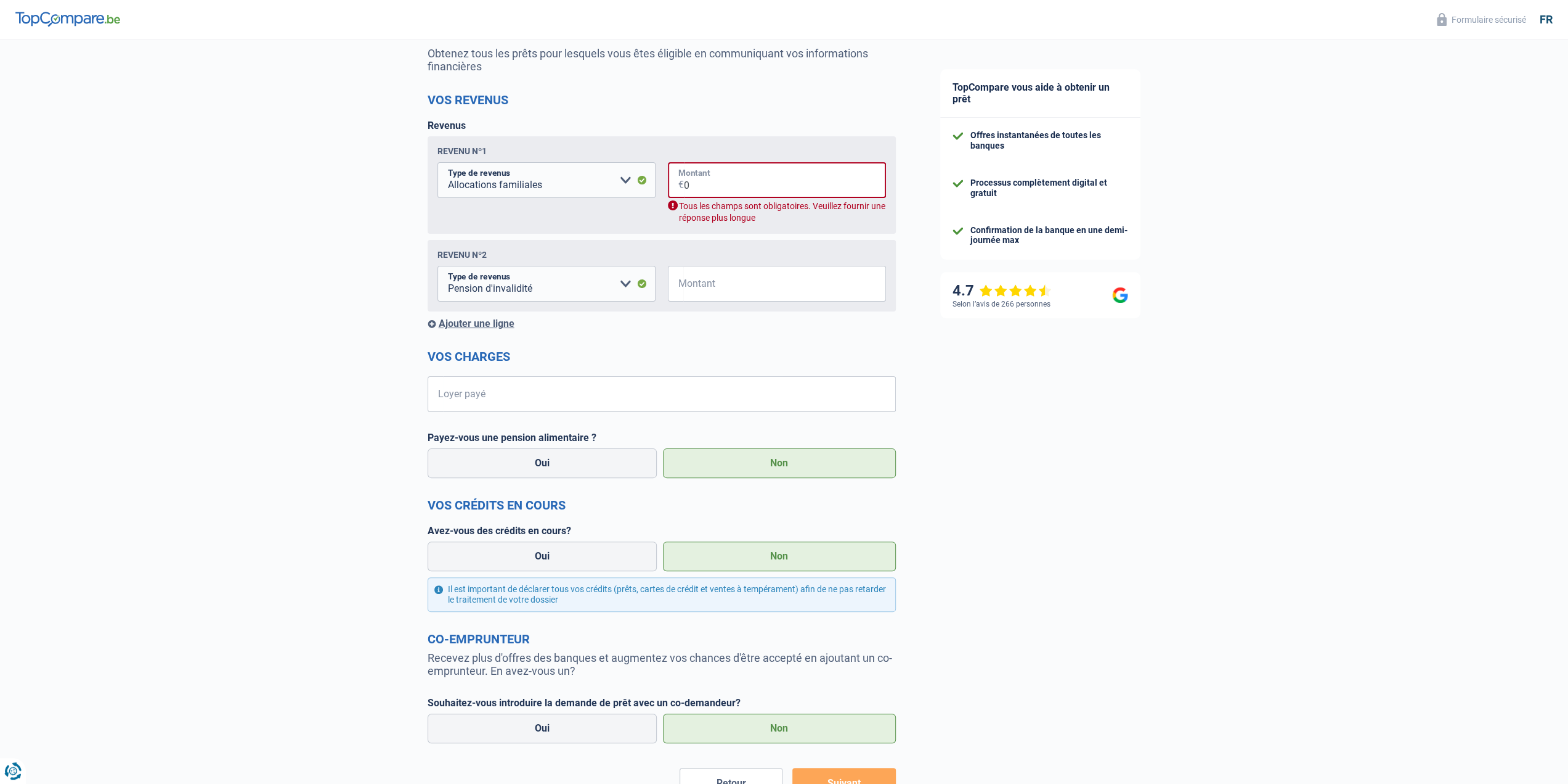
scroll to position [0, 0]
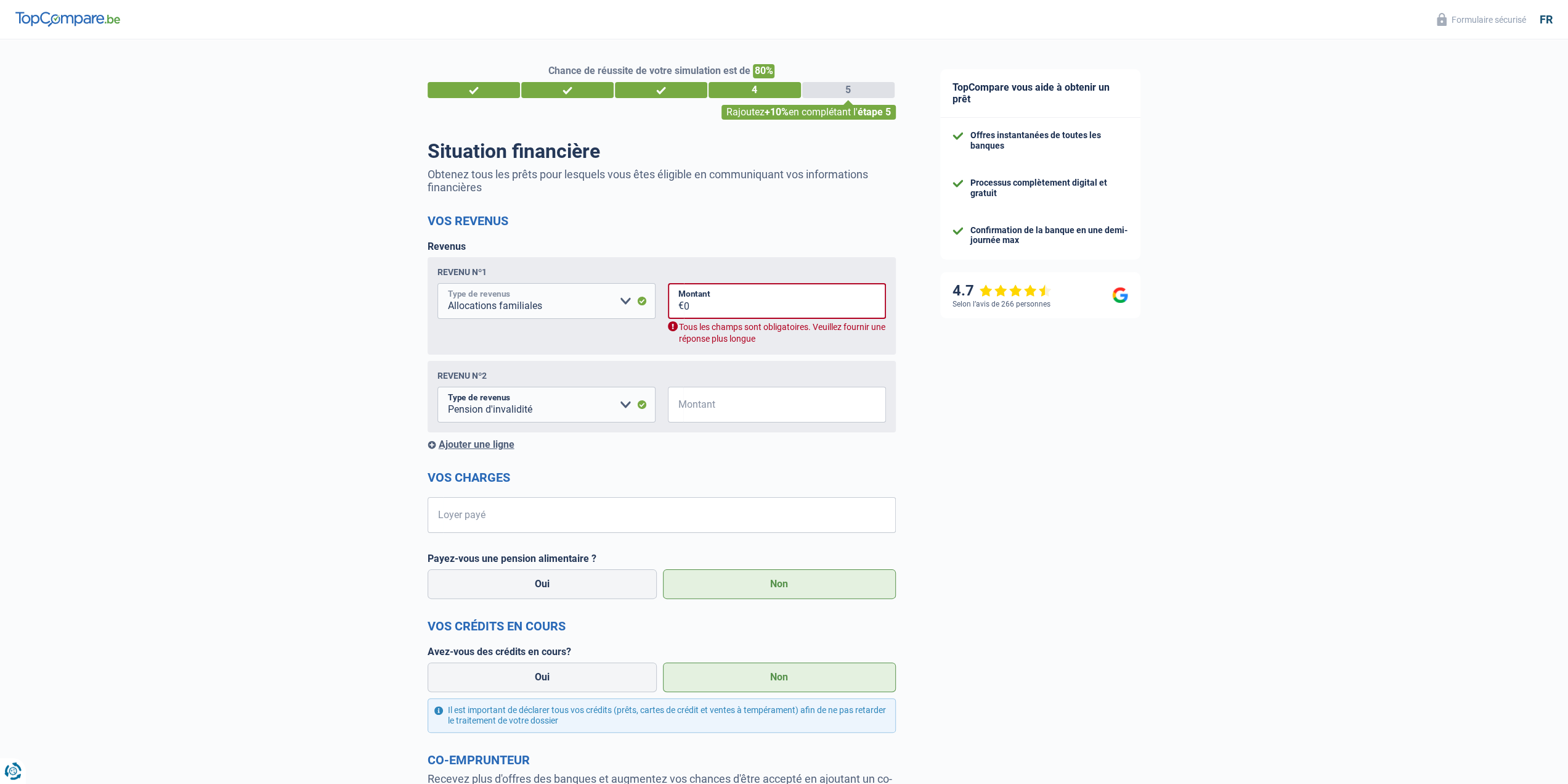
click at [628, 305] on select "Allocation d'handicap Allocations chômage Allocations familiales Chèques repas …" at bounding box center [547, 301] width 218 height 36
select select "mutualityIndemnity"
click at [438, 285] on select "Allocation d'handicap Allocations chômage Allocations familiales Chèques repas …" at bounding box center [547, 301] width 218 height 36
click at [699, 303] on input "0" at bounding box center [785, 301] width 202 height 36
click at [757, 311] on input "0" at bounding box center [785, 301] width 202 height 36
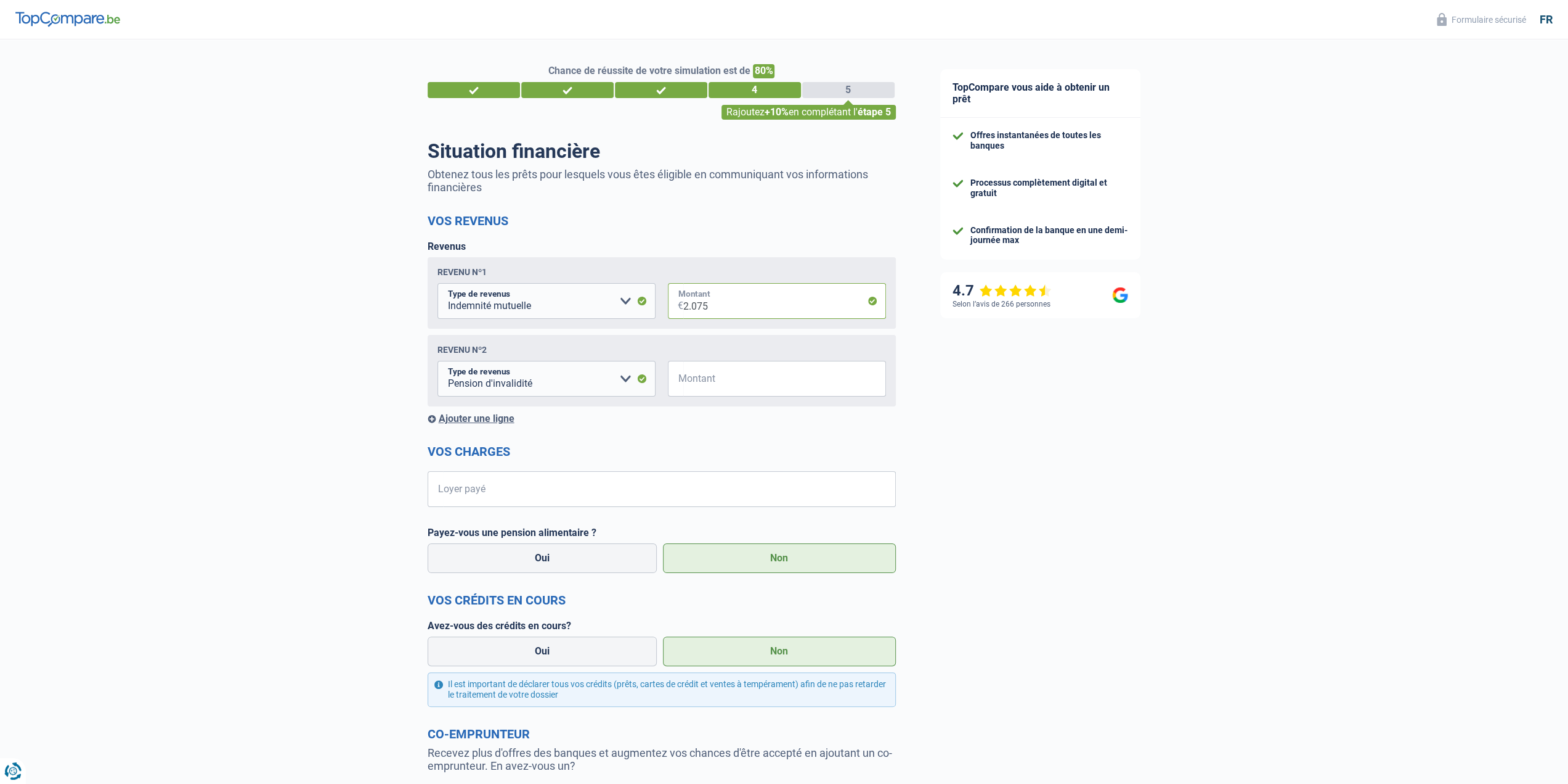
type input "2.075"
click at [639, 378] on select "Allocation d'handicap Allocations chômage Allocations familiales Chèques repas …" at bounding box center [547, 378] width 218 height 36
click at [630, 384] on select "Allocation d'handicap Allocations chômage Allocations familiales Chèques repas …" at bounding box center [547, 378] width 218 height 36
click at [622, 377] on select "Allocation d'handicap Allocations chômage Allocations familiales Chèques repas …" at bounding box center [547, 378] width 218 height 36
click at [669, 421] on div "Ajouter une ligne" at bounding box center [662, 418] width 469 height 11
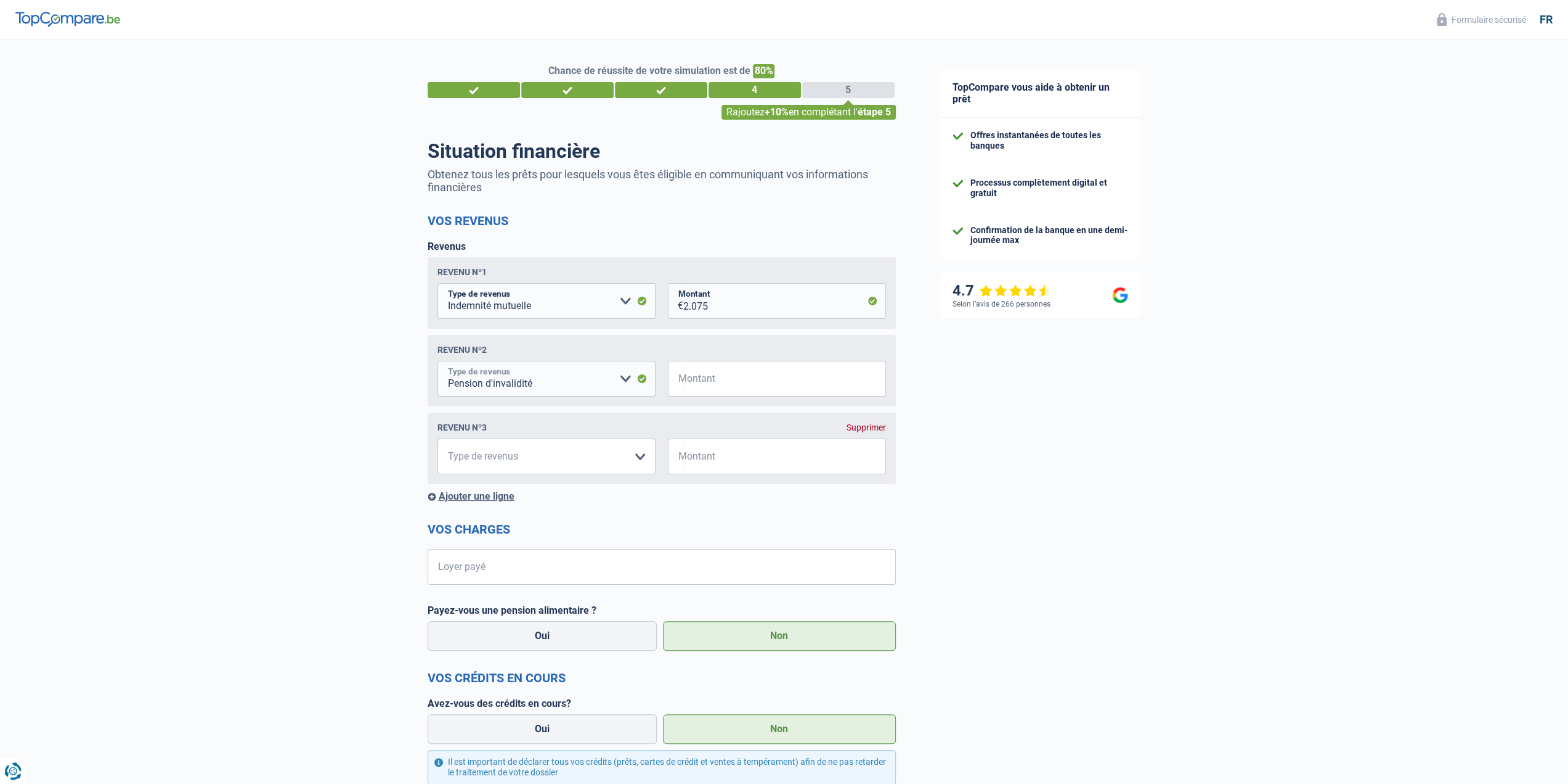
click at [622, 381] on select "Allocation d'handicap Allocations chômage Allocations familiales Chèques repas …" at bounding box center [547, 378] width 218 height 36
click at [229, 440] on div "Chance de réussite de votre simulation est de 80% 1 2 3 4 5 Rajoutez +10% en co…" at bounding box center [459, 537] width 919 height 1005
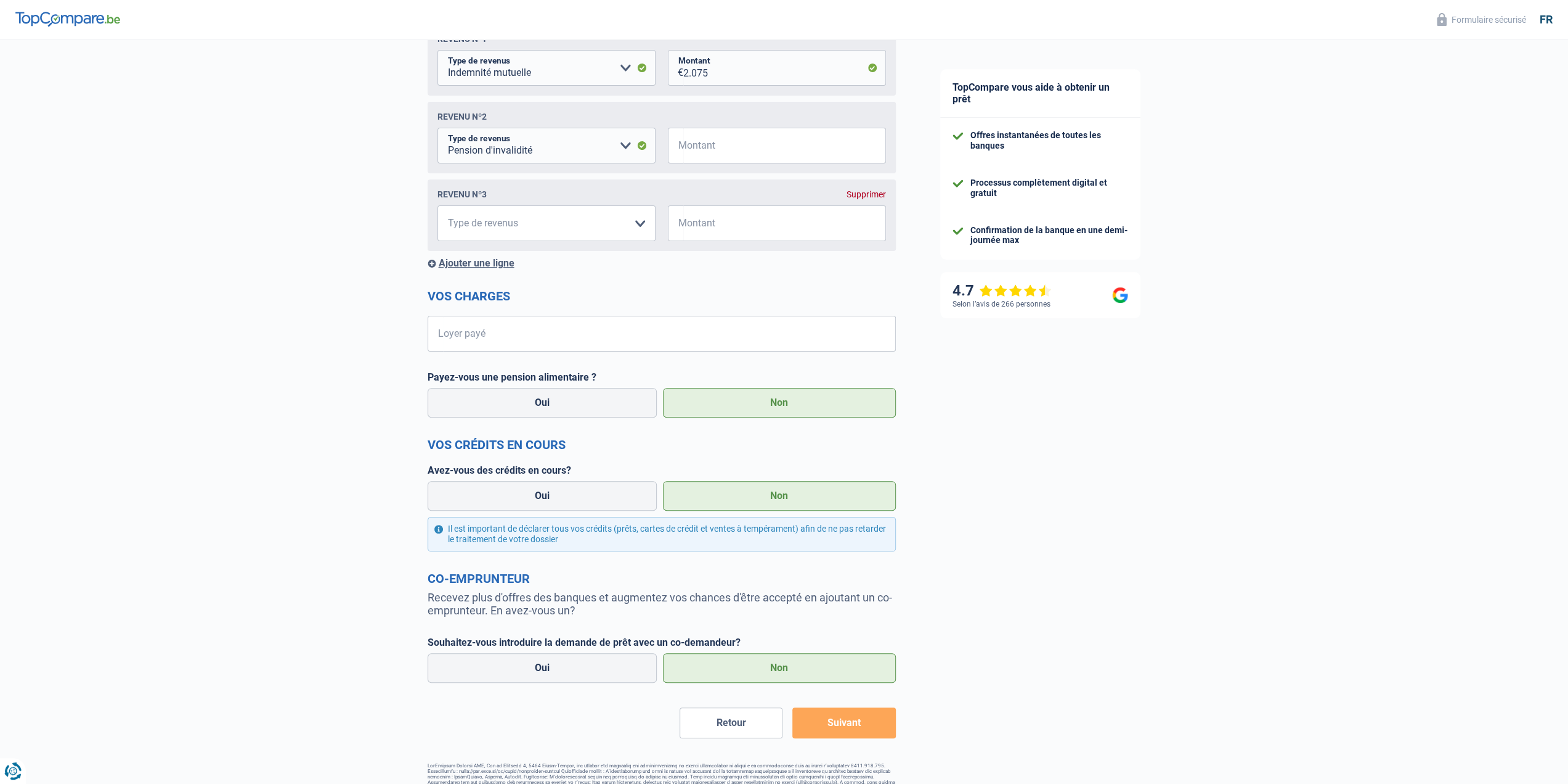
scroll to position [260, 0]
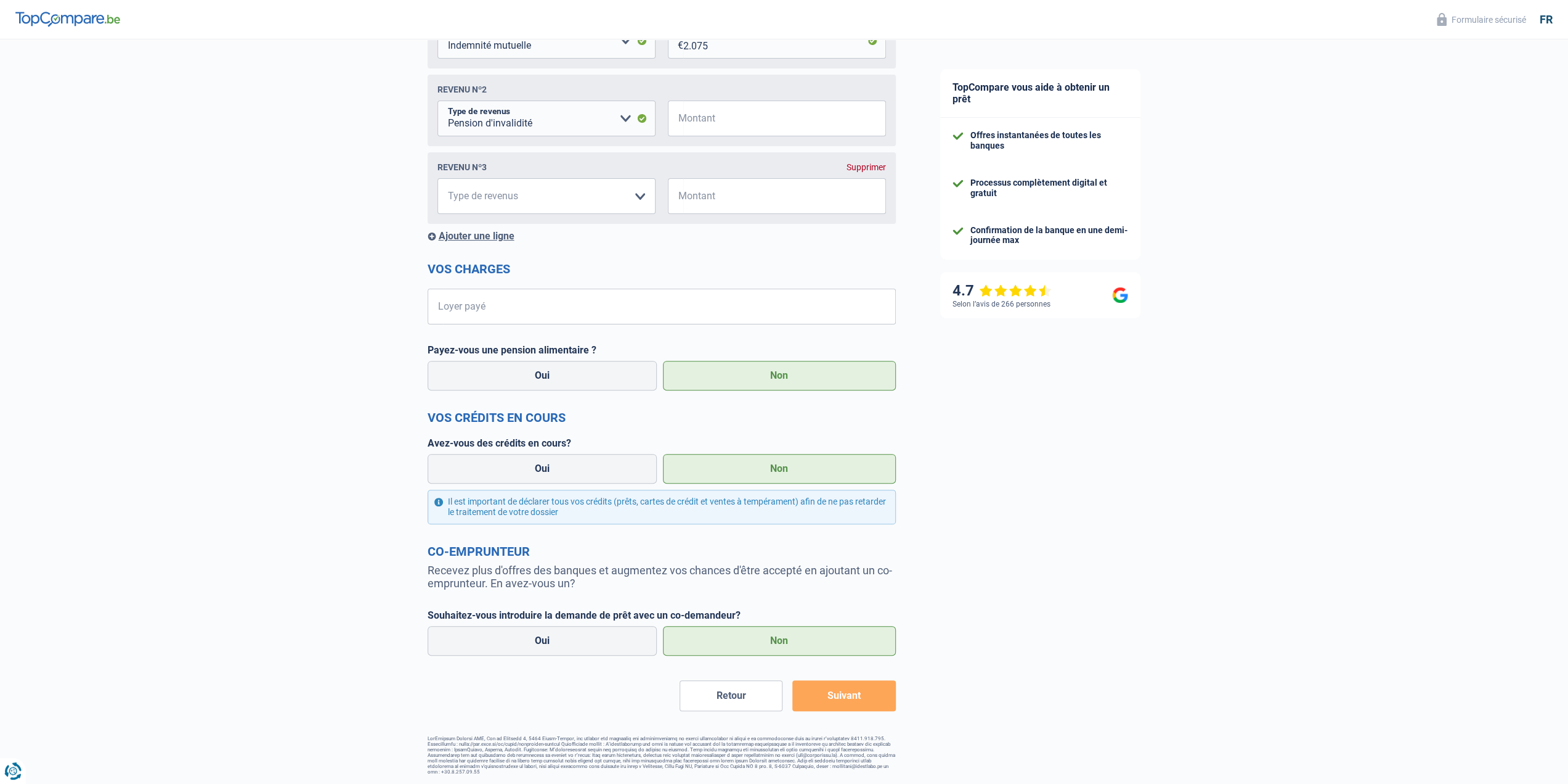
click at [807, 710] on button "Suivant" at bounding box center [843, 695] width 103 height 31
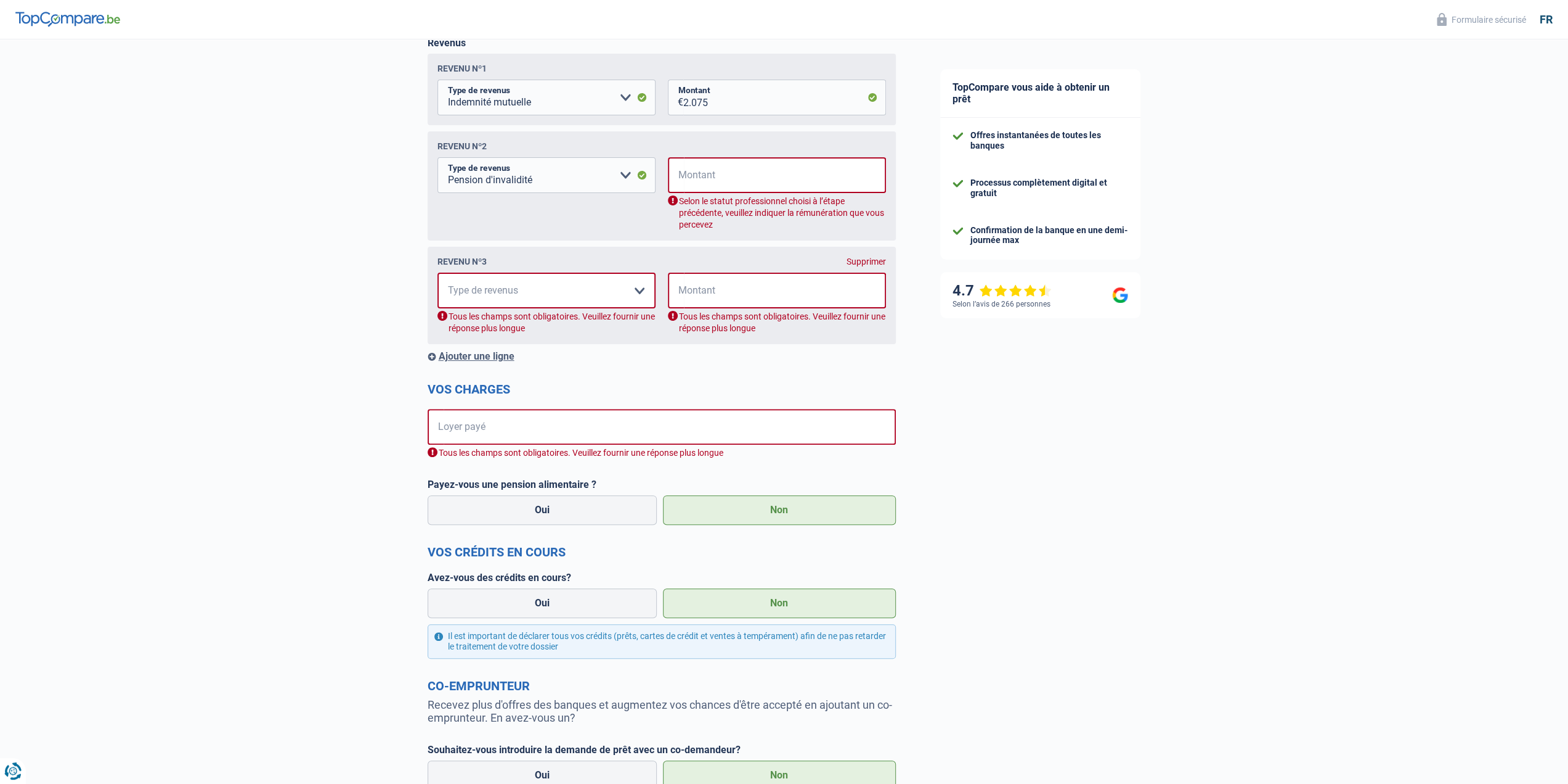
scroll to position [200, 0]
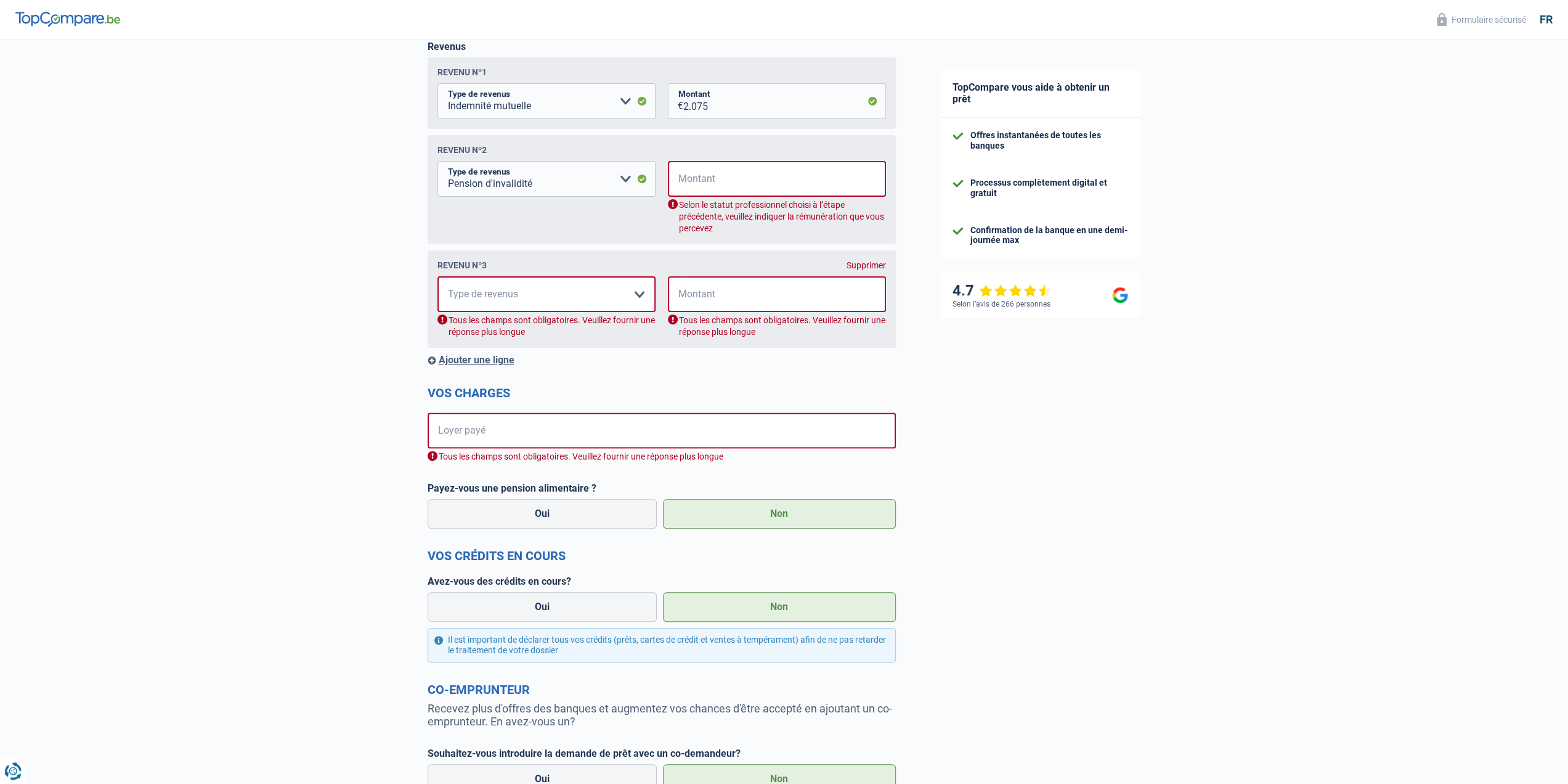
click at [879, 265] on div "Supprimer" at bounding box center [866, 265] width 40 height 10
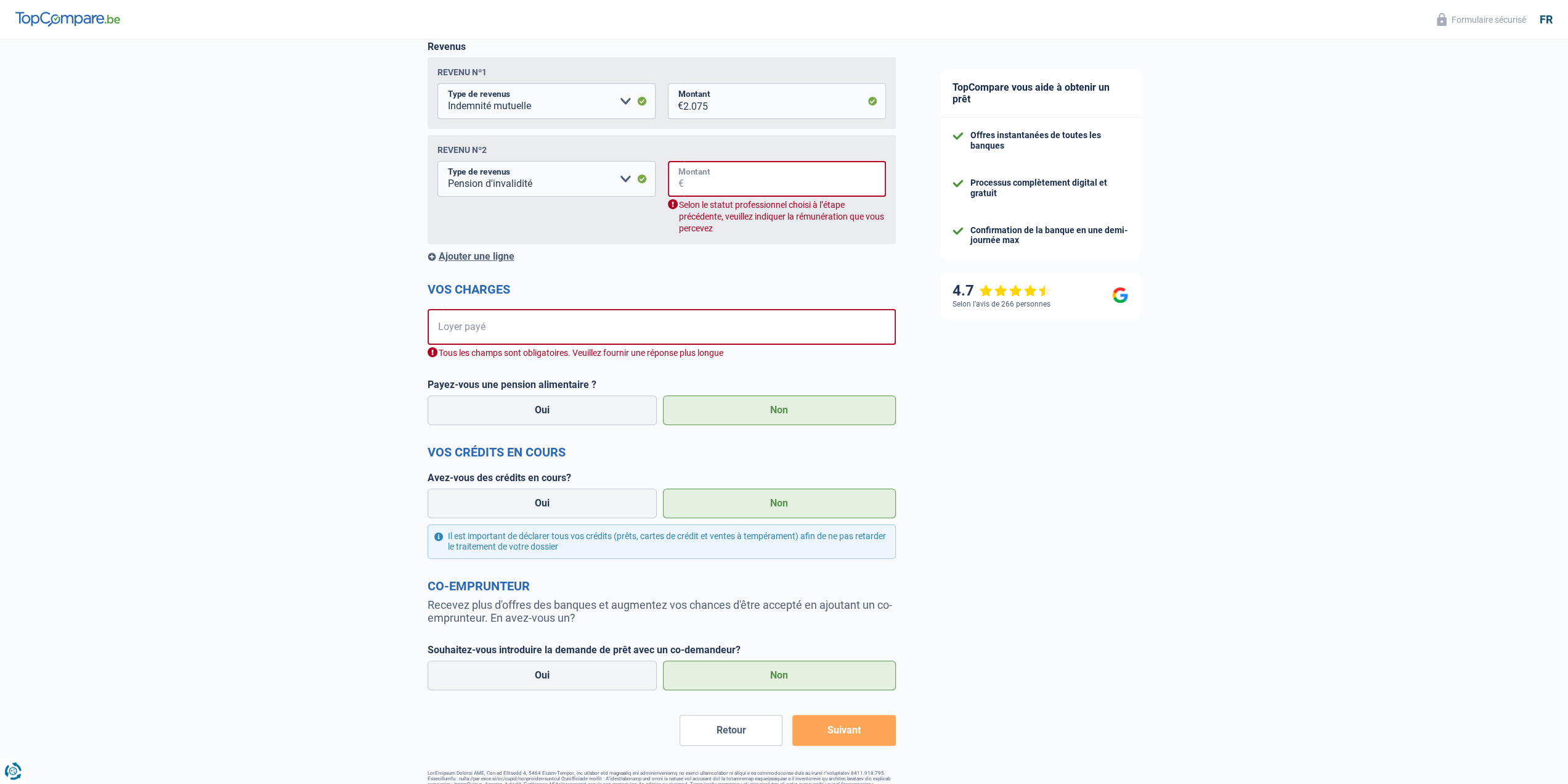
click at [748, 176] on input "Montant" at bounding box center [785, 179] width 202 height 36
click at [624, 183] on select "Allocation d'handicap Allocations chômage Allocations familiales Chèques repas …" at bounding box center [547, 179] width 218 height 36
select select "mutualityIndemnity"
click at [438, 162] on select "Allocation d'handicap Allocations chômage Allocations familiales Chèques repas …" at bounding box center [547, 179] width 218 height 36
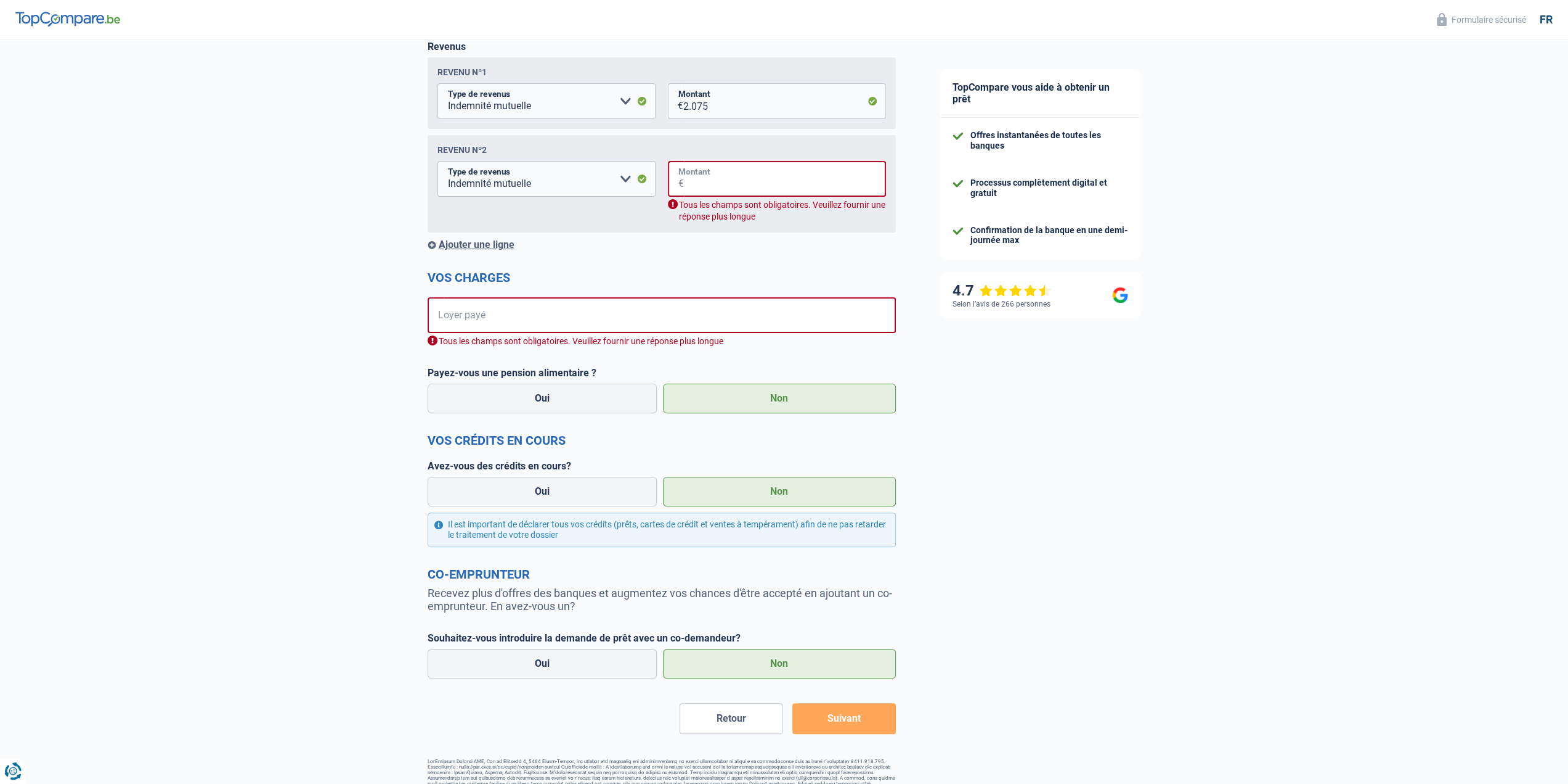
click at [708, 178] on input "Montant" at bounding box center [785, 179] width 202 height 36
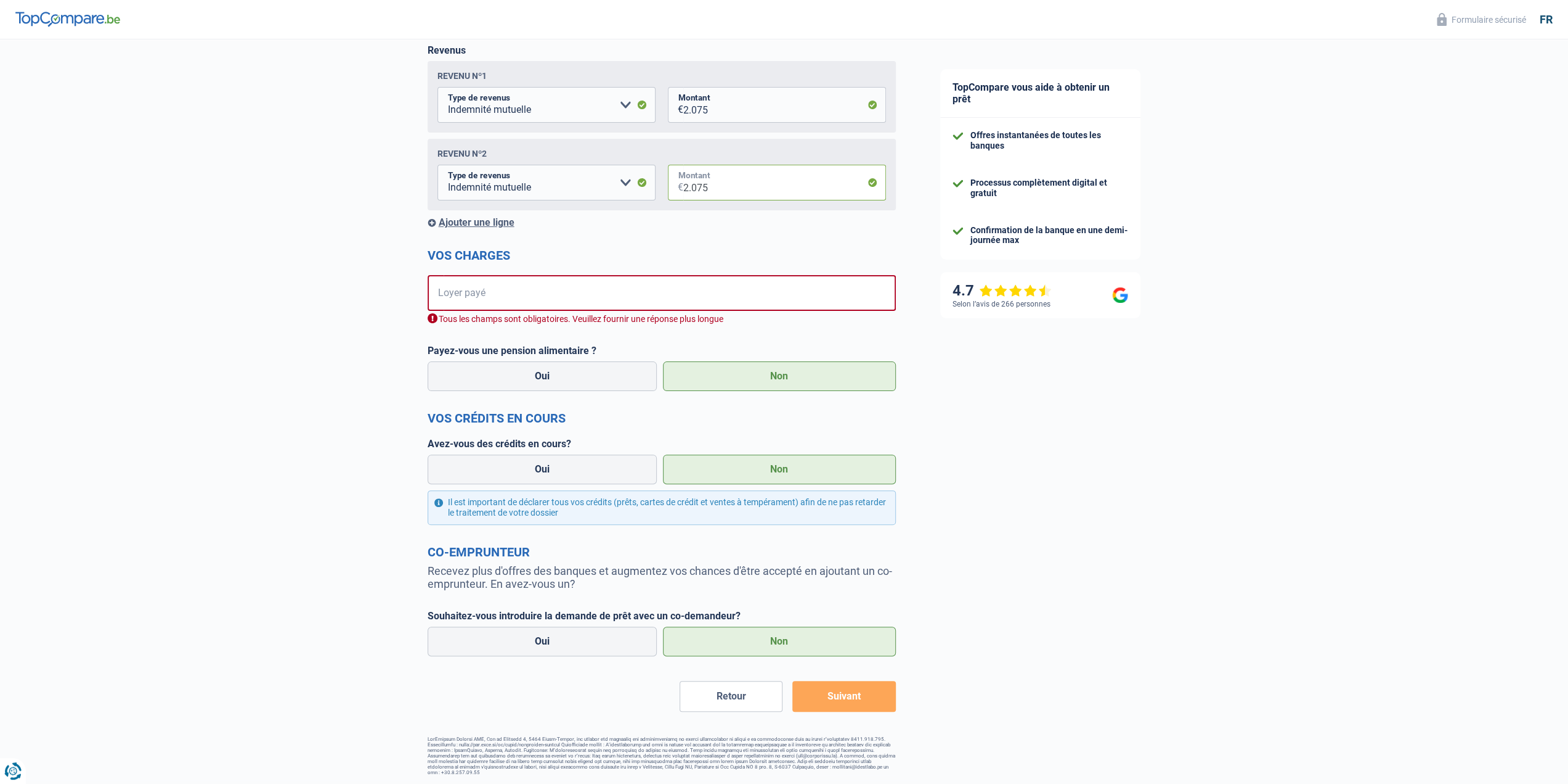
type input "2.075"
click at [550, 298] on input "Loyer payé" at bounding box center [670, 293] width 452 height 36
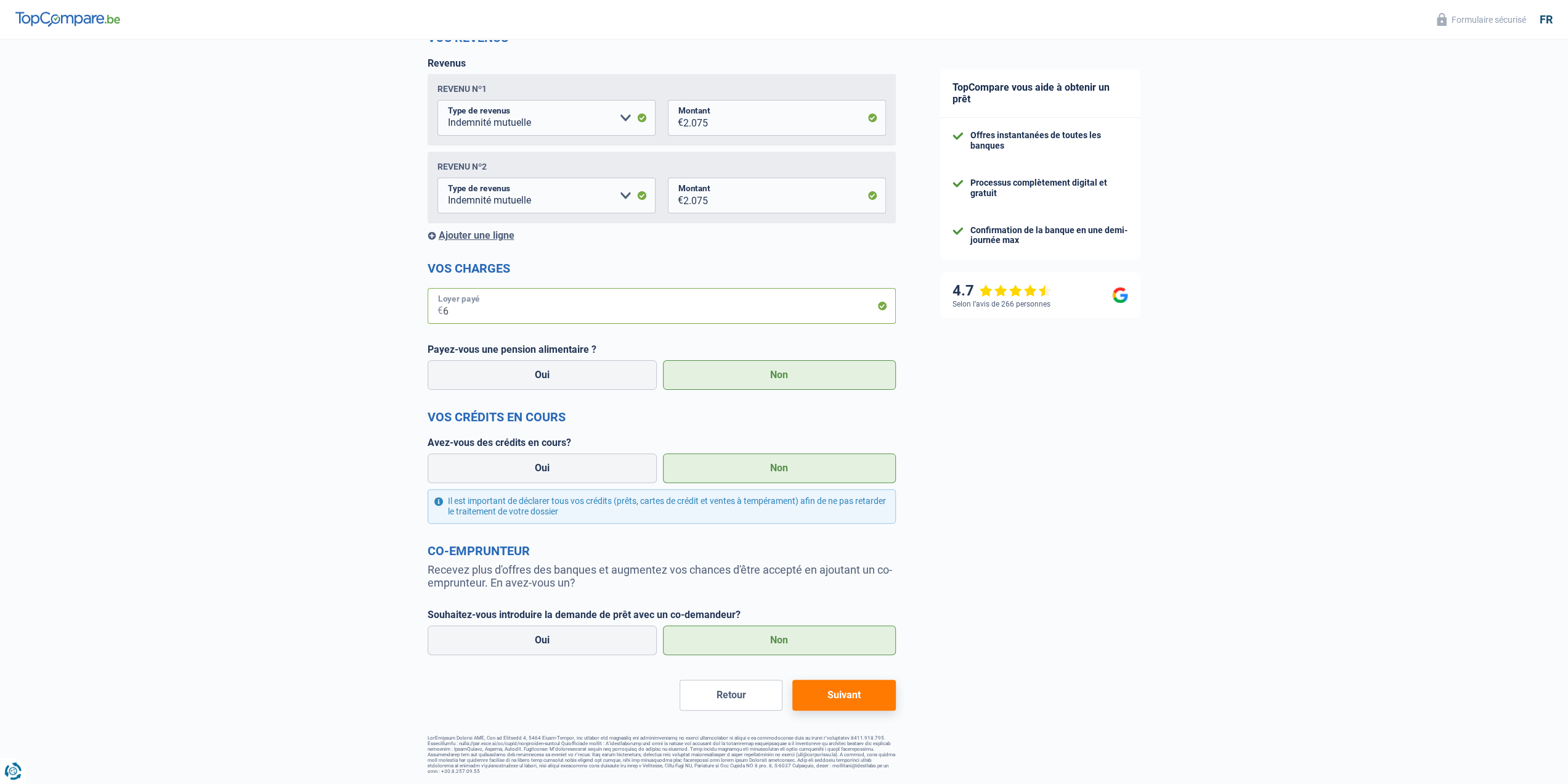
scroll to position [183, 0]
type input "650"
click at [1118, 492] on div "TopCompare vous aide à obtenir un prêt Offres instantanées de toutes les banque…" at bounding box center [1244, 320] width 651 height 927
click at [470, 166] on div "Revenu nº2" at bounding box center [462, 167] width 49 height 10
click at [637, 198] on select "Allocation d'handicap Allocations chômage Allocations familiales Chèques repas …" at bounding box center [547, 196] width 218 height 36
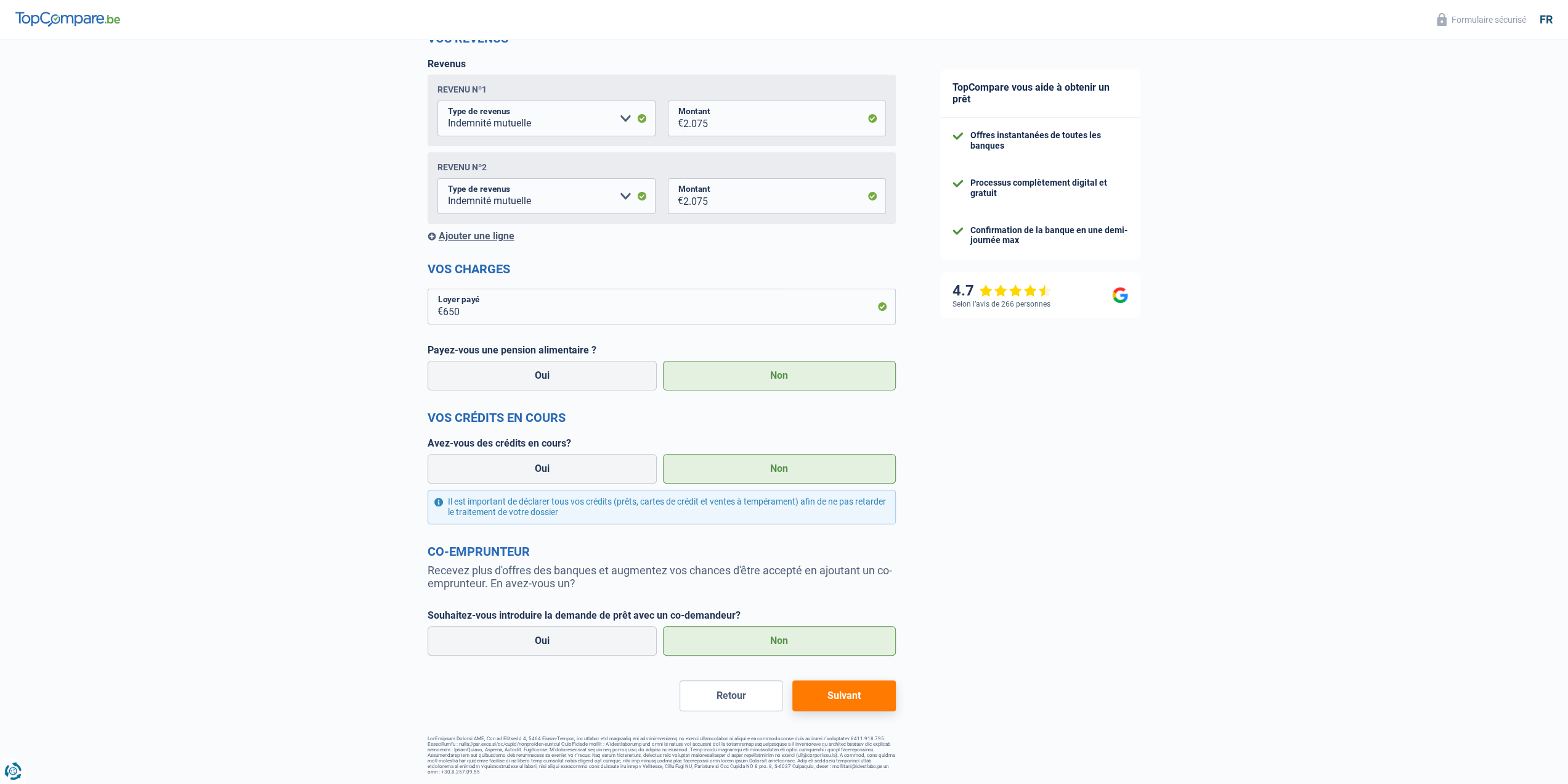
click at [759, 708] on button "Retour" at bounding box center [730, 695] width 103 height 31
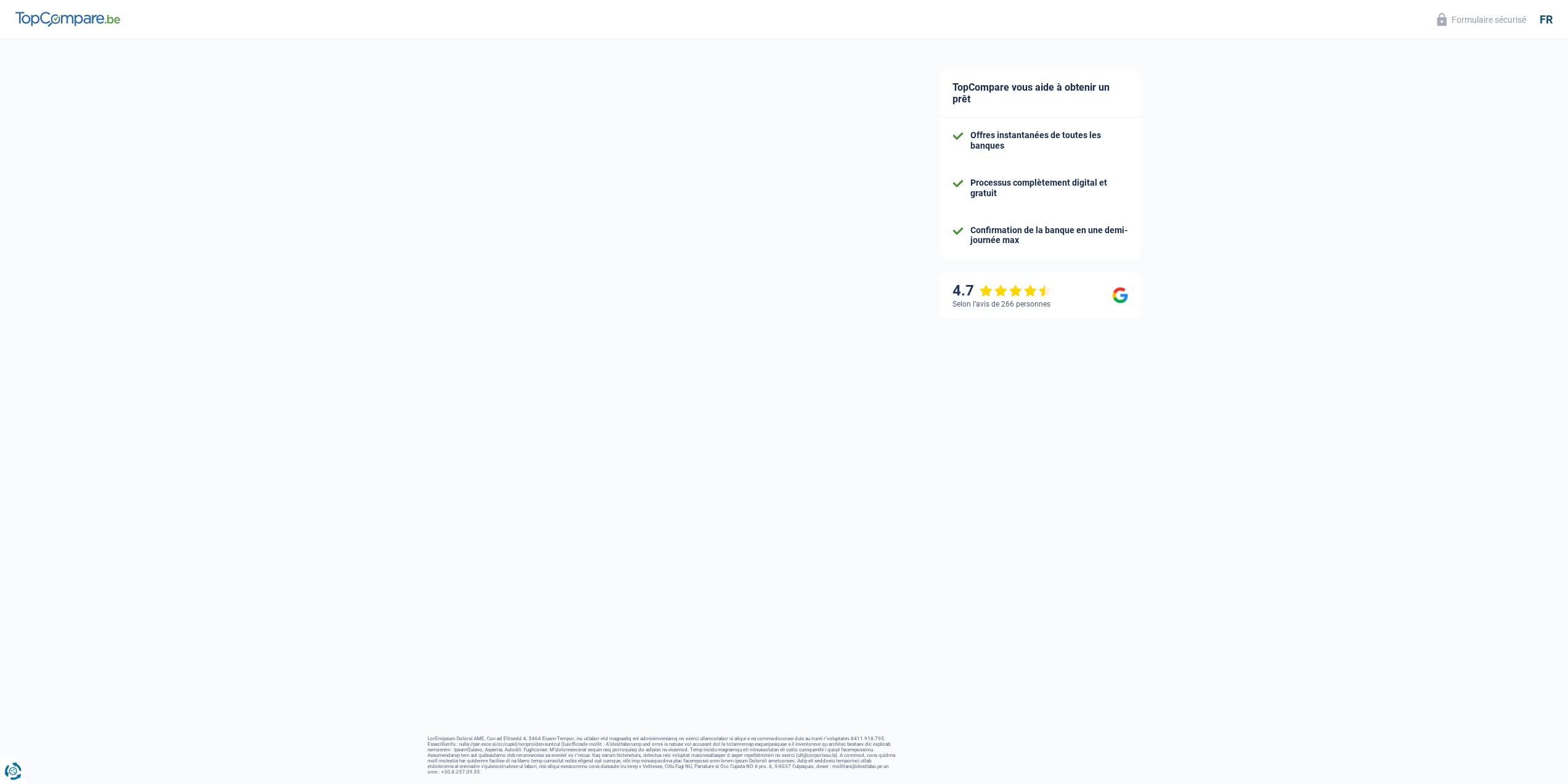
select select "single"
select select "rents"
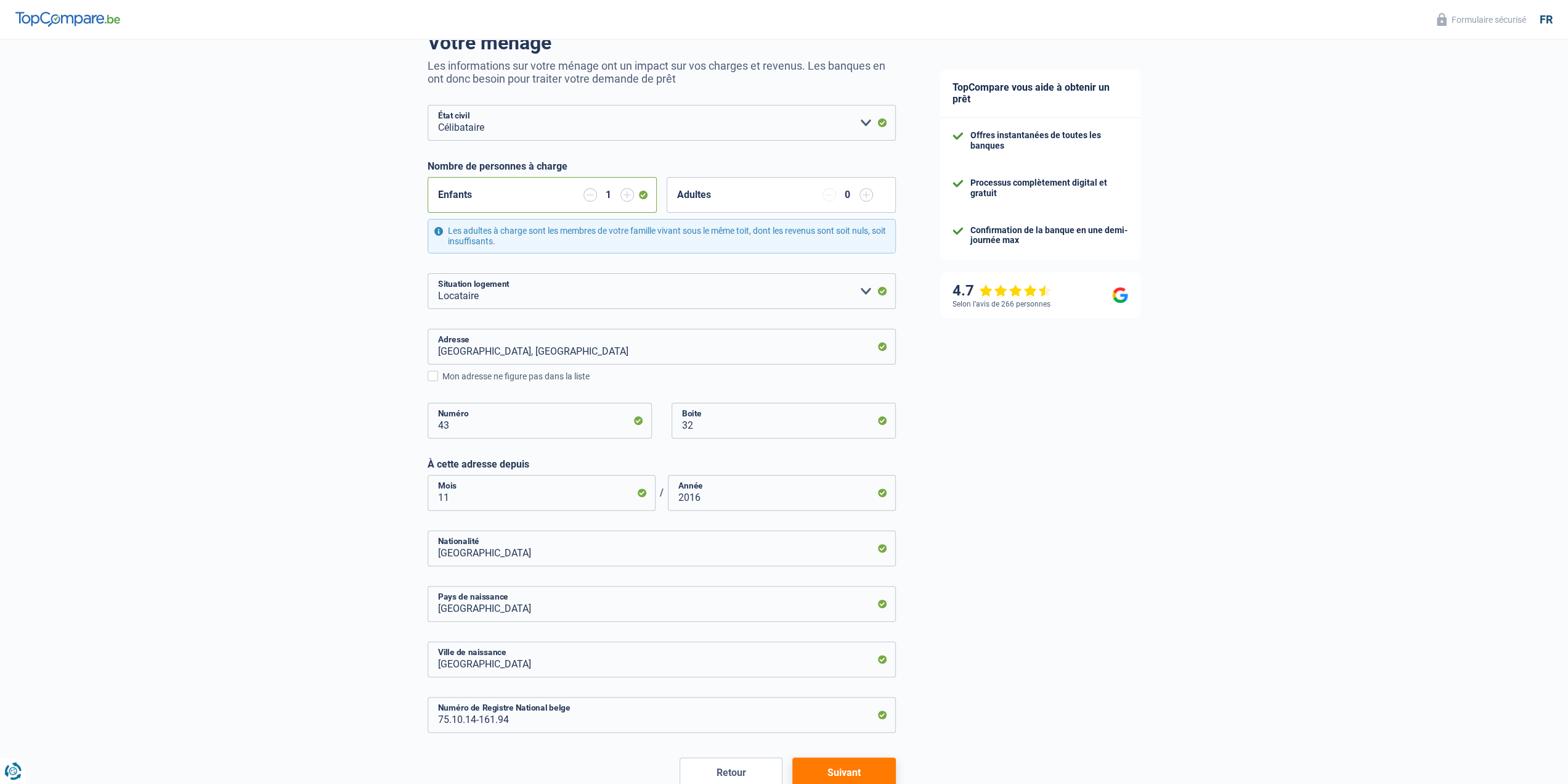
scroll to position [183, 0]
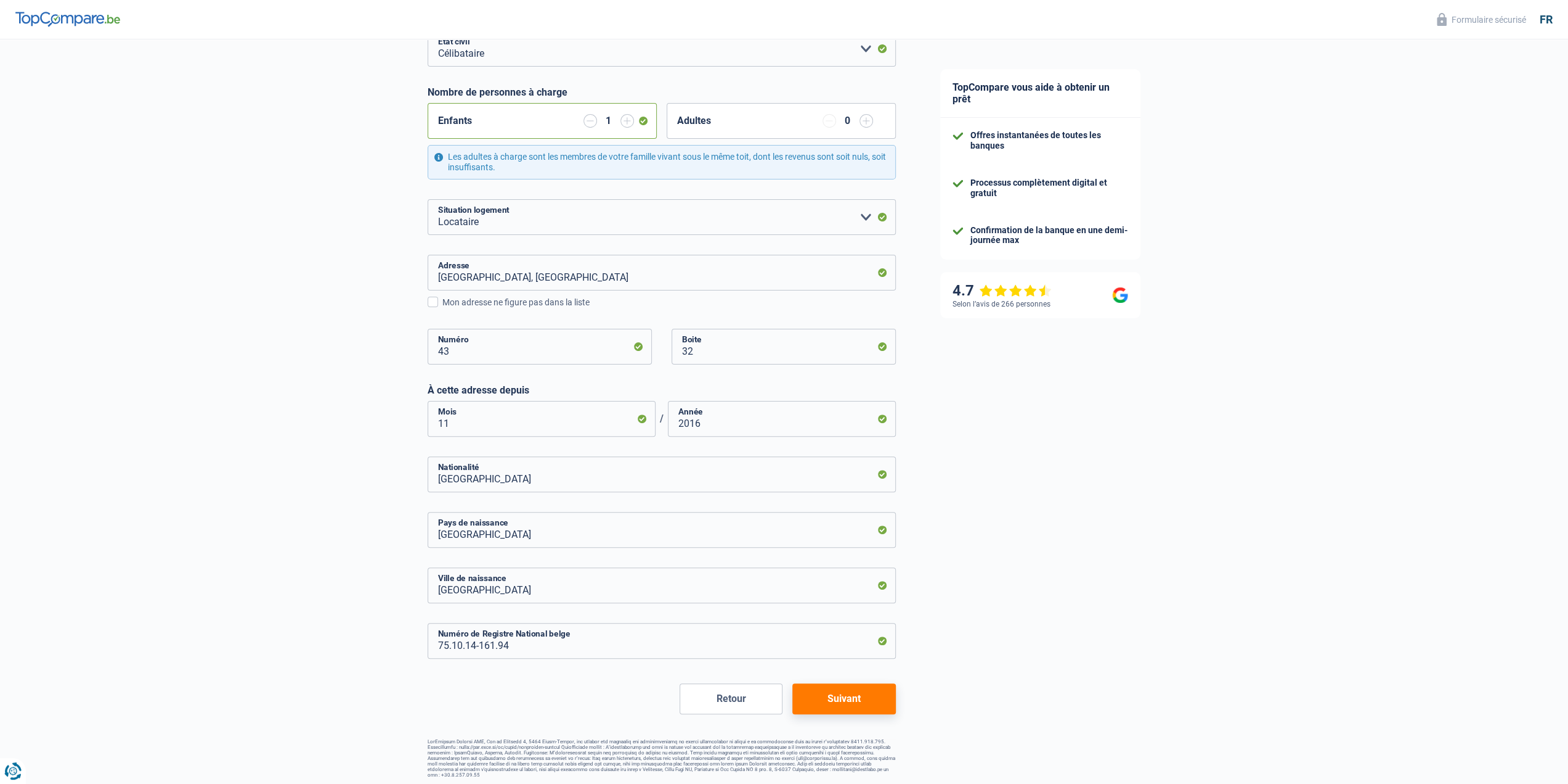
click at [725, 706] on button "Retour" at bounding box center [730, 698] width 103 height 31
select select "invalid"
select select "solidaris"
select select "BE"
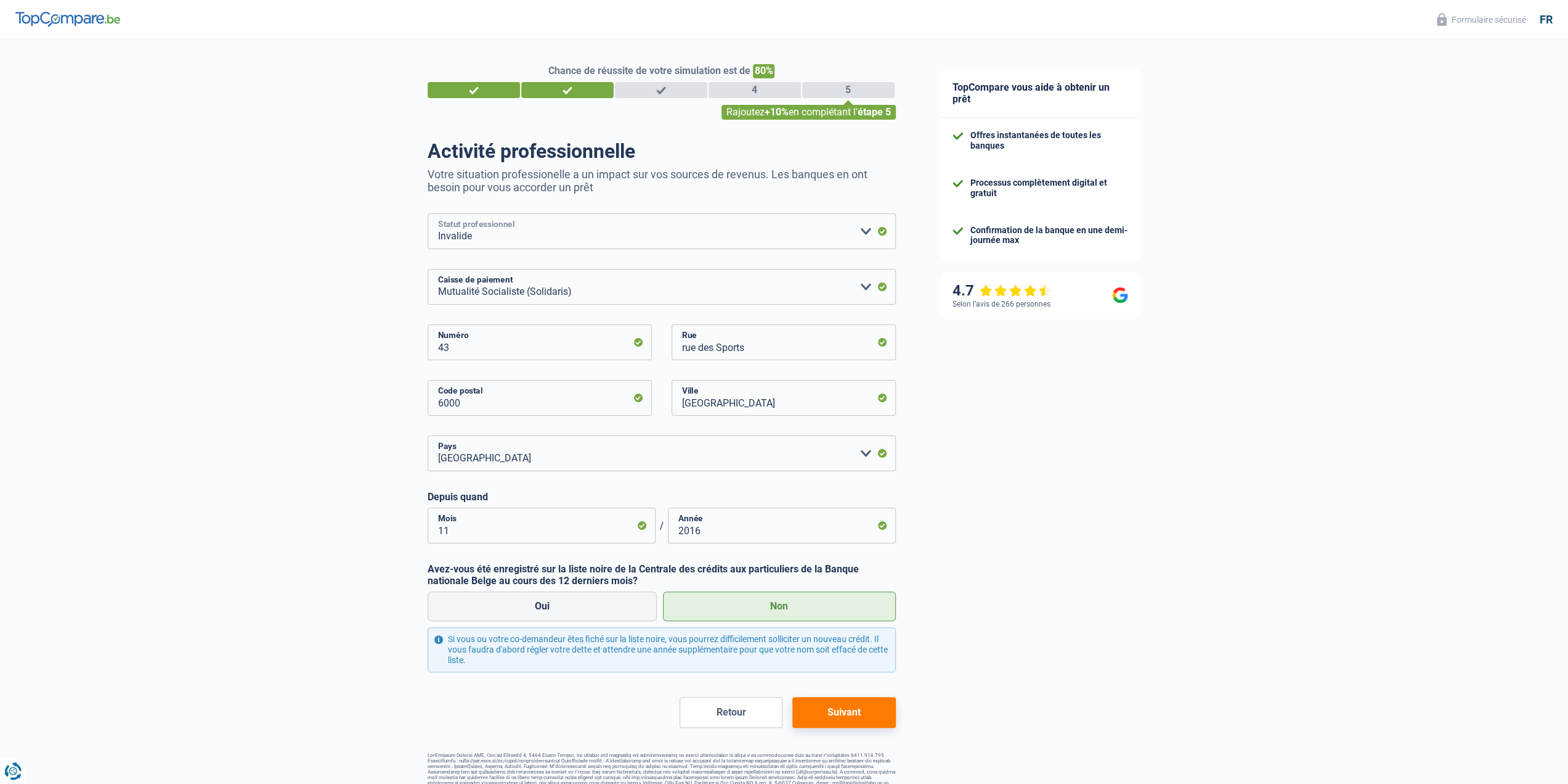
click at [861, 233] on select "Ouvrier Employé privé Employé public Invalide Indépendant Pensionné Chômeur Mut…" at bounding box center [662, 231] width 469 height 36
select select "mutuality"
click at [427, 214] on select "Ouvrier Employé privé Employé public Invalide Indépendant Pensionné Chômeur Mut…" at bounding box center [662, 231] width 469 height 36
select select
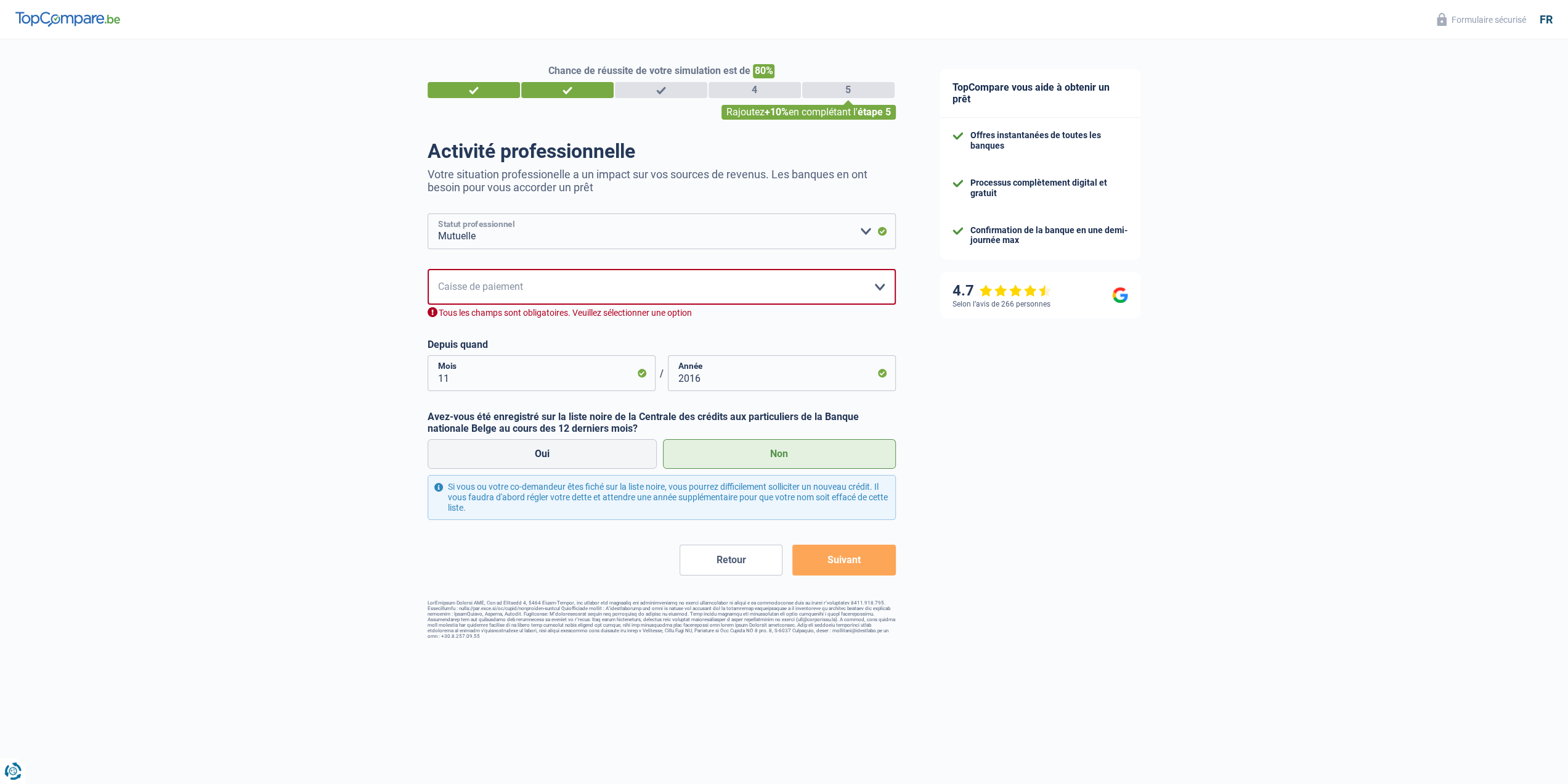
click at [866, 231] on select "Ouvrier Employé privé Employé public Invalide Indépendant Pensionné Chômeur Mut…" at bounding box center [662, 231] width 469 height 36
select select "invalid"
click at [427, 214] on select "Ouvrier Employé privé Employé public Invalide Indépendant Pensionné Chômeur Mut…" at bounding box center [662, 231] width 469 height 36
click at [862, 234] on select "Ouvrier Employé privé Employé public Invalide Indépendant Pensionné Chômeur Mut…" at bounding box center [662, 231] width 469 height 36
click at [331, 339] on div "Chance de réussite de votre simulation est de 80% 1 2 3 4 5 Rajoutez +10% en co…" at bounding box center [459, 339] width 919 height 609
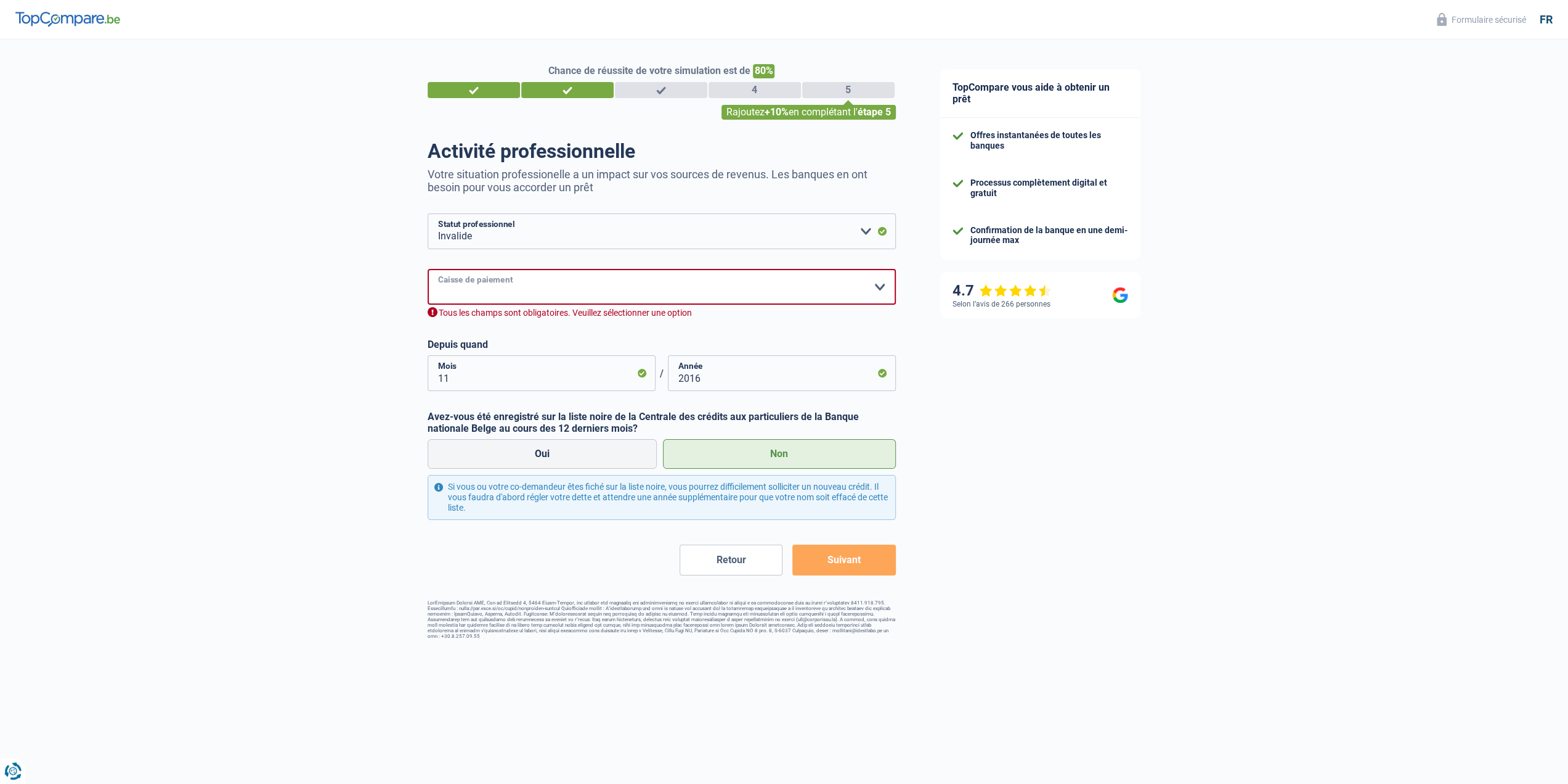
click at [513, 293] on select "Mutualité Chrétienne Mutualité Socialiste (Solidaris) SPF Sécurité Sociale Unio…" at bounding box center [662, 287] width 469 height 36
select select "solidaris"
click at [427, 270] on select "Mutualité Chrétienne Mutualité Socialiste (Solidaris) SPF Sécurité Sociale Unio…" at bounding box center [662, 287] width 469 height 36
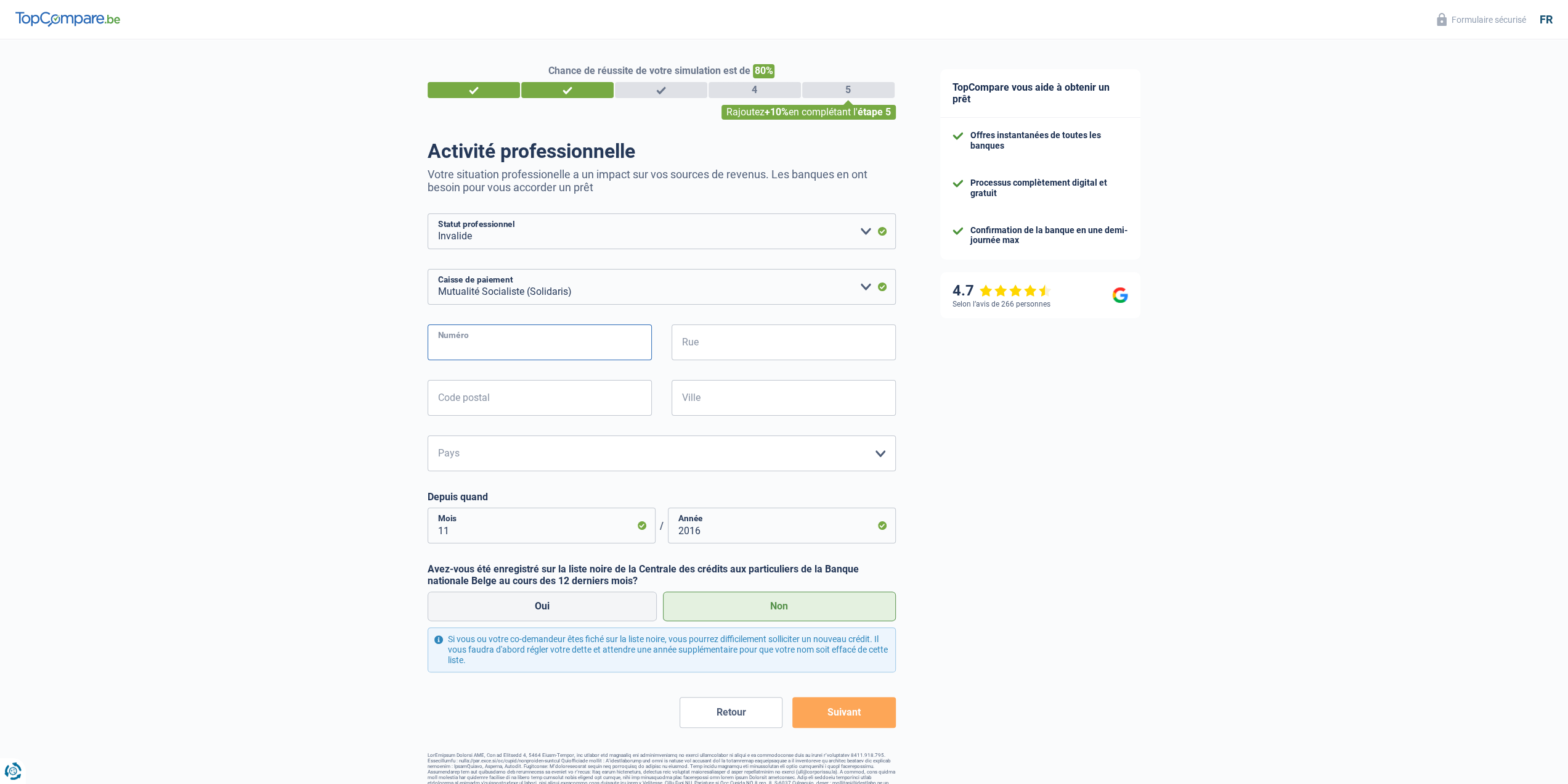
click at [508, 339] on input "Numéro" at bounding box center [540, 342] width 225 height 36
click at [874, 452] on select "Belgique Luxembourg Veuillez sélectionner une option" at bounding box center [662, 453] width 469 height 36
select select "BE"
click at [427, 436] on select "Belgique Luxembourg Veuillez sélectionner une option" at bounding box center [662, 453] width 469 height 36
click at [703, 533] on input "2016" at bounding box center [782, 525] width 228 height 36
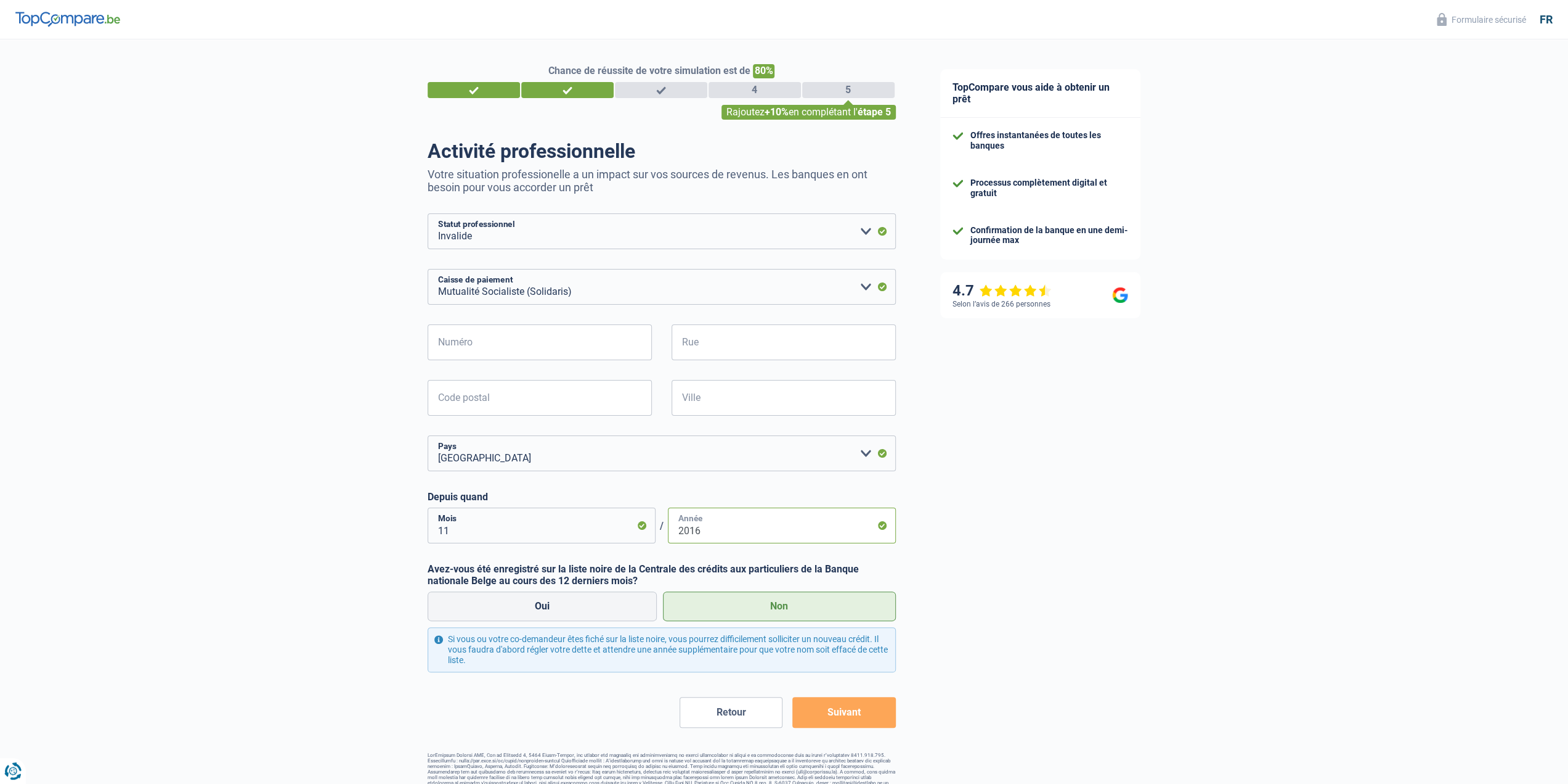
drag, startPoint x: 703, startPoint y: 533, endPoint x: 695, endPoint y: 533, distance: 8.0
click at [695, 533] on input "2016" at bounding box center [782, 525] width 228 height 36
type input "2014"
click at [478, 351] on input "Numéro" at bounding box center [540, 342] width 225 height 36
type input "2"
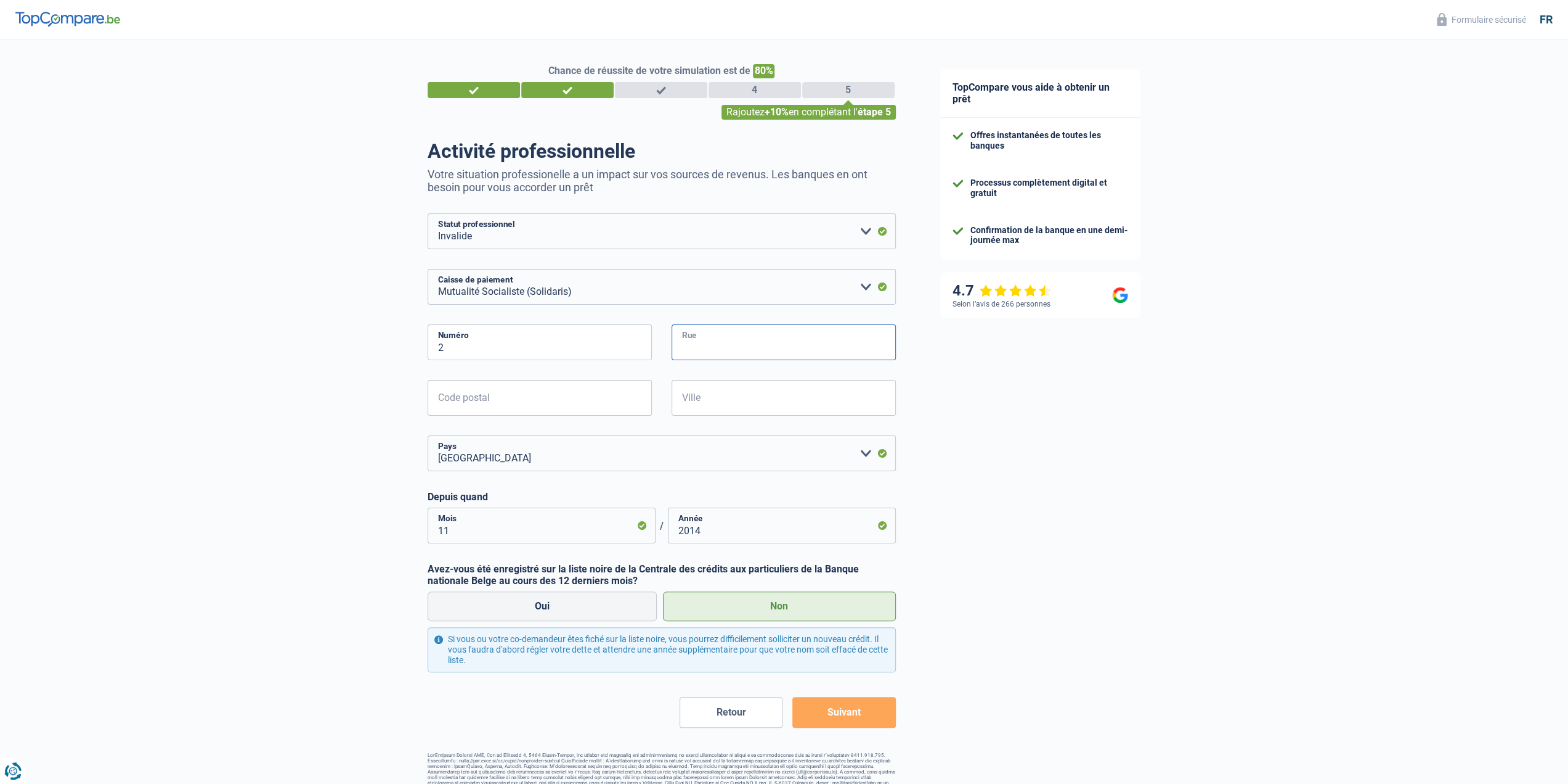
click at [713, 336] on input "Rue" at bounding box center [784, 342] width 225 height 36
type input "avenue des alliés"
click at [540, 409] on input "Code postal" at bounding box center [540, 398] width 225 height 36
type input "6000"
type input "Charleroi"
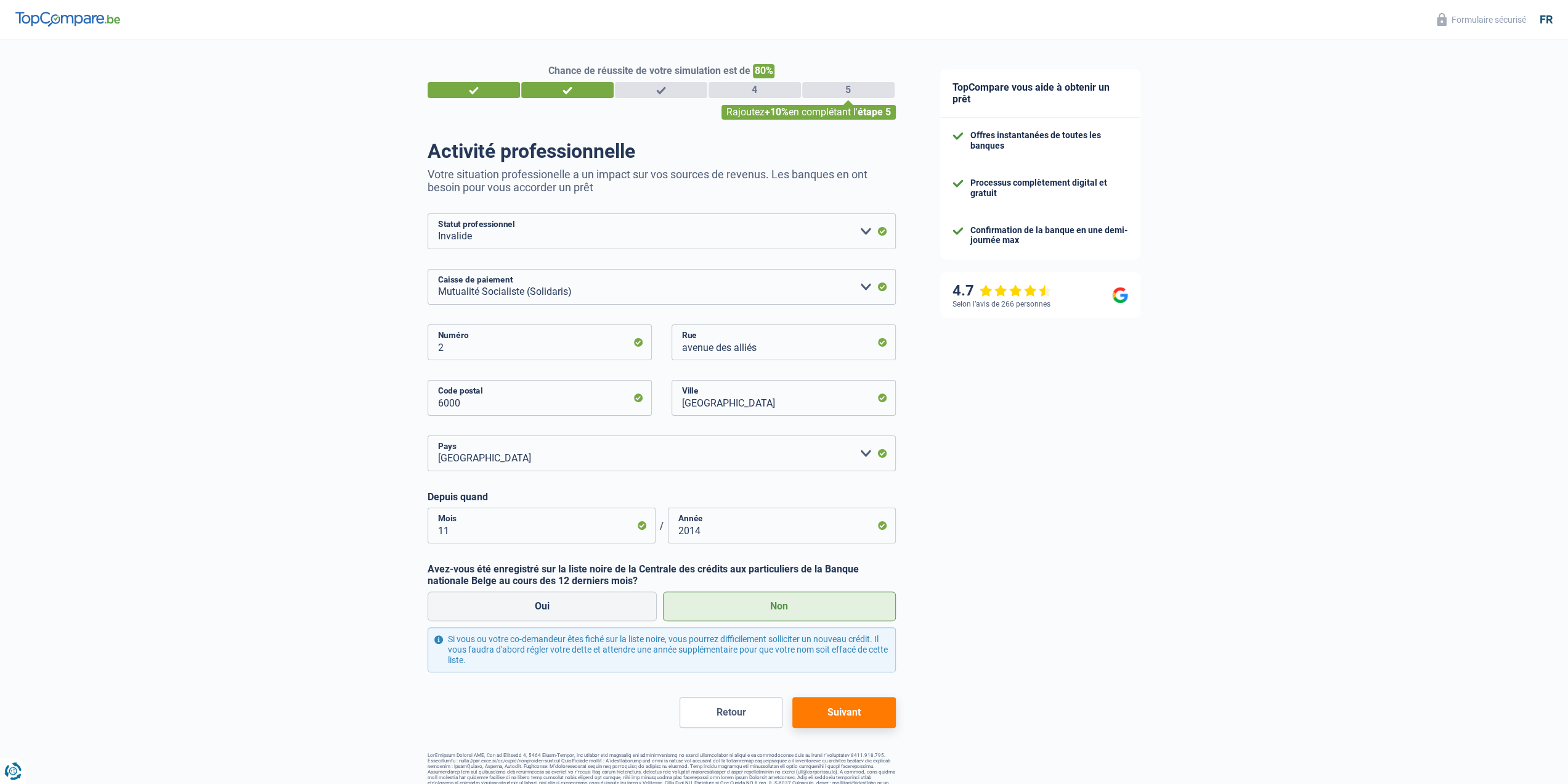
click at [843, 714] on button "Suivant" at bounding box center [843, 712] width 103 height 31
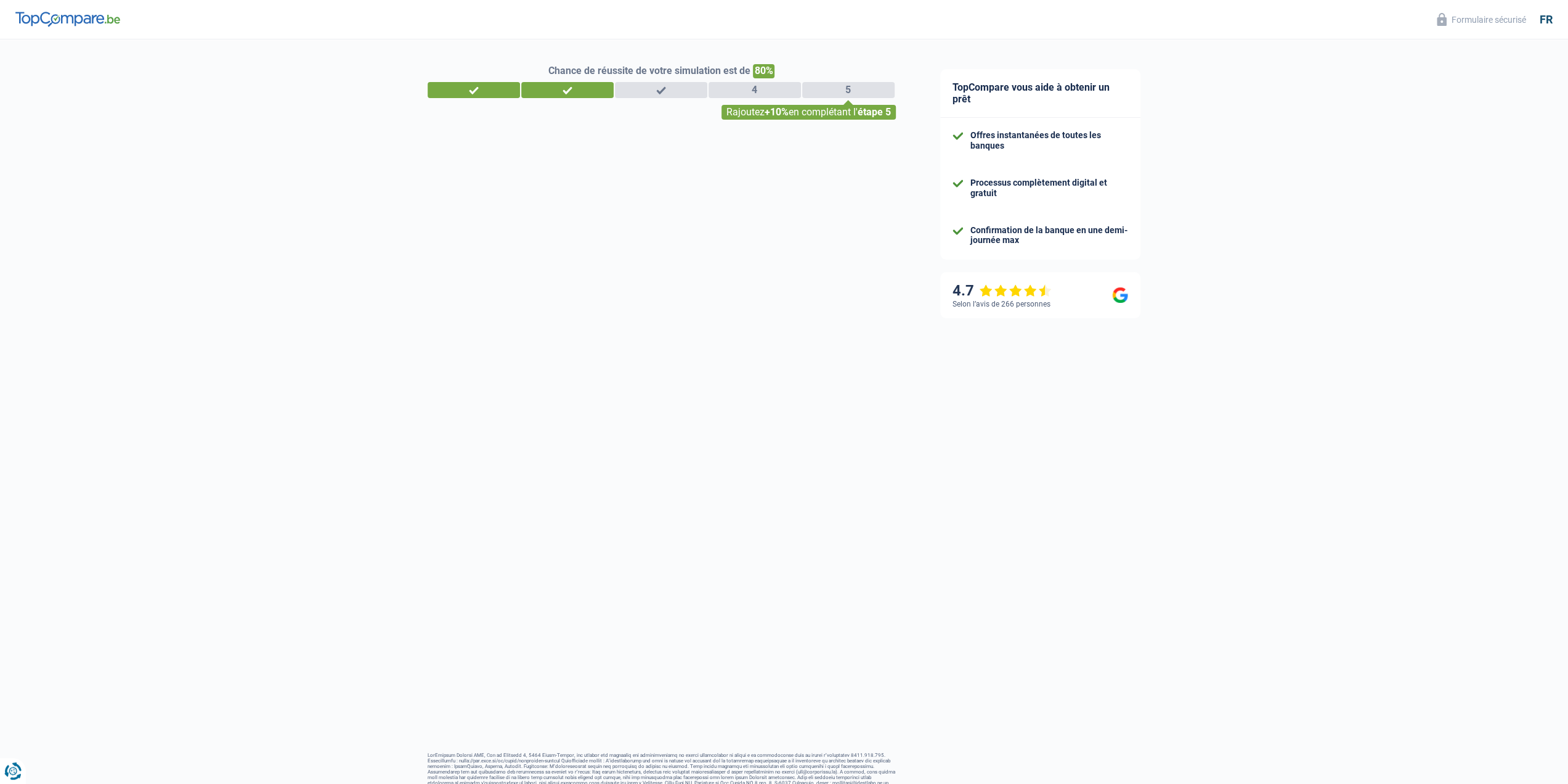
select select "single"
select select "rents"
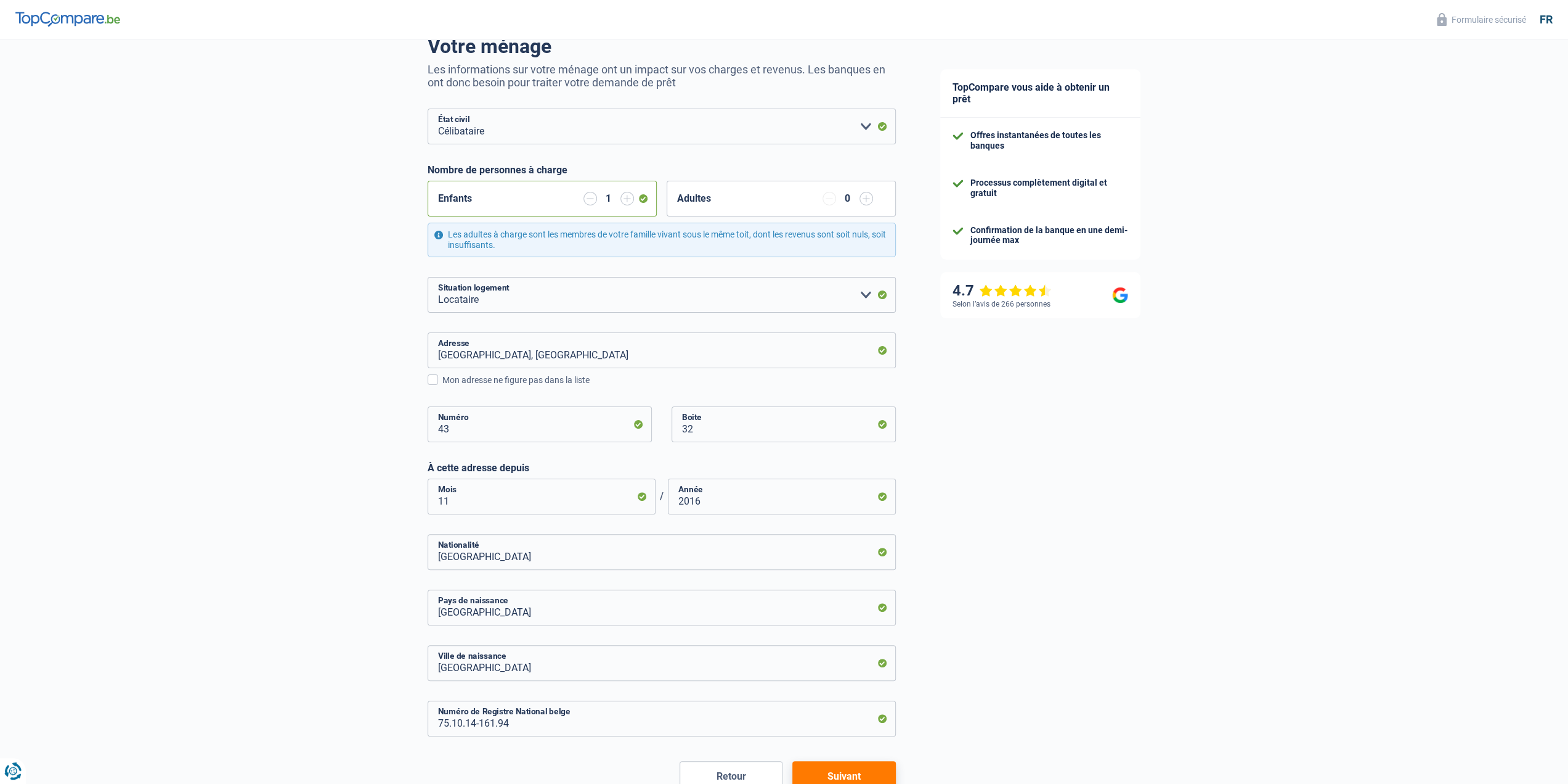
scroll to position [183, 0]
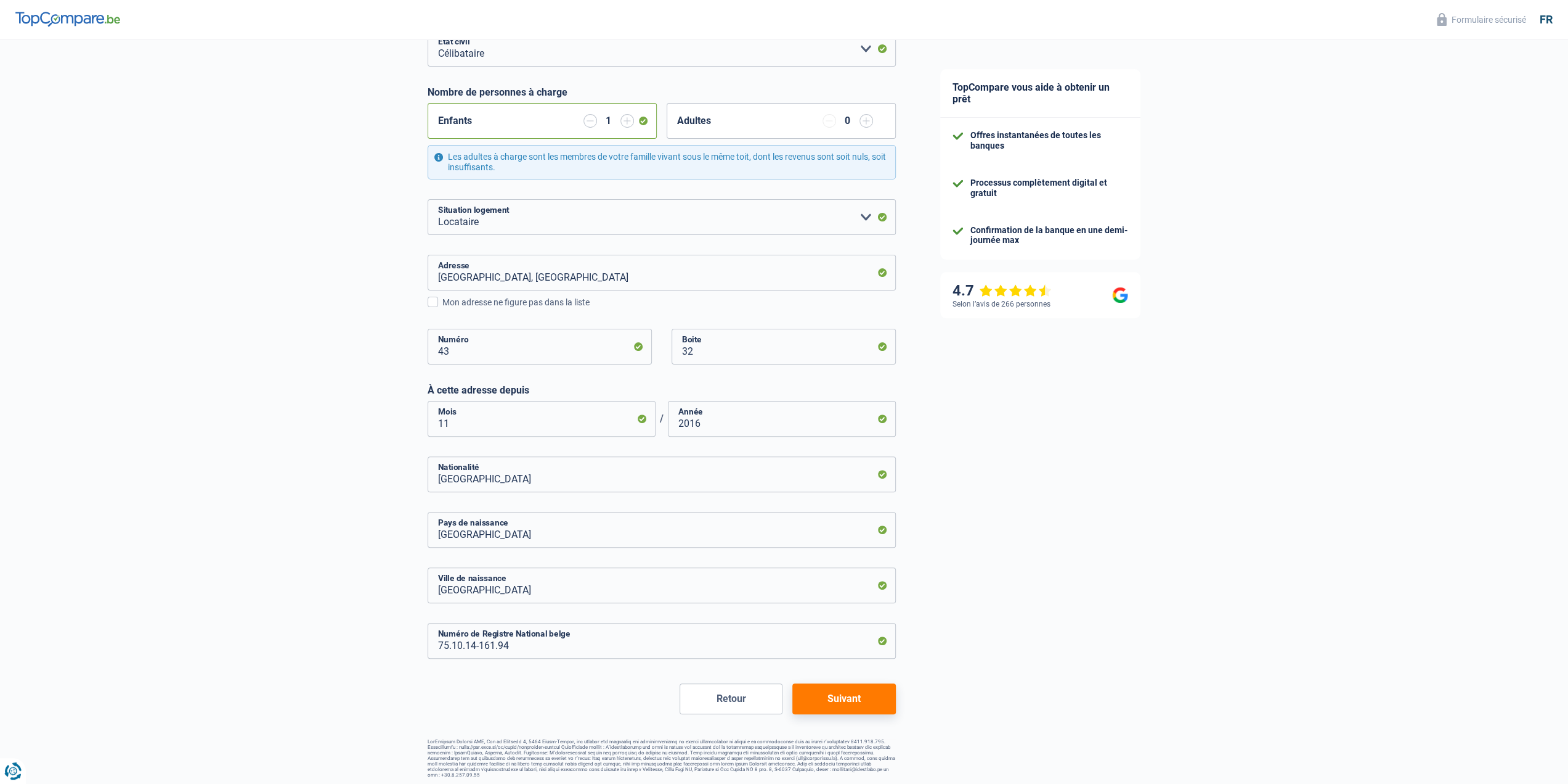
click at [866, 698] on button "Suivant" at bounding box center [843, 698] width 103 height 31
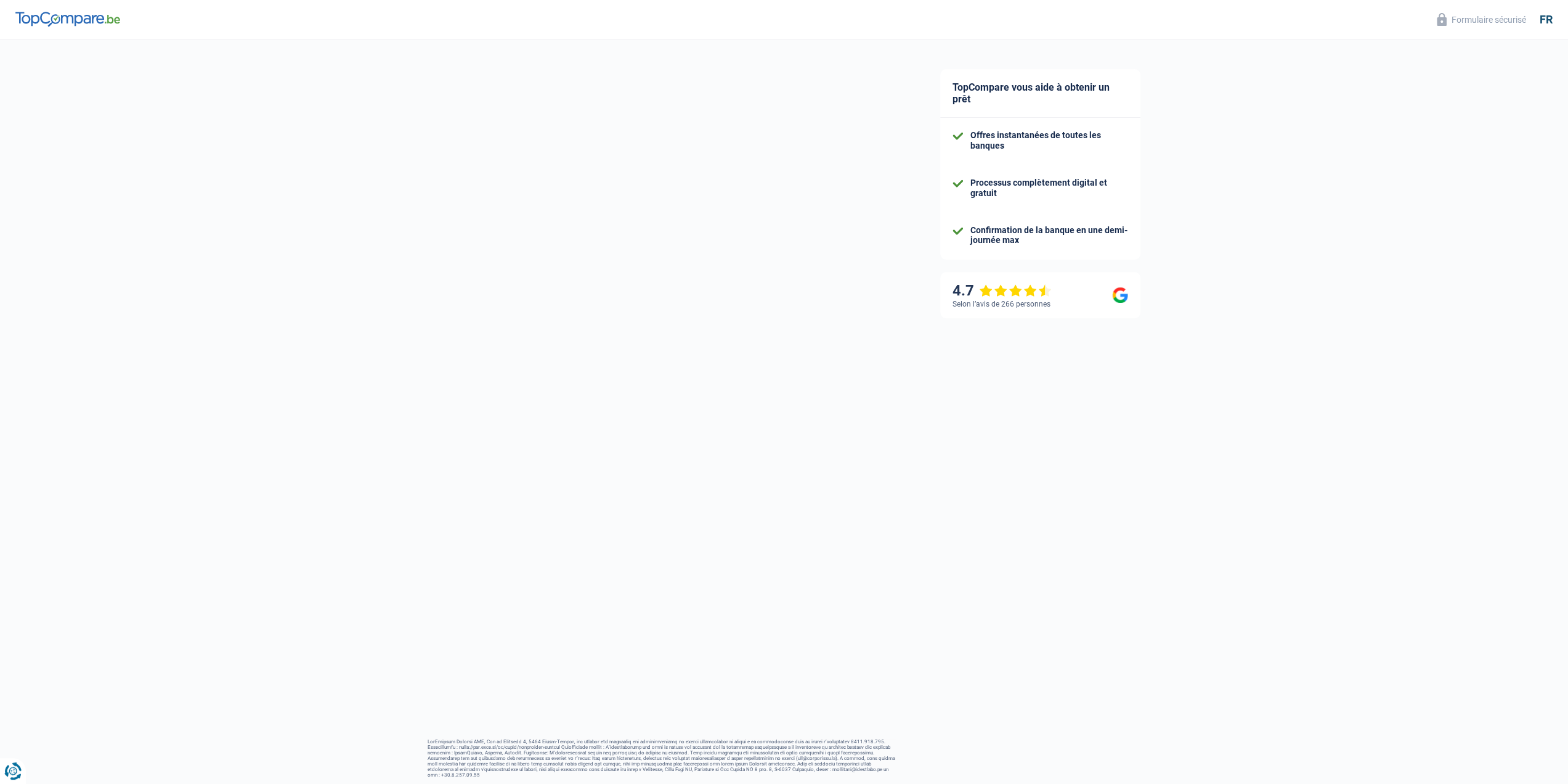
select select "mutualityIndemnity"
select select "familyAllowances"
select select "disabilityPension"
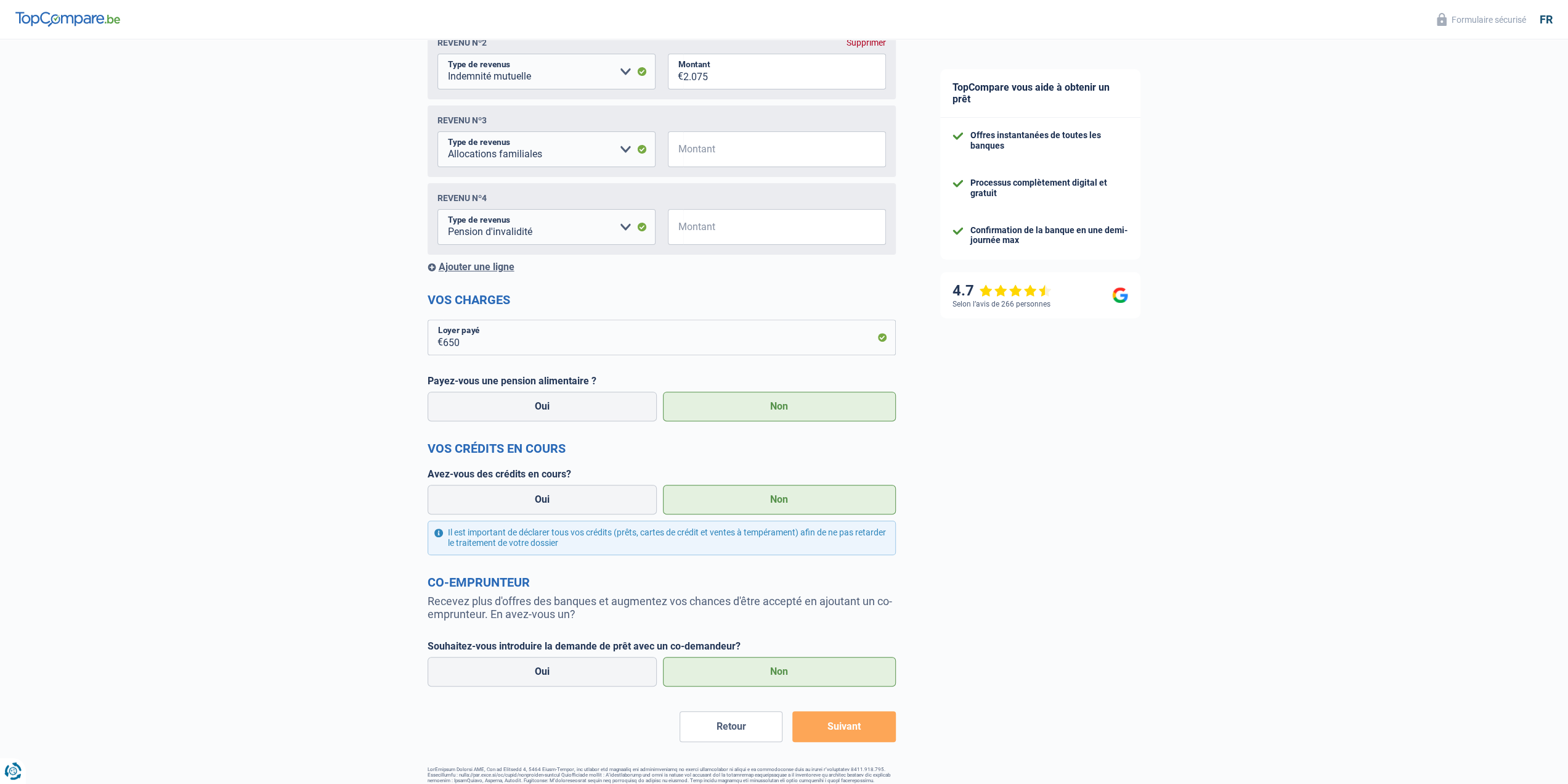
scroll to position [308, 0]
click at [853, 745] on div "Chance de réussite de votre simulation est de 80% 1 2 3 4 5 Rajoutez +10% en co…" at bounding box center [662, 280] width 469 height 1048
click at [853, 737] on button "Suivant" at bounding box center [843, 725] width 103 height 31
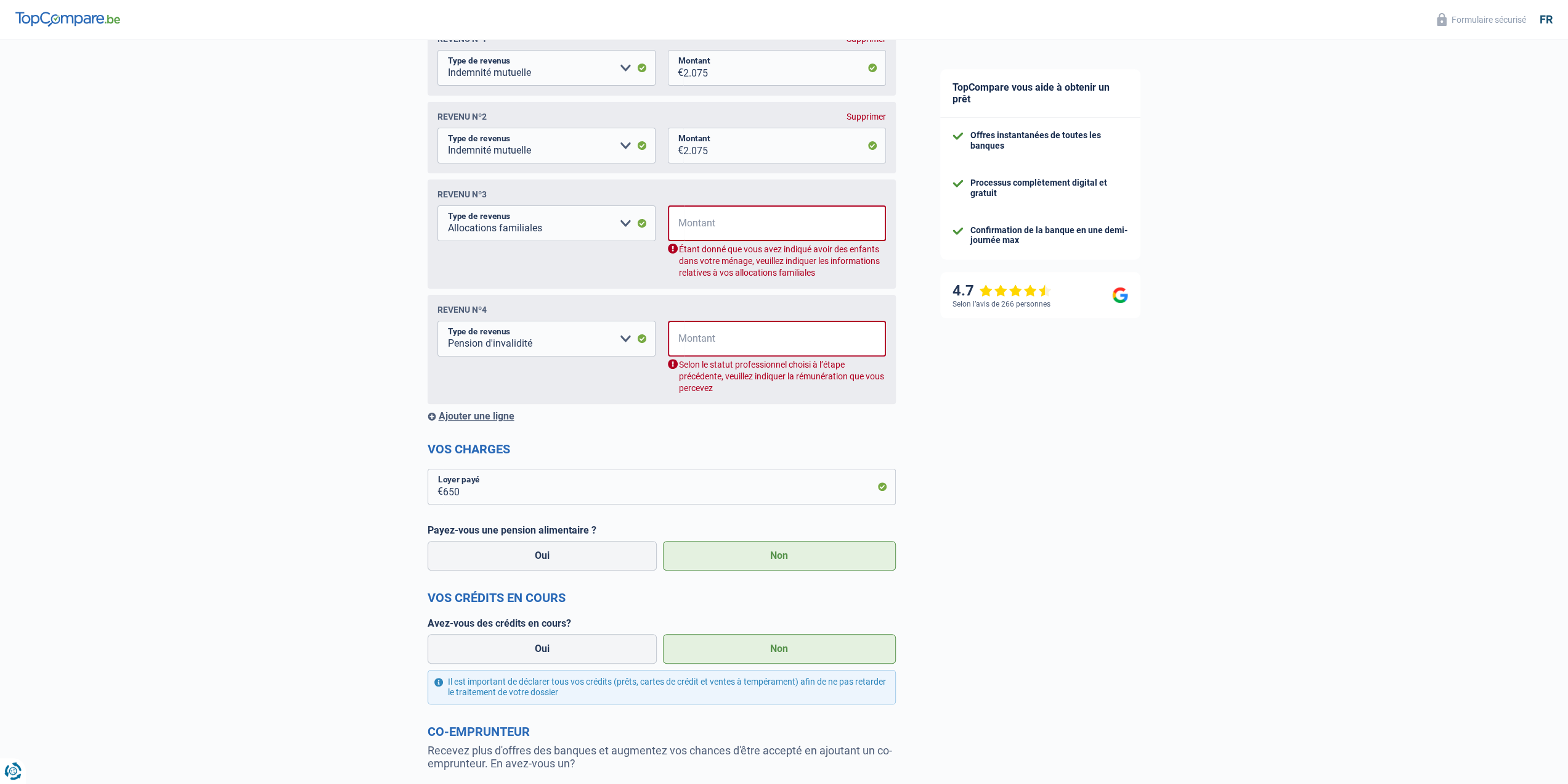
scroll to position [200, 0]
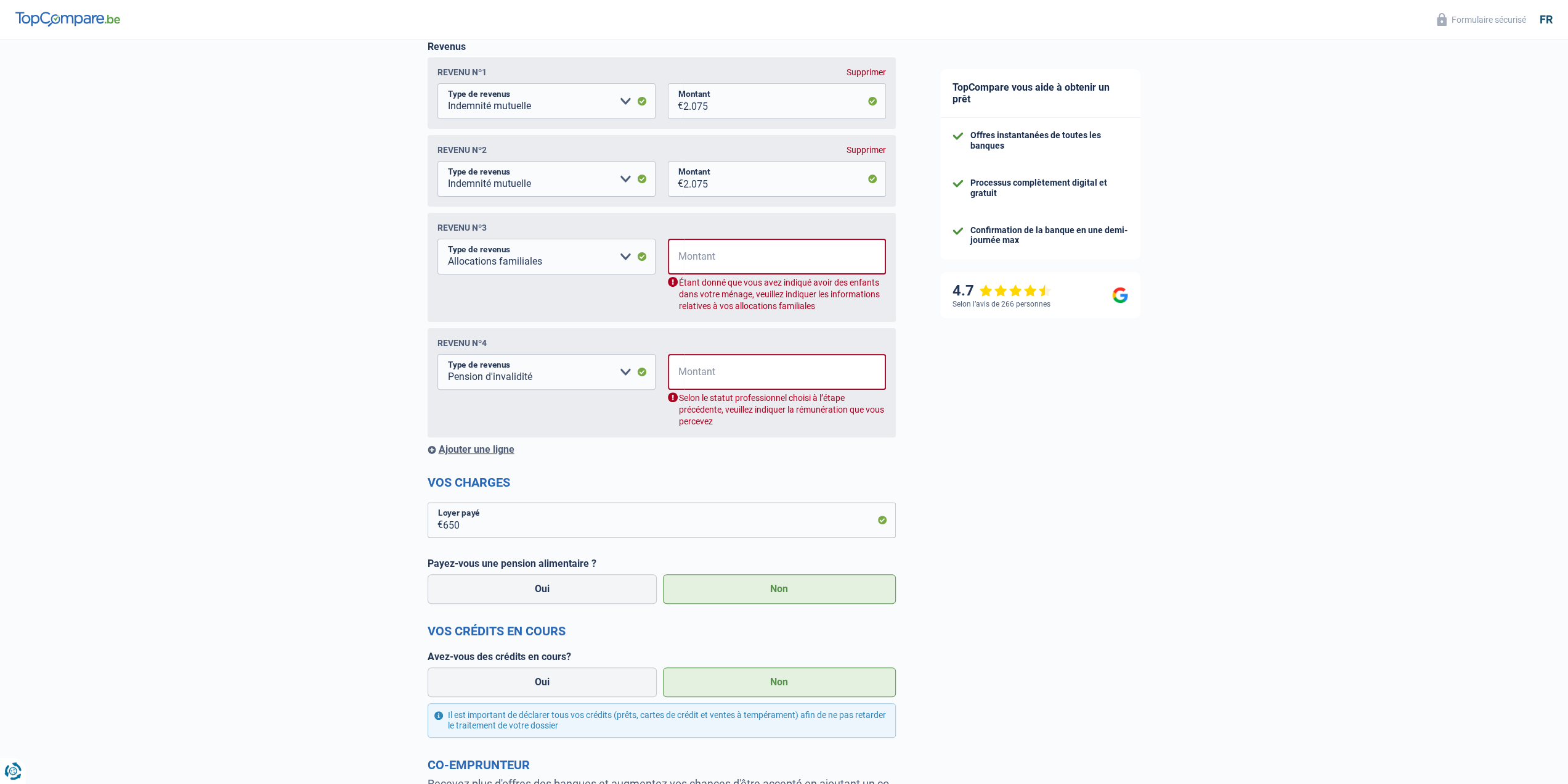
click at [864, 152] on div "Supprimer" at bounding box center [866, 150] width 40 height 10
select select "familyAllowances"
select select "disabilityPension"
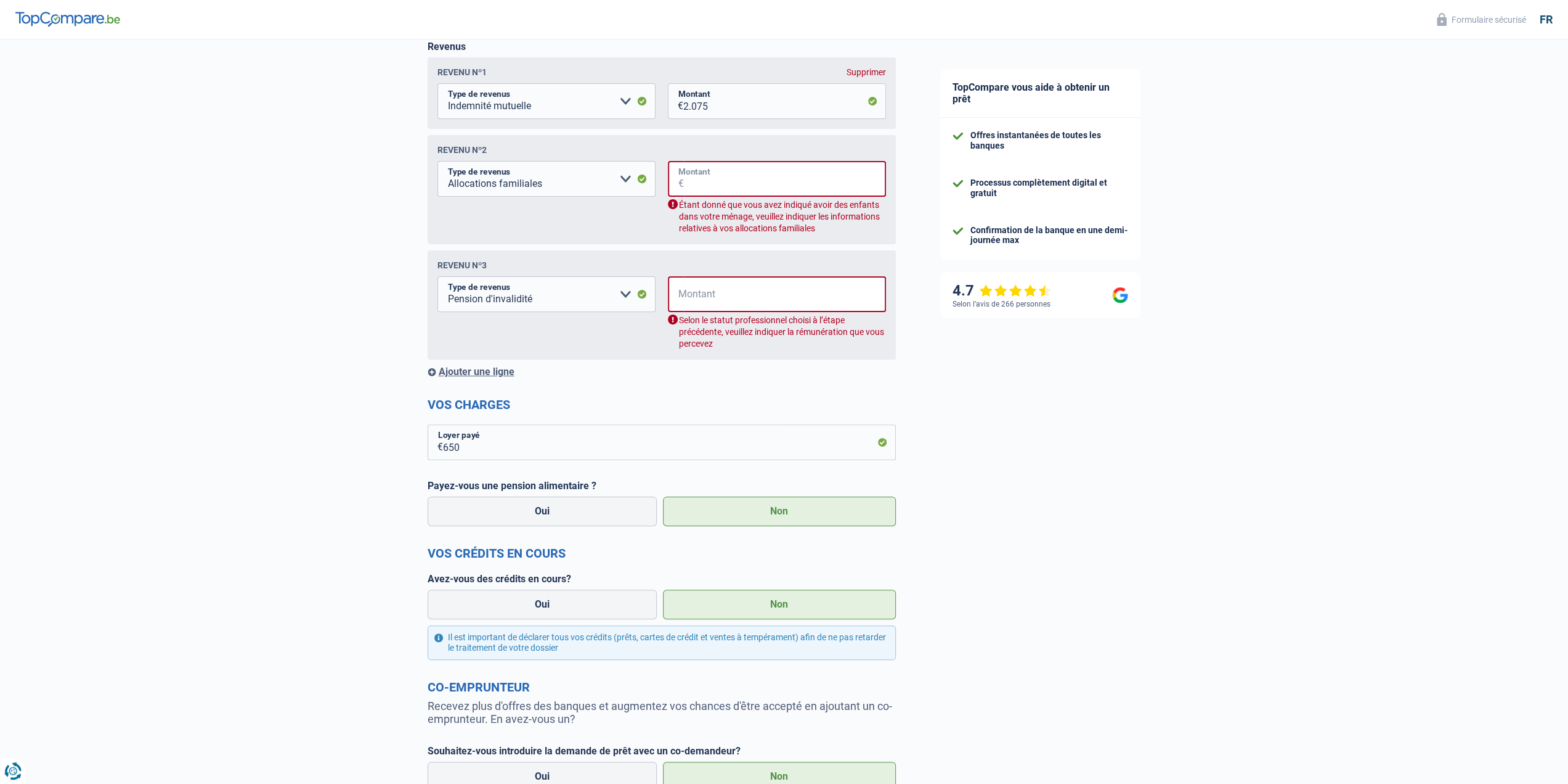
click at [734, 183] on input "Montant" at bounding box center [785, 179] width 202 height 36
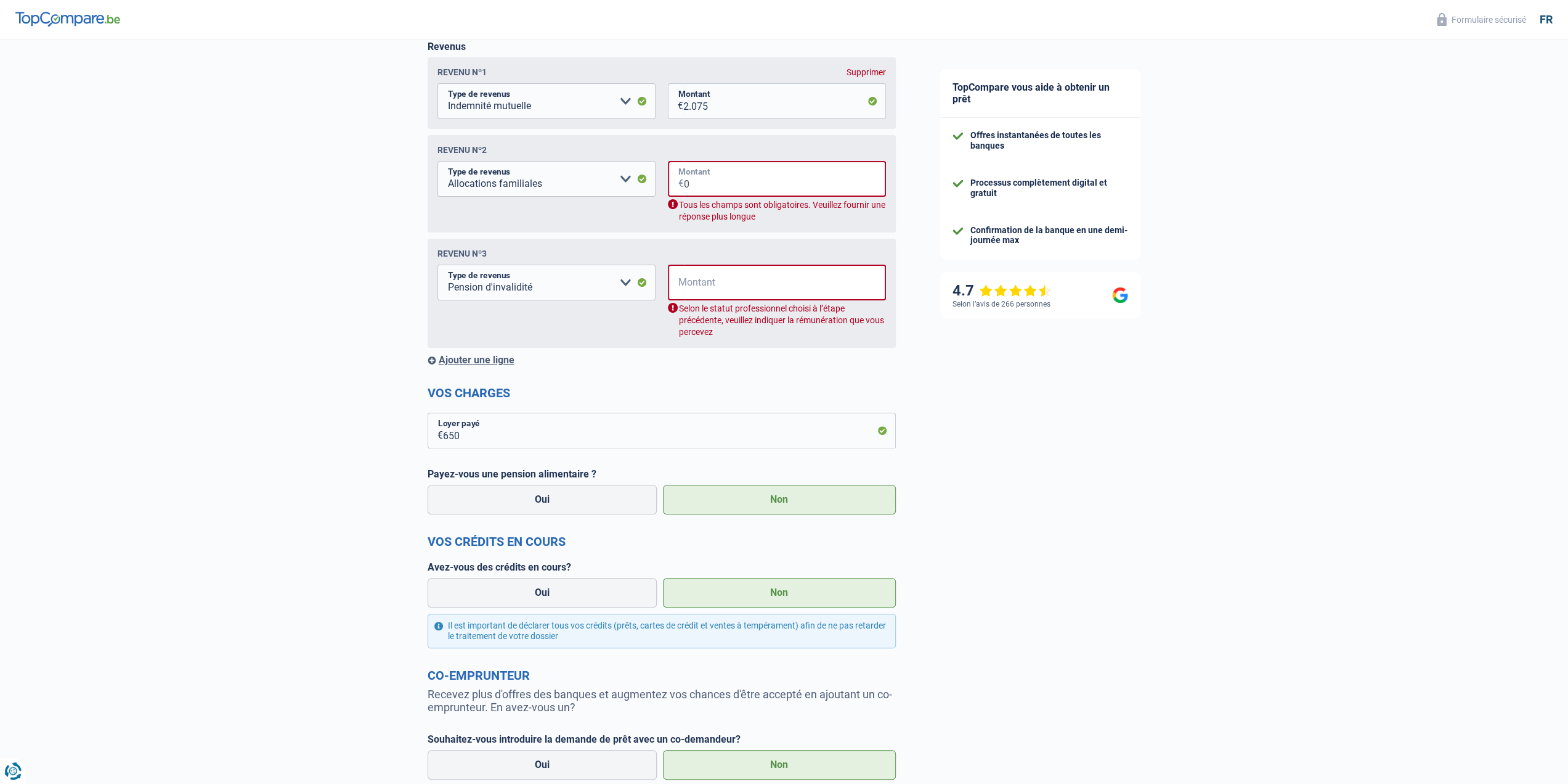
type input "0"
click at [729, 286] on input "Montant" at bounding box center [785, 282] width 202 height 36
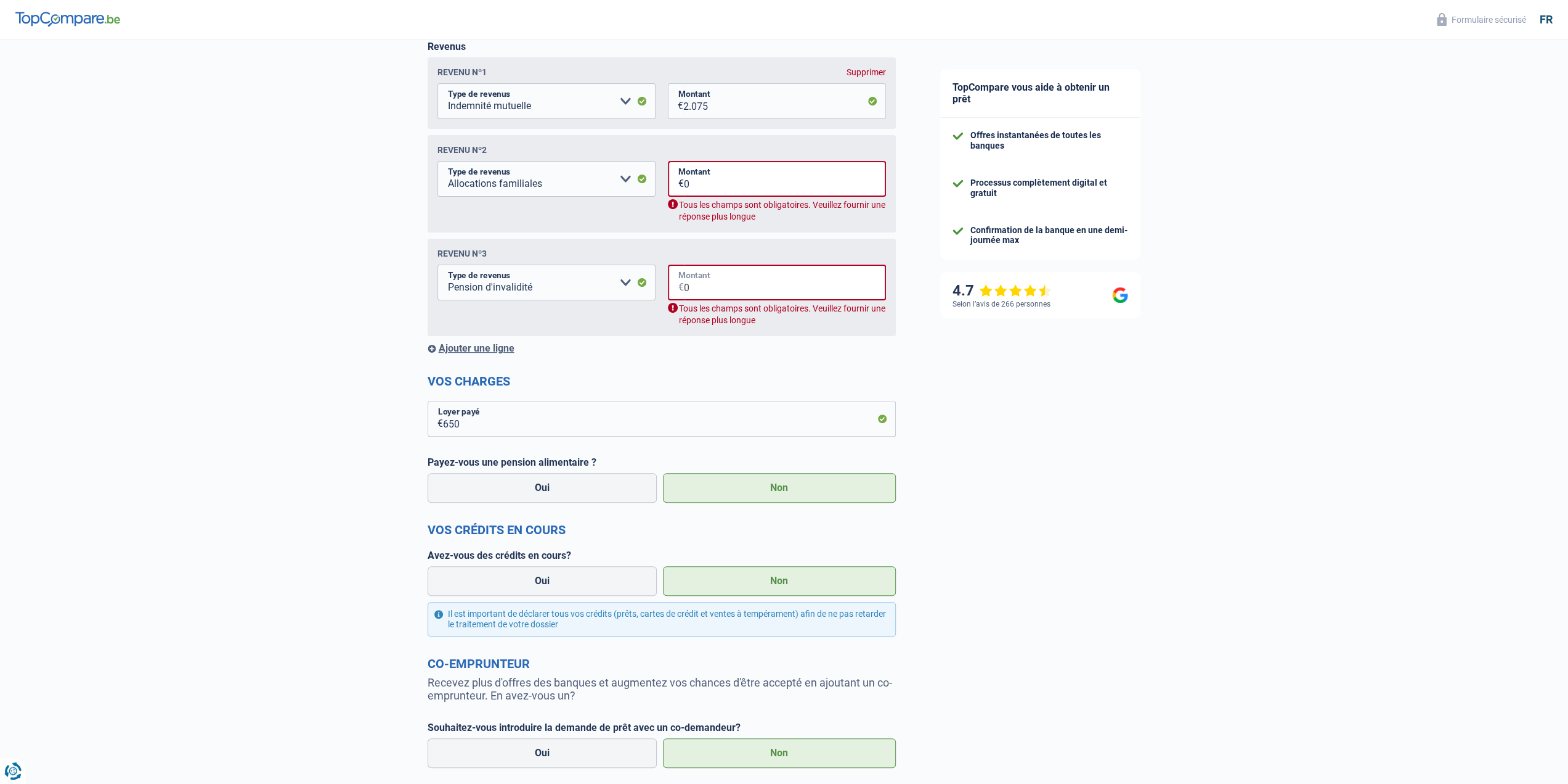
type input "0"
click at [625, 183] on select "Allocation d'handicap Allocations chômage Allocations familiales Chèques repas …" at bounding box center [547, 179] width 218 height 36
select select "mutualityIndemnity"
click at [438, 162] on select "Allocation d'handicap Allocations chômage Allocations familiales Chèques repas …" at bounding box center [547, 179] width 218 height 36
click at [695, 180] on input "0" at bounding box center [785, 179] width 202 height 36
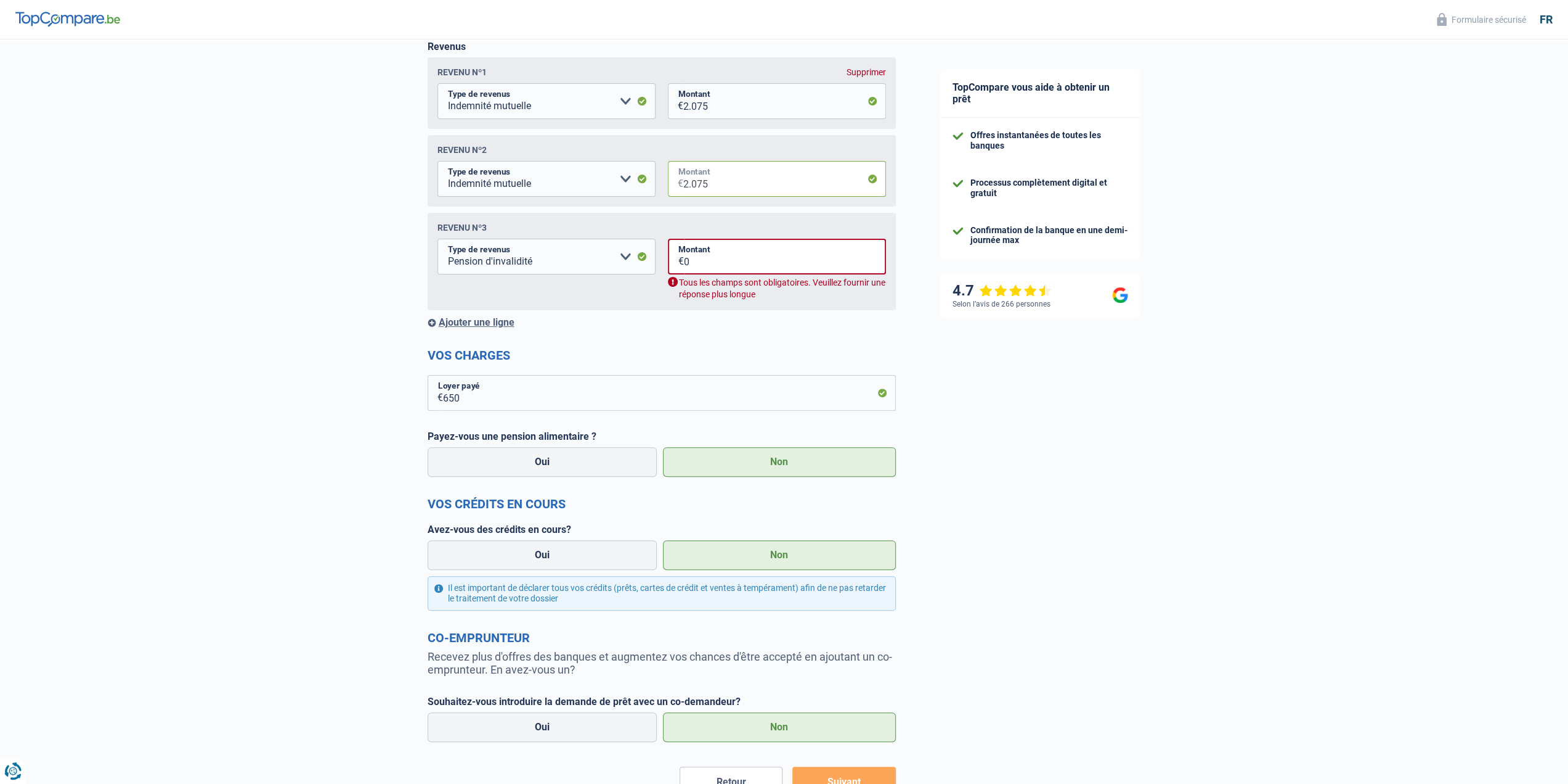
type input "2.075"
click at [720, 263] on input "0" at bounding box center [785, 256] width 202 height 36
click at [653, 308] on div "Revenu nº3 Allocation d'handicap Allocations chômage Allocations familiales Chè…" at bounding box center [662, 261] width 469 height 98
click at [671, 339] on form "Vos revenus Revenus Revenu nº1 Supprimer Allocation d'handicap Allocations chôm…" at bounding box center [662, 406] width 469 height 784
click at [848, 778] on button "Suivant" at bounding box center [843, 782] width 103 height 31
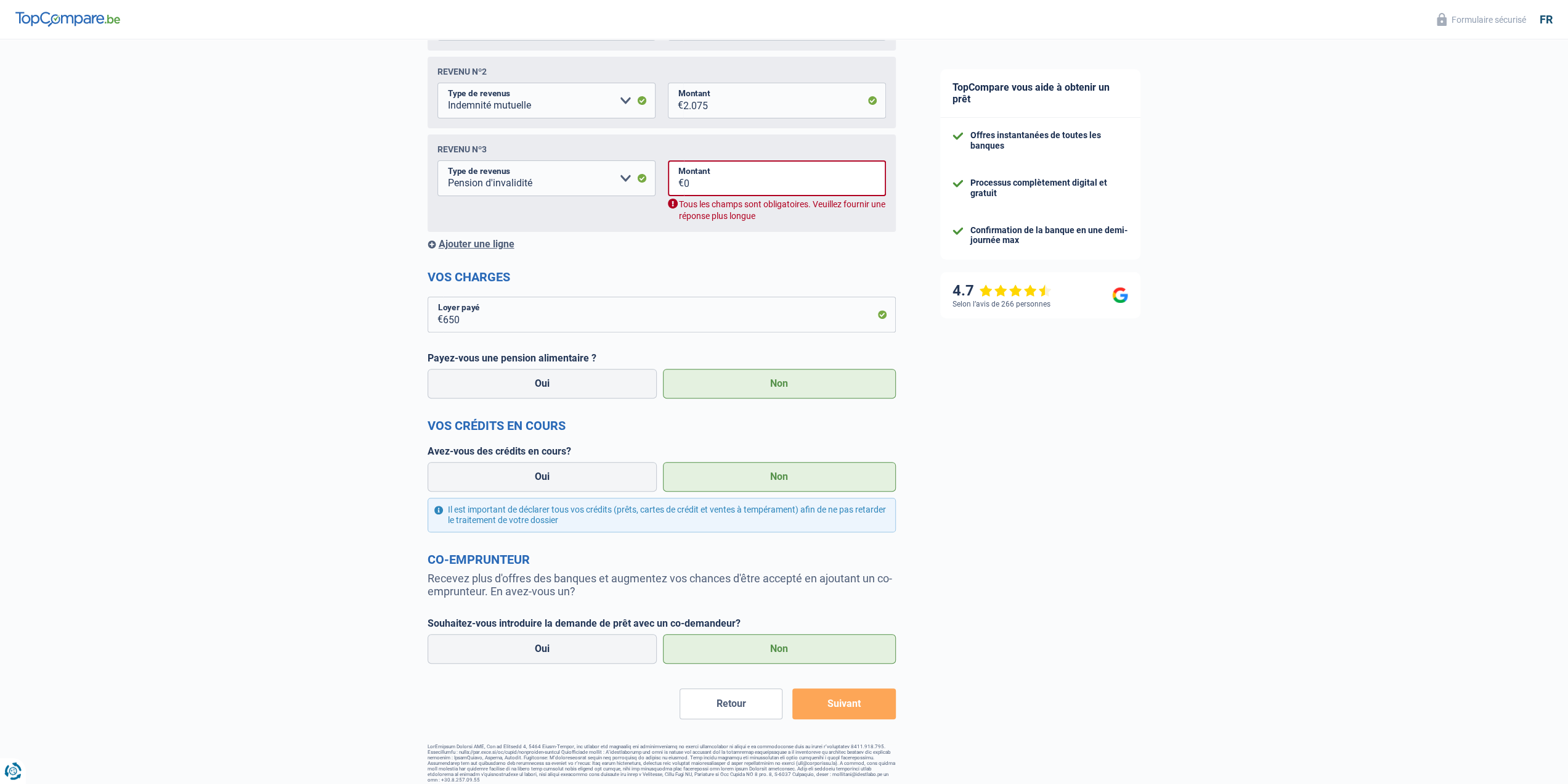
scroll to position [286, 0]
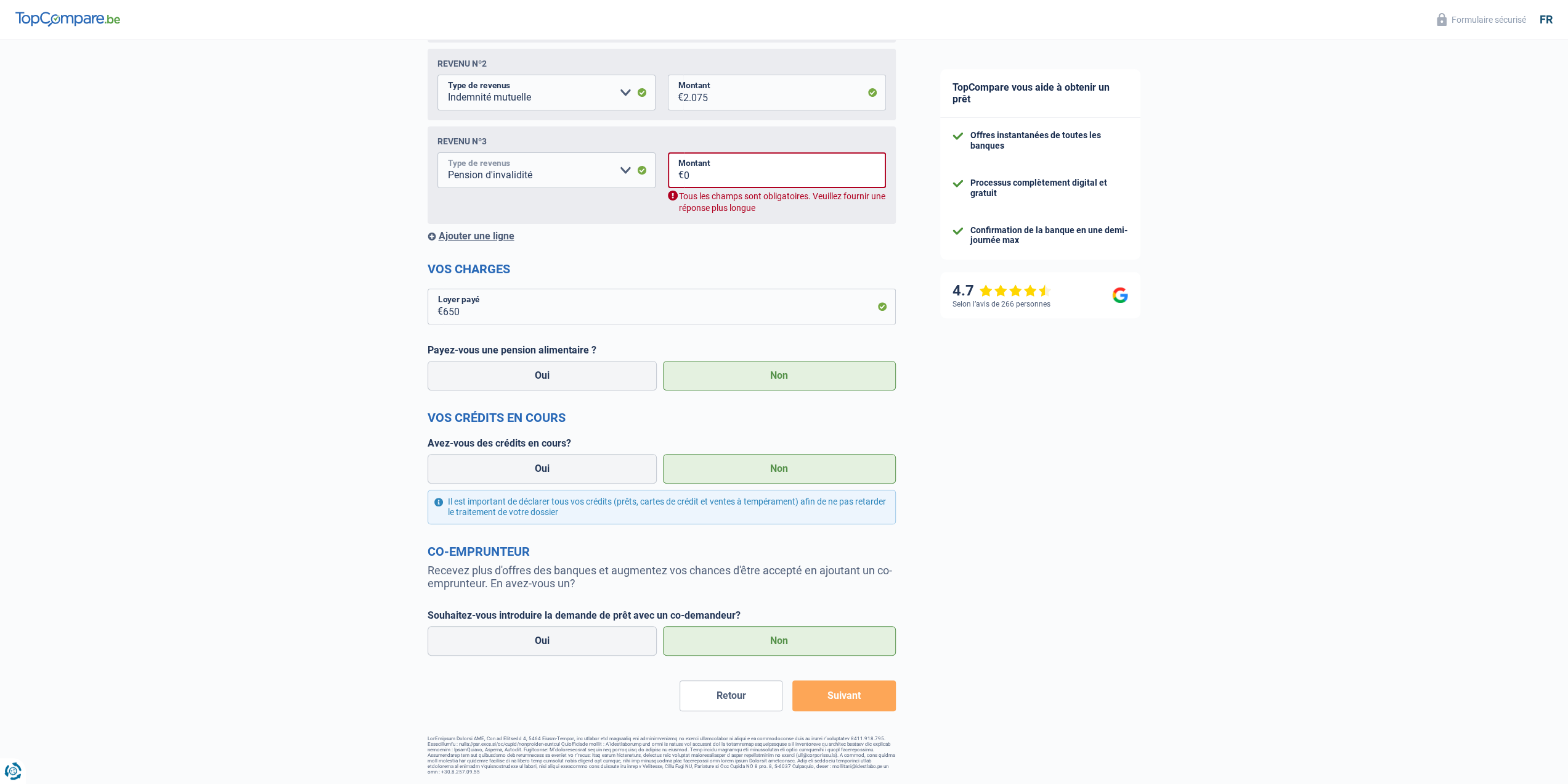
click at [626, 172] on select "Allocation d'handicap Allocations chômage Allocations familiales Chèques repas …" at bounding box center [547, 170] width 218 height 36
click at [438, 154] on select "Allocation d'handicap Allocations chômage Allocations familiales Chèques repas …" at bounding box center [547, 170] width 218 height 36
click at [515, 173] on select "Allocation d'handicap Allocations chômage Allocations familiales Chèques repas …" at bounding box center [547, 170] width 218 height 36
select select "mutualityIndemnity"
click at [438, 154] on select "Allocation d'handicap Allocations chômage Allocations familiales Chèques repas …" at bounding box center [547, 170] width 218 height 36
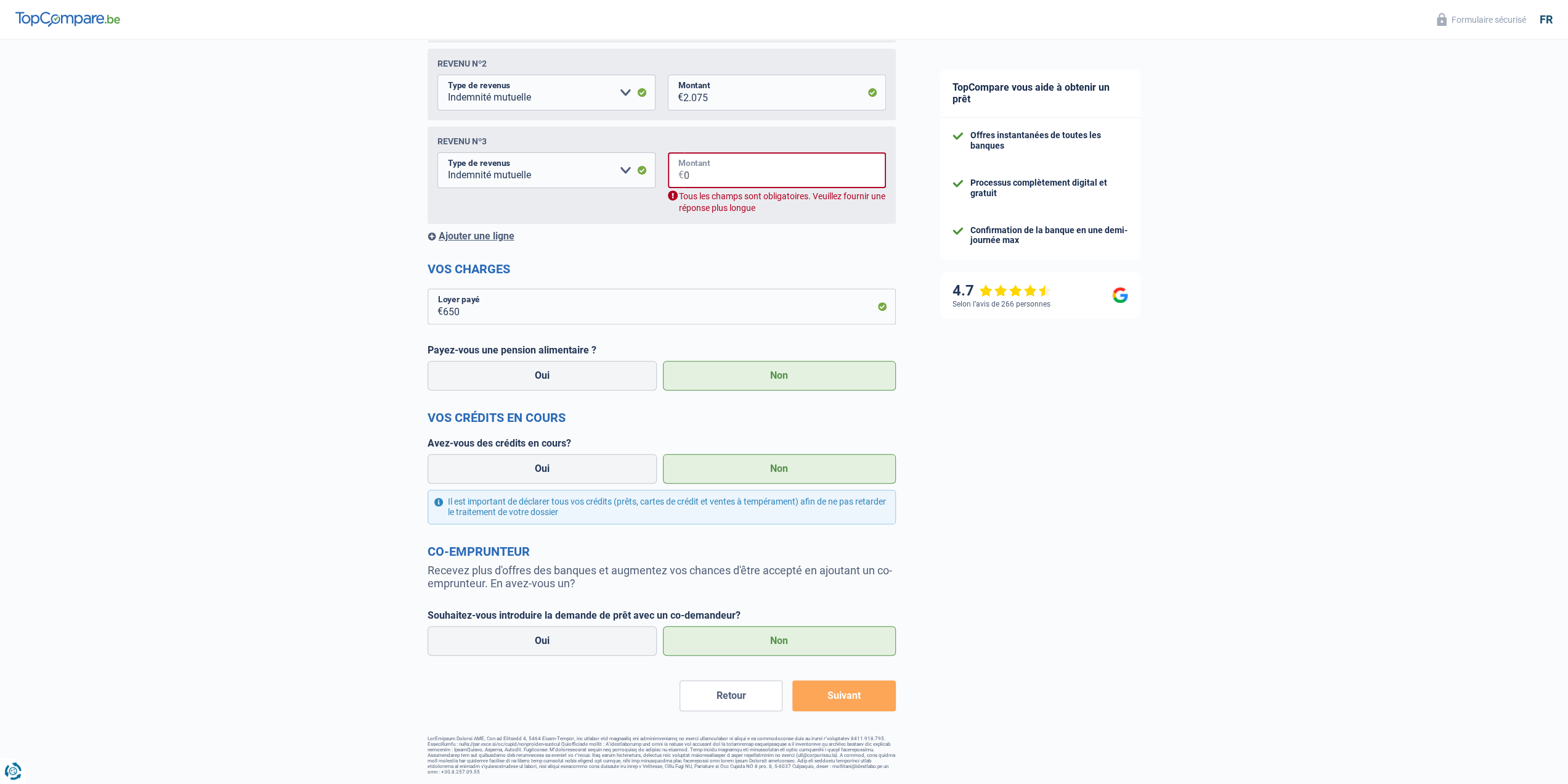
click at [695, 175] on input "0" at bounding box center [785, 170] width 202 height 36
drag, startPoint x: 695, startPoint y: 175, endPoint x: 673, endPoint y: 176, distance: 22.0
click at [673, 176] on div "0 € Montant" at bounding box center [777, 170] width 218 height 36
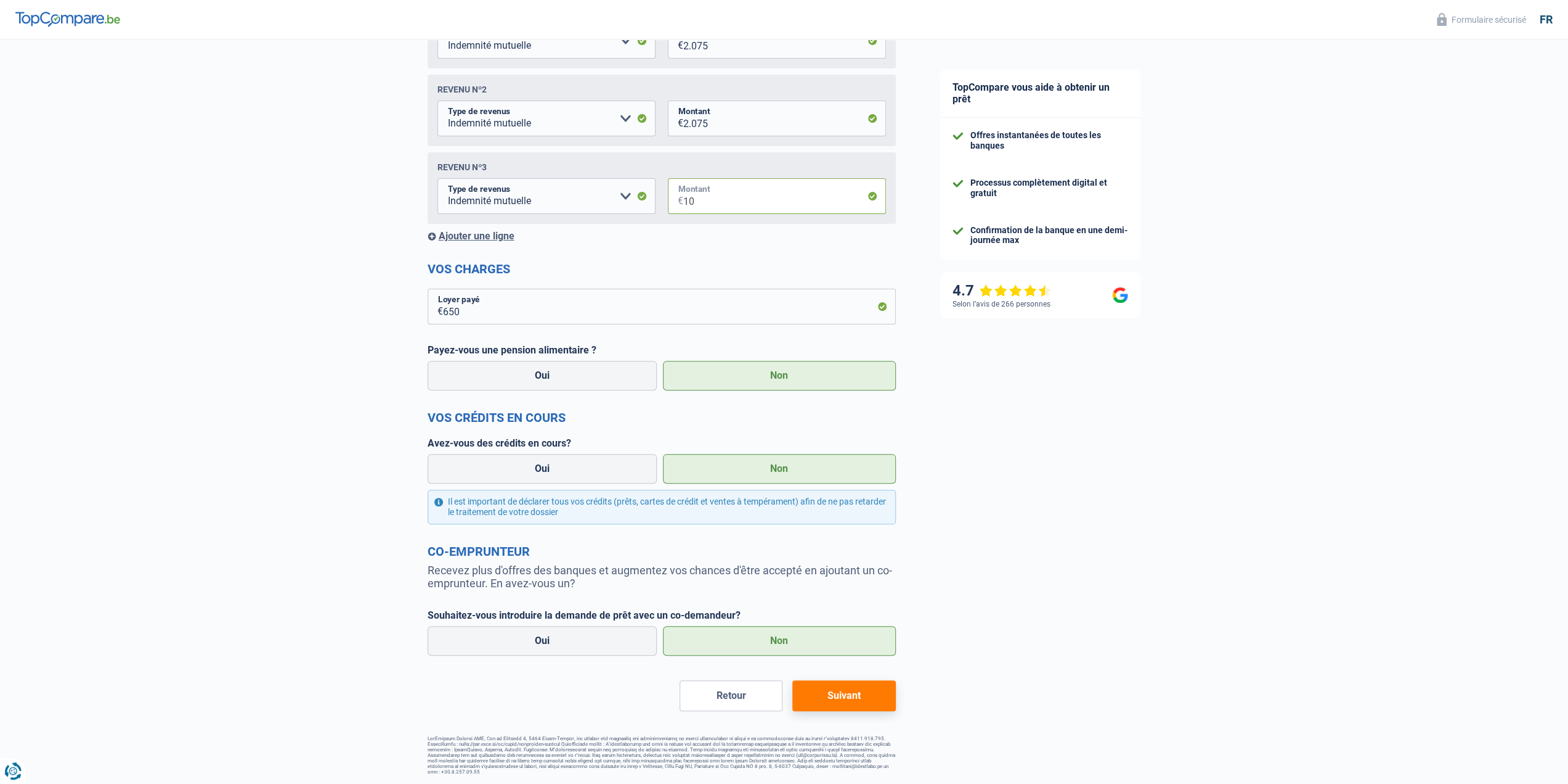
type input "1"
drag, startPoint x: 716, startPoint y: 213, endPoint x: 674, endPoint y: 211, distance: 42.0
click at [674, 211] on div "275 € Montant" at bounding box center [777, 196] width 218 height 36
drag, startPoint x: 710, startPoint y: 205, endPoint x: 684, endPoint y: 208, distance: 26.2
click at [684, 208] on input "275" at bounding box center [784, 196] width 203 height 36
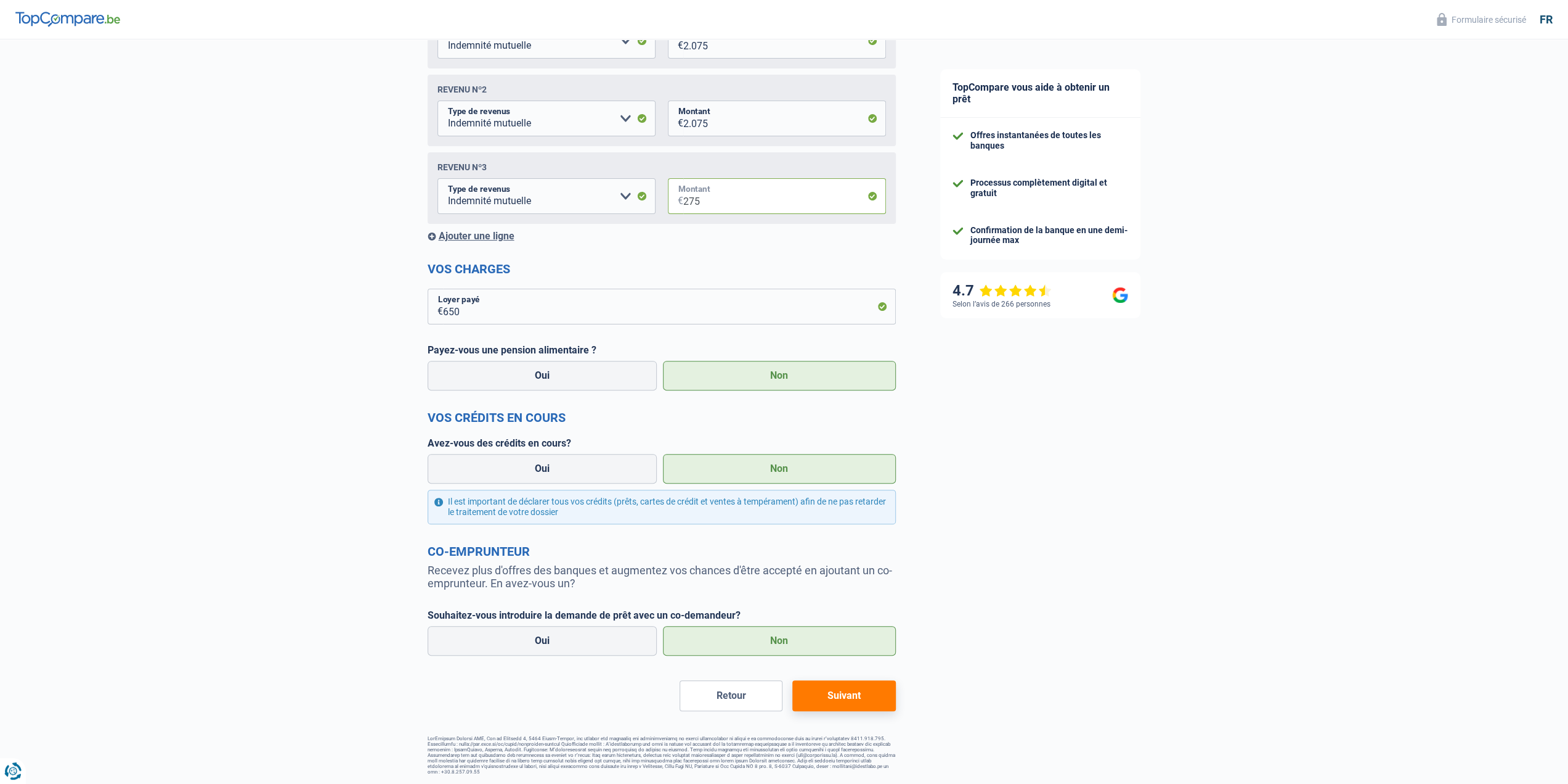
click at [687, 205] on input "275" at bounding box center [784, 196] width 203 height 36
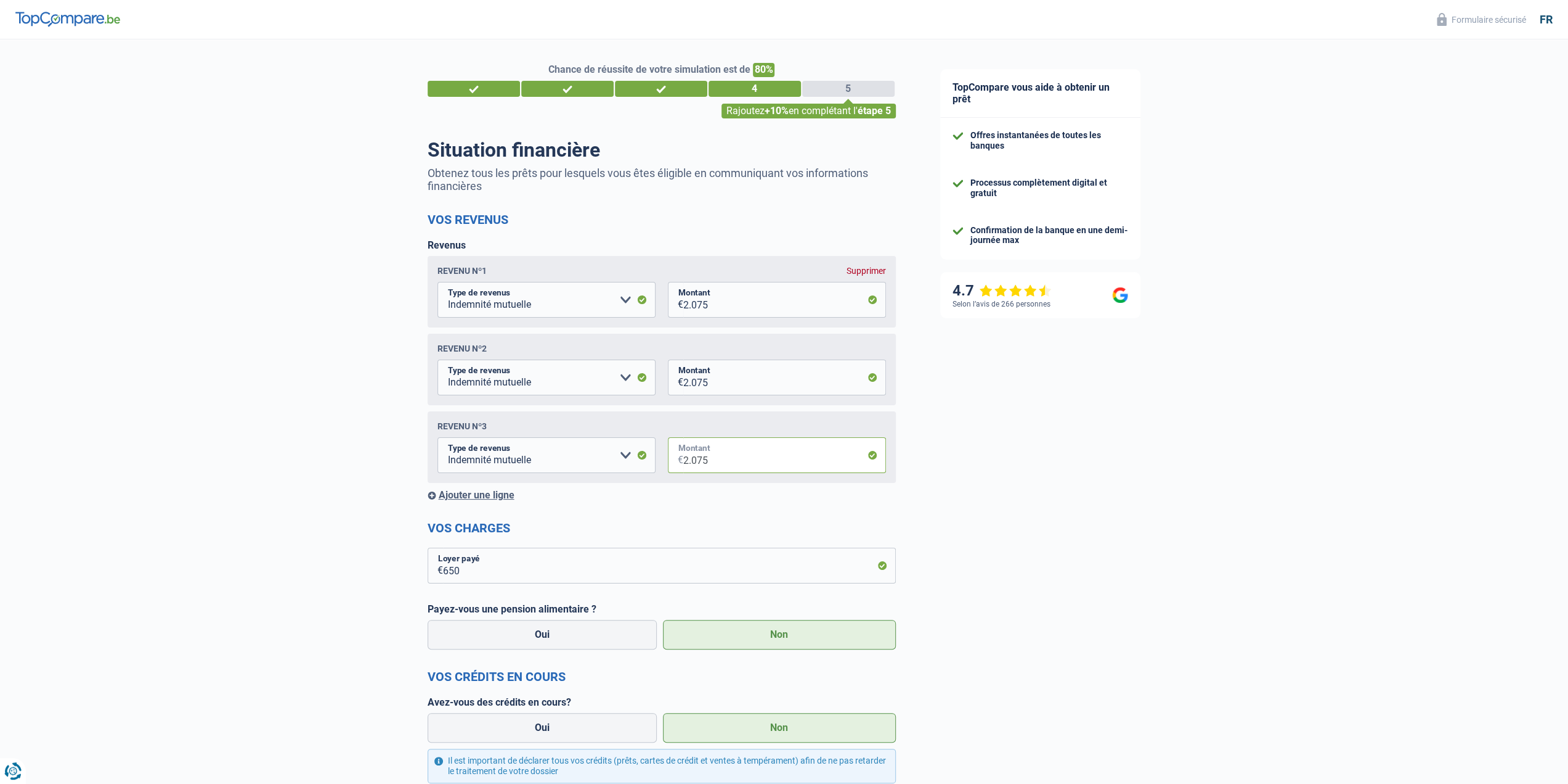
scroll to position [0, 0]
type input "2.075"
click at [868, 271] on div "Supprimer" at bounding box center [866, 272] width 40 height 10
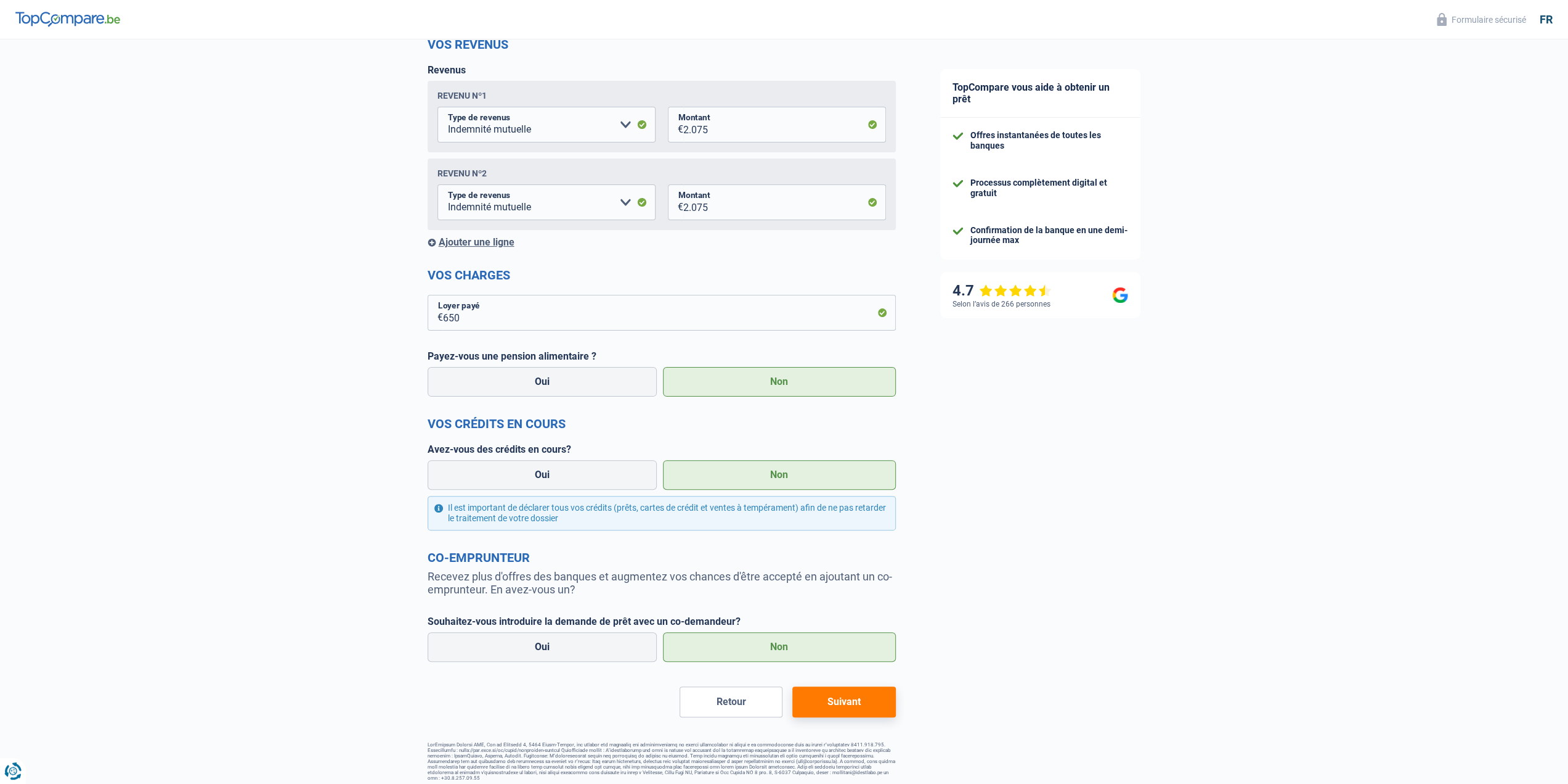
scroll to position [183, 0]
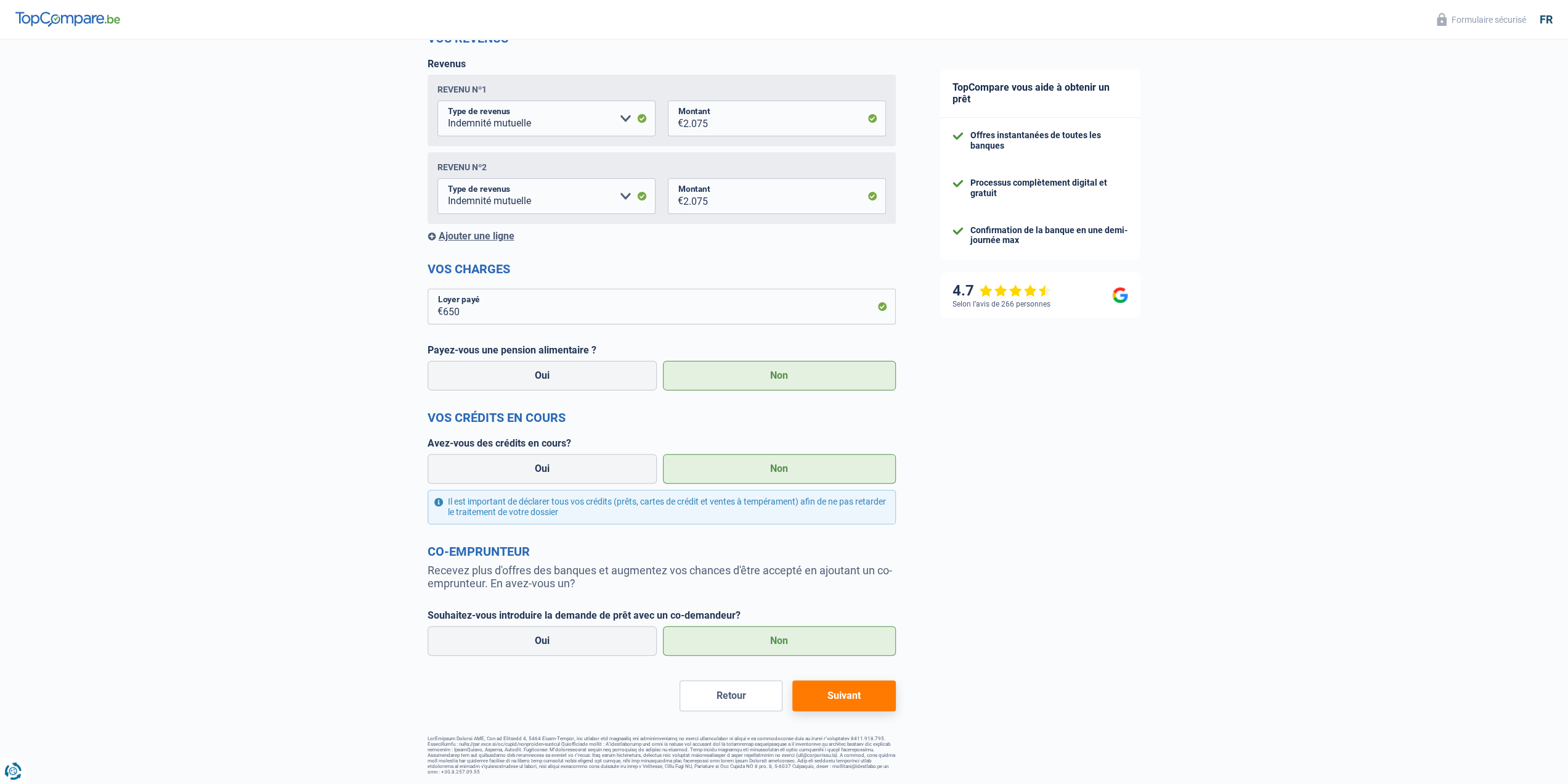
click at [854, 706] on button "Suivant" at bounding box center [843, 695] width 103 height 31
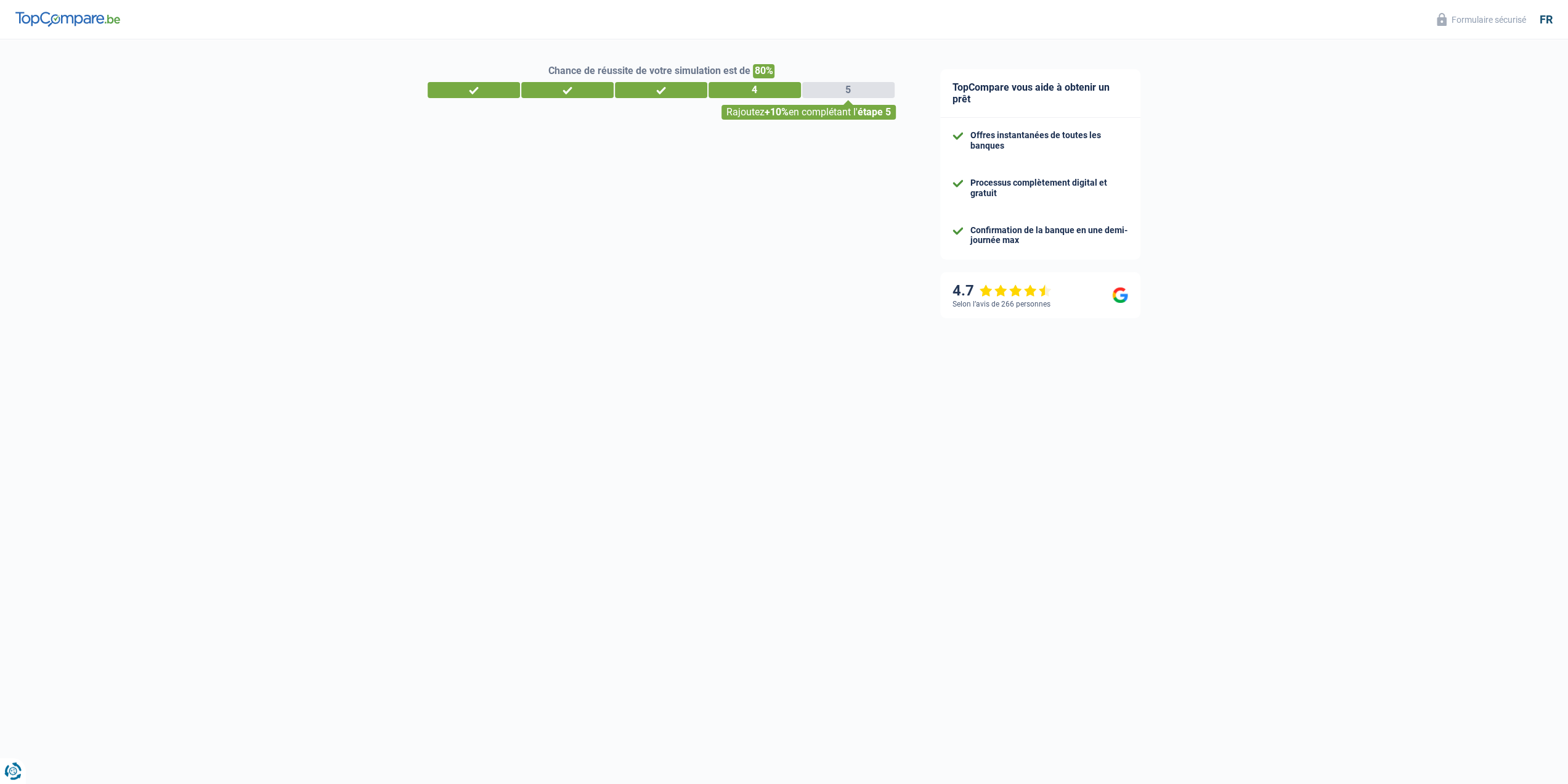
select select "48"
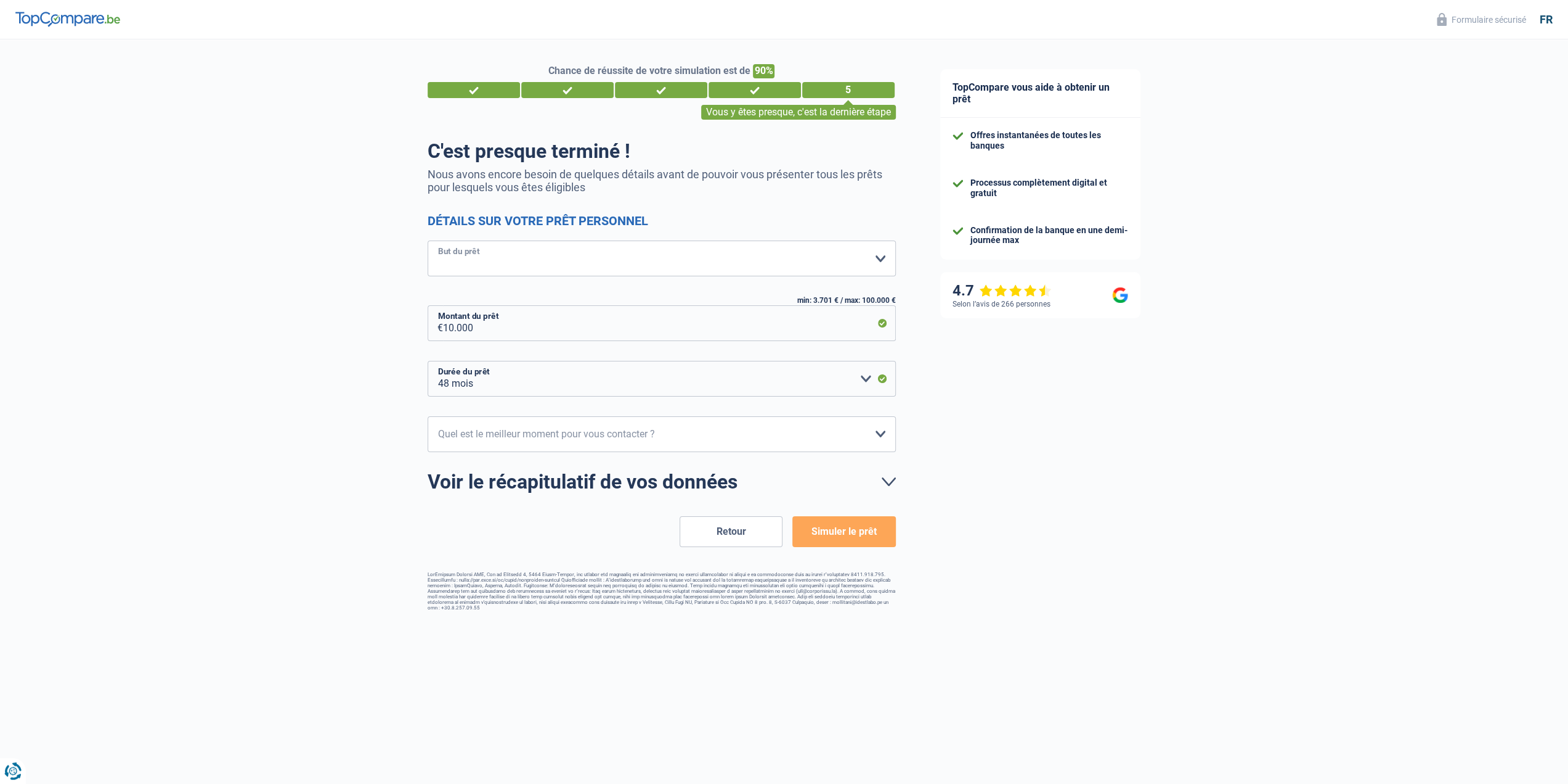
click at [502, 264] on select "Confort maison: meubles, textile, peinture, électroménager, outillage non-profe…" at bounding box center [662, 258] width 469 height 36
click at [329, 306] on div "Chance de réussite de votre simulation est de 90% 1 2 3 4 5 Vous y êtes presque…" at bounding box center [459, 325] width 919 height 581
drag, startPoint x: 475, startPoint y: 331, endPoint x: 443, endPoint y: 332, distance: 32.0
click at [443, 332] on input "10.000" at bounding box center [669, 323] width 453 height 36
type input "8"
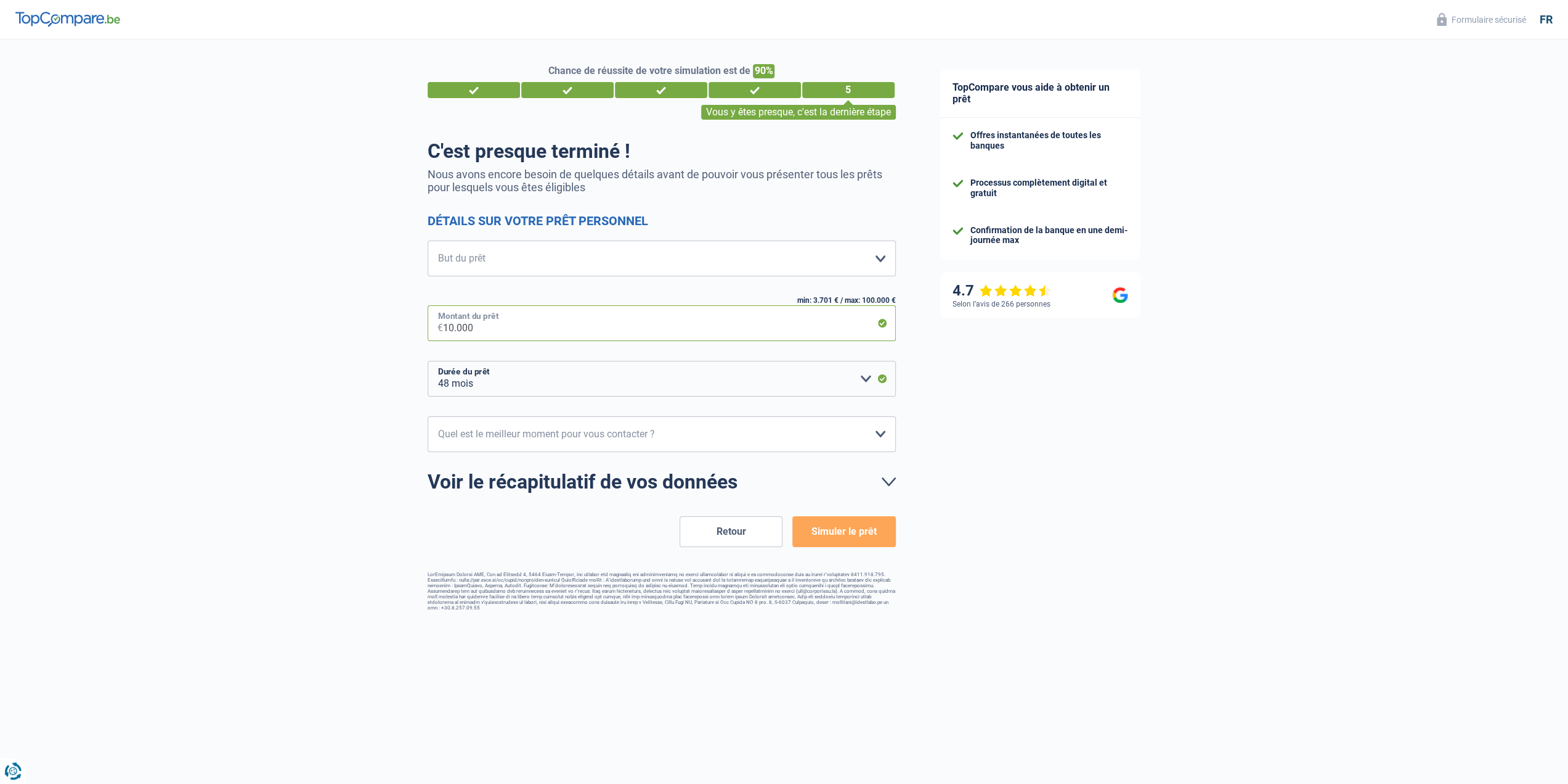
select select "24"
type input "8.000"
select select "48"
type input "8.000"
click at [621, 432] on select "10h-12h 12h-14h 14h-16h 16h-18h Veuillez sélectionner une option" at bounding box center [662, 434] width 469 height 36
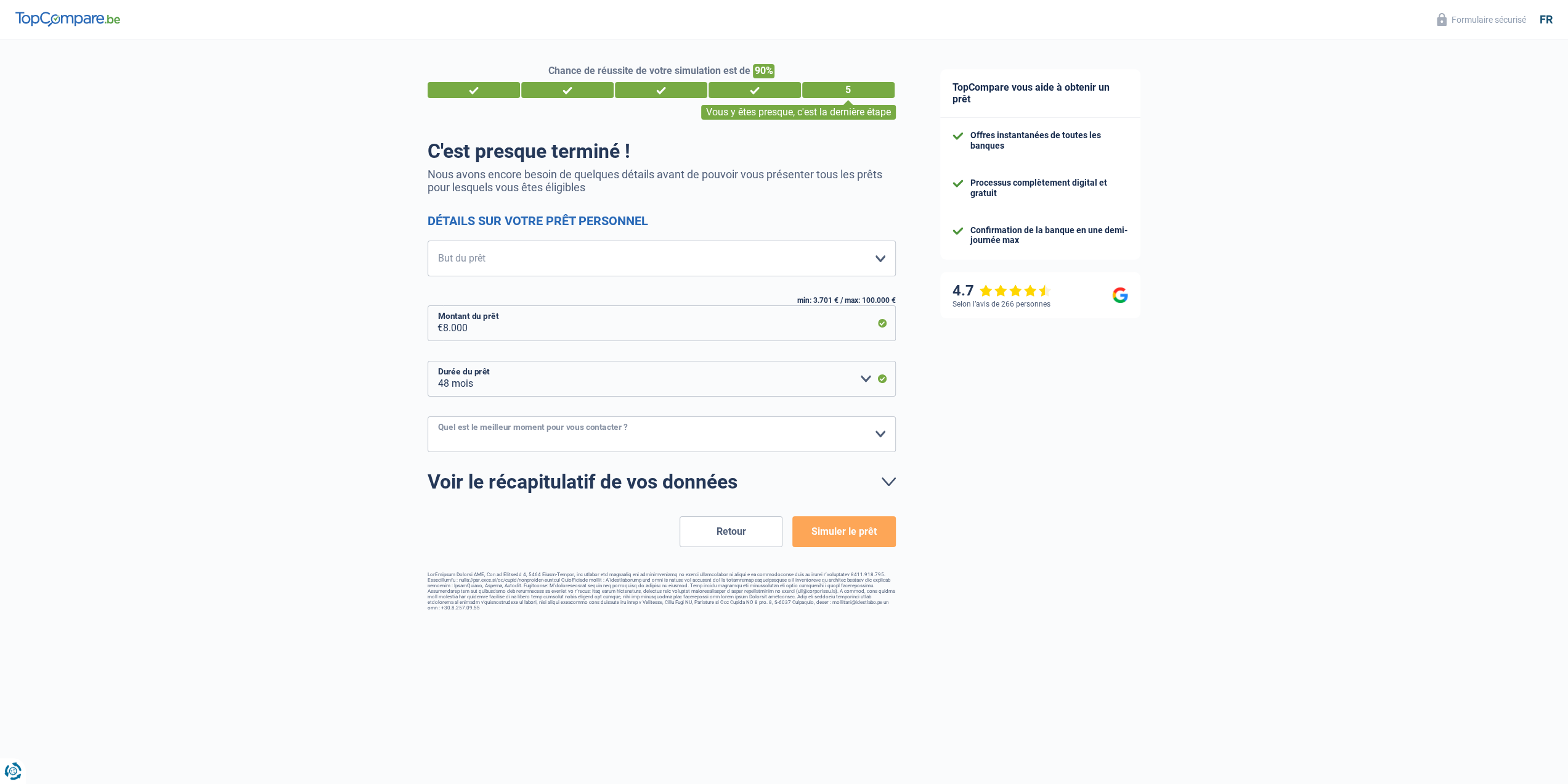
click at [621, 432] on select "10h-12h 12h-14h 14h-16h 16h-18h Veuillez sélectionner une option" at bounding box center [662, 434] width 469 height 36
click at [490, 255] on select "Confort maison: meubles, textile, peinture, électroménager, outillage non-profe…" at bounding box center [662, 258] width 469 height 36
select select "other"
click at [427, 242] on select "Confort maison: meubles, textile, peinture, électroménager, outillage non-profe…" at bounding box center [662, 258] width 469 height 36
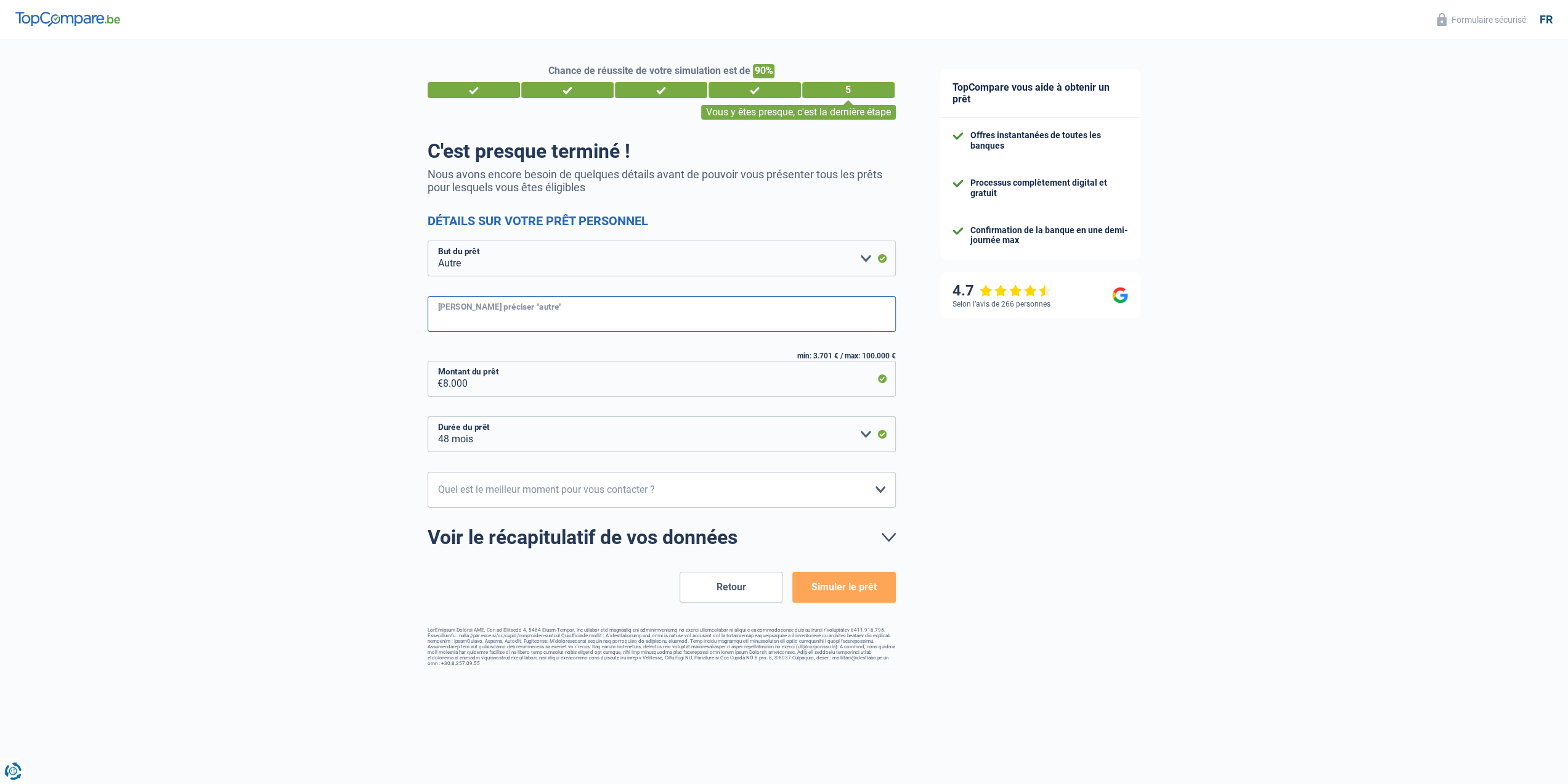
click at [549, 322] on input "Veuillez préciser "autre"" at bounding box center [662, 314] width 469 height 36
click at [479, 325] on input "Caution + voiture occasion + factur" at bounding box center [662, 314] width 469 height 36
click at [503, 319] on input "Caution, voiture occasion + factur" at bounding box center [662, 314] width 469 height 36
click at [560, 323] on input "Caution, voiture, occasion + factur" at bounding box center [662, 314] width 469 height 36
click at [507, 325] on input "Caution, voiture, occasionfactur" at bounding box center [662, 314] width 469 height 36
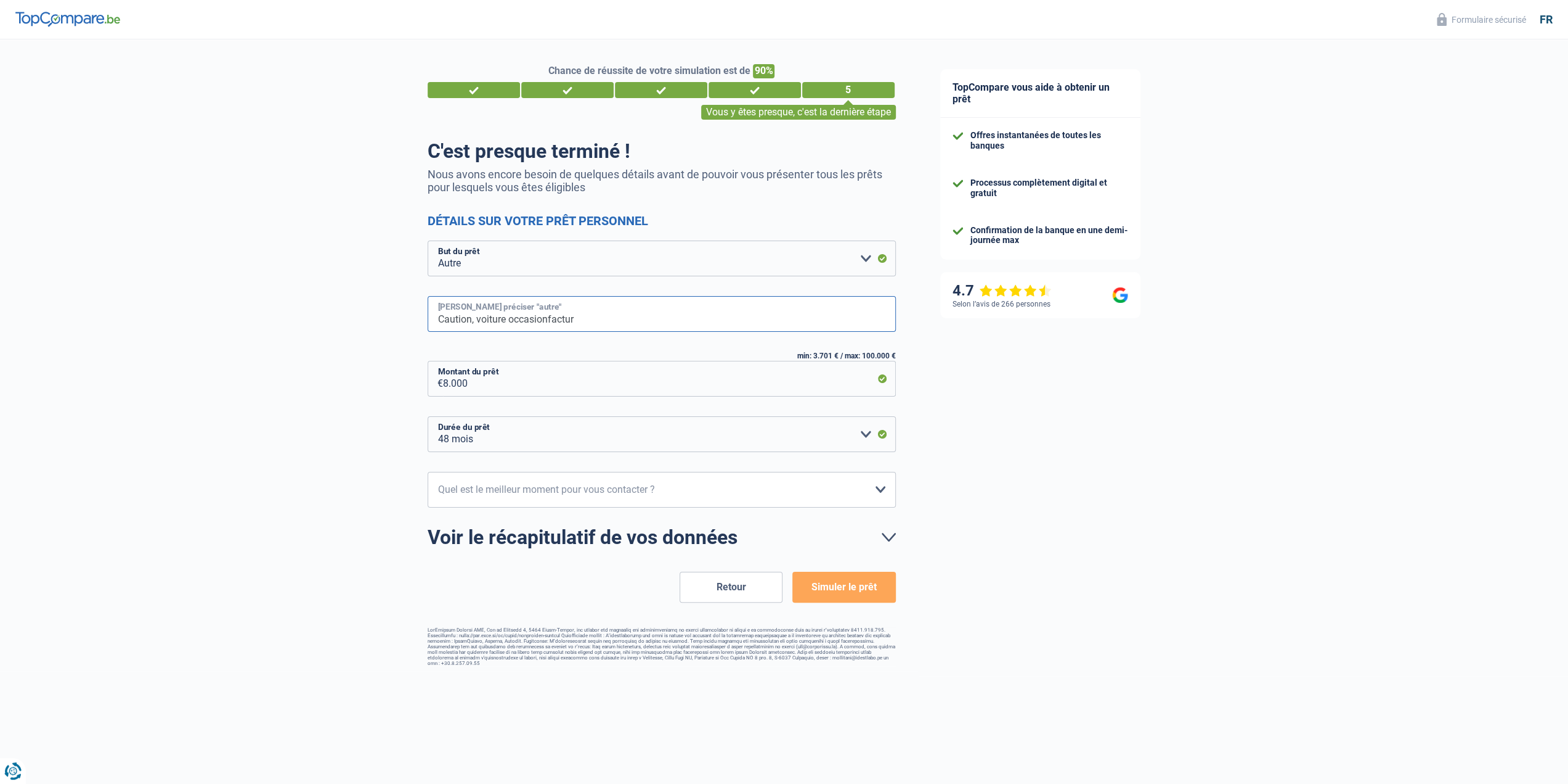
click at [549, 320] on input "Caution, voiture occasionfactur" at bounding box center [662, 314] width 469 height 36
click at [605, 315] on input "Caution, voiture occasion, factur" at bounding box center [662, 314] width 469 height 36
type input "Caution, voiture occasion, factures"
click at [845, 592] on button "Simuler le prêt" at bounding box center [843, 587] width 103 height 31
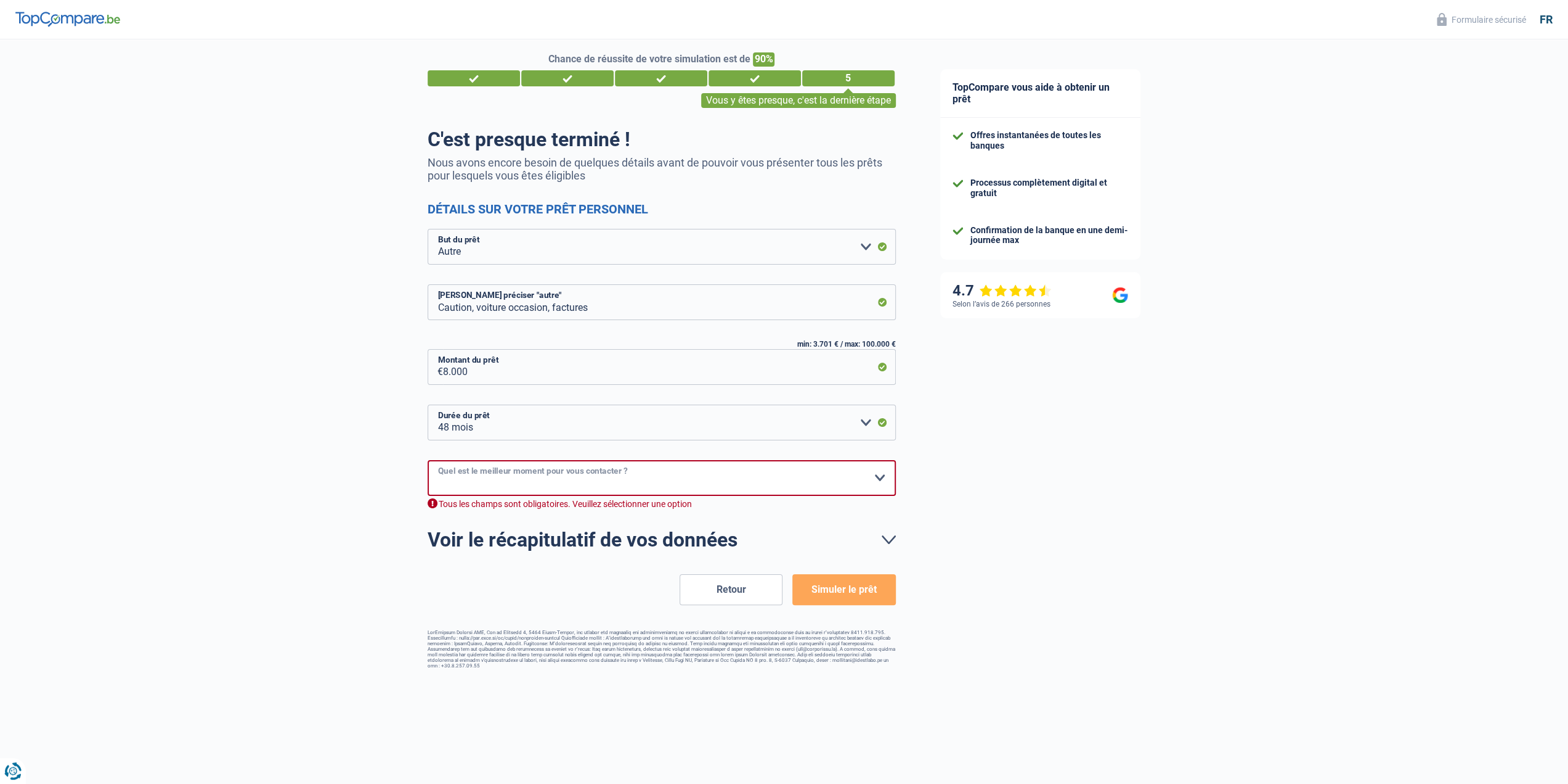
click at [660, 474] on select "10h-12h 12h-14h 14h-16h 16h-18h Veuillez sélectionner une option" at bounding box center [662, 478] width 469 height 36
select select "10-12"
click at [427, 461] on select "10h-12h 12h-14h 14h-16h 16h-18h Veuillez sélectionner une option" at bounding box center [662, 478] width 469 height 36
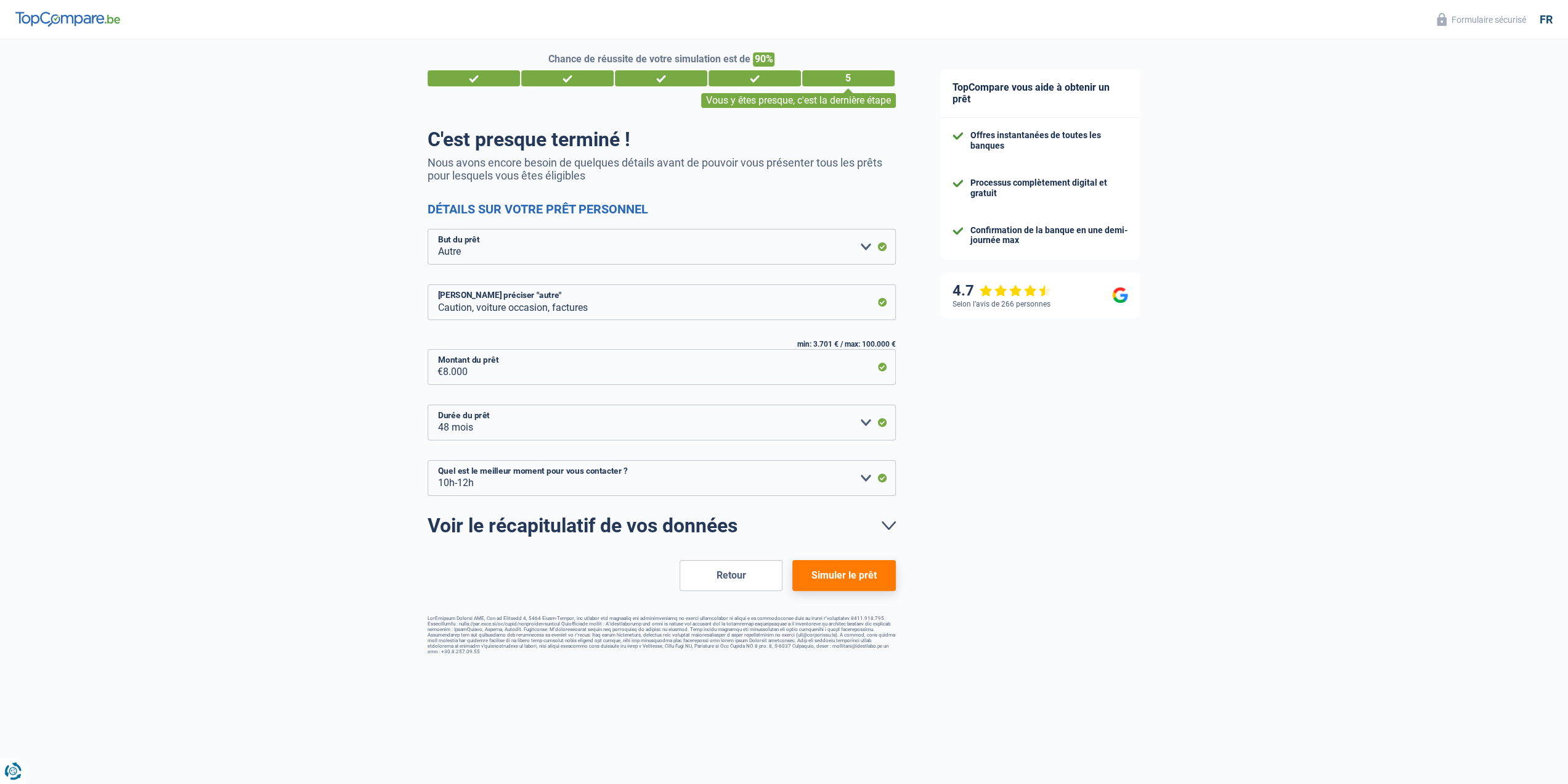
click at [833, 571] on button "Simuler le prêt" at bounding box center [843, 575] width 103 height 31
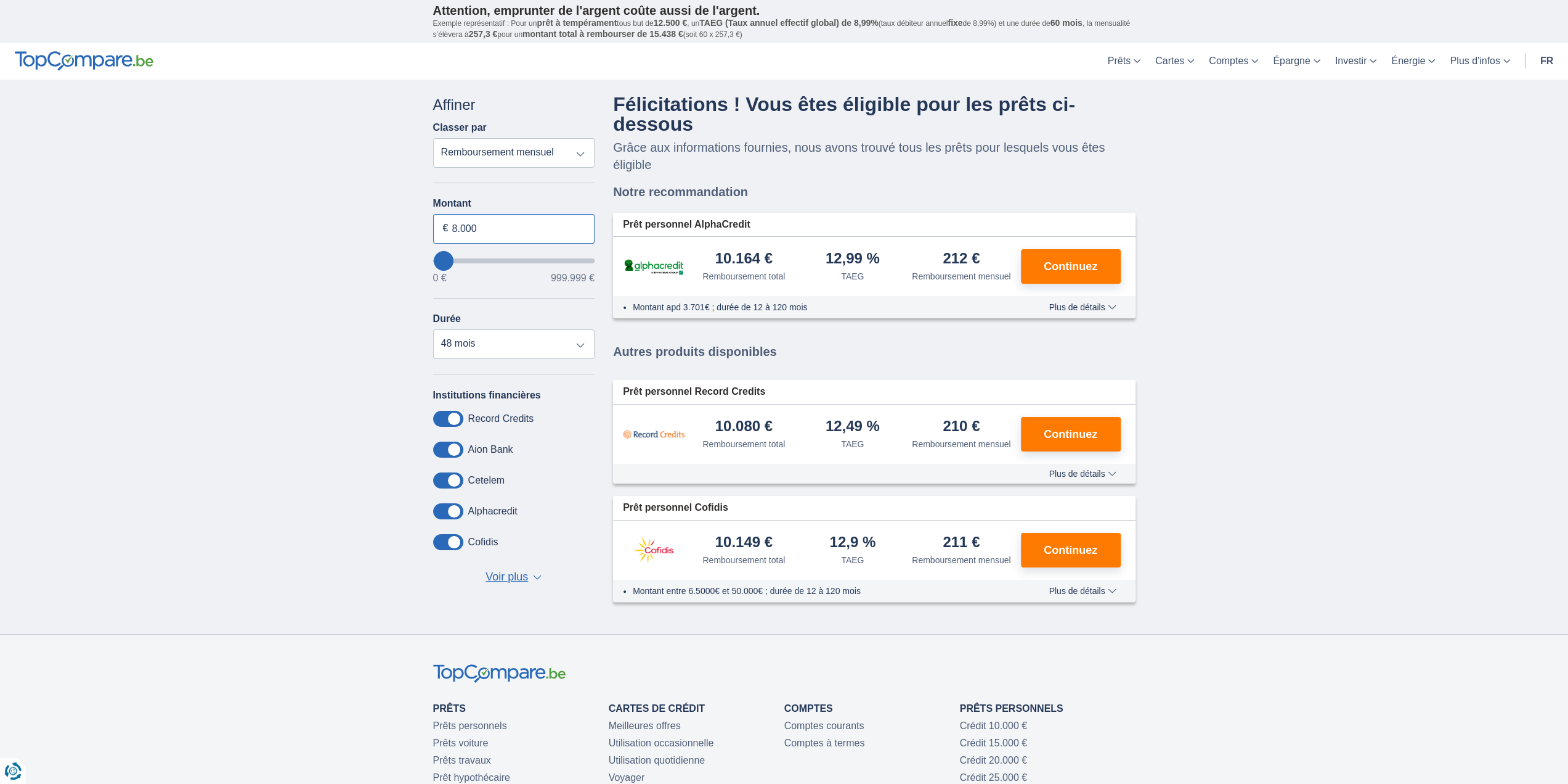
click at [508, 242] on input "8.000" at bounding box center [514, 229] width 162 height 30
click at [472, 229] on input "8.000" at bounding box center [514, 229] width 162 height 30
click at [478, 230] on input "8.000" at bounding box center [514, 229] width 162 height 30
type input "0"
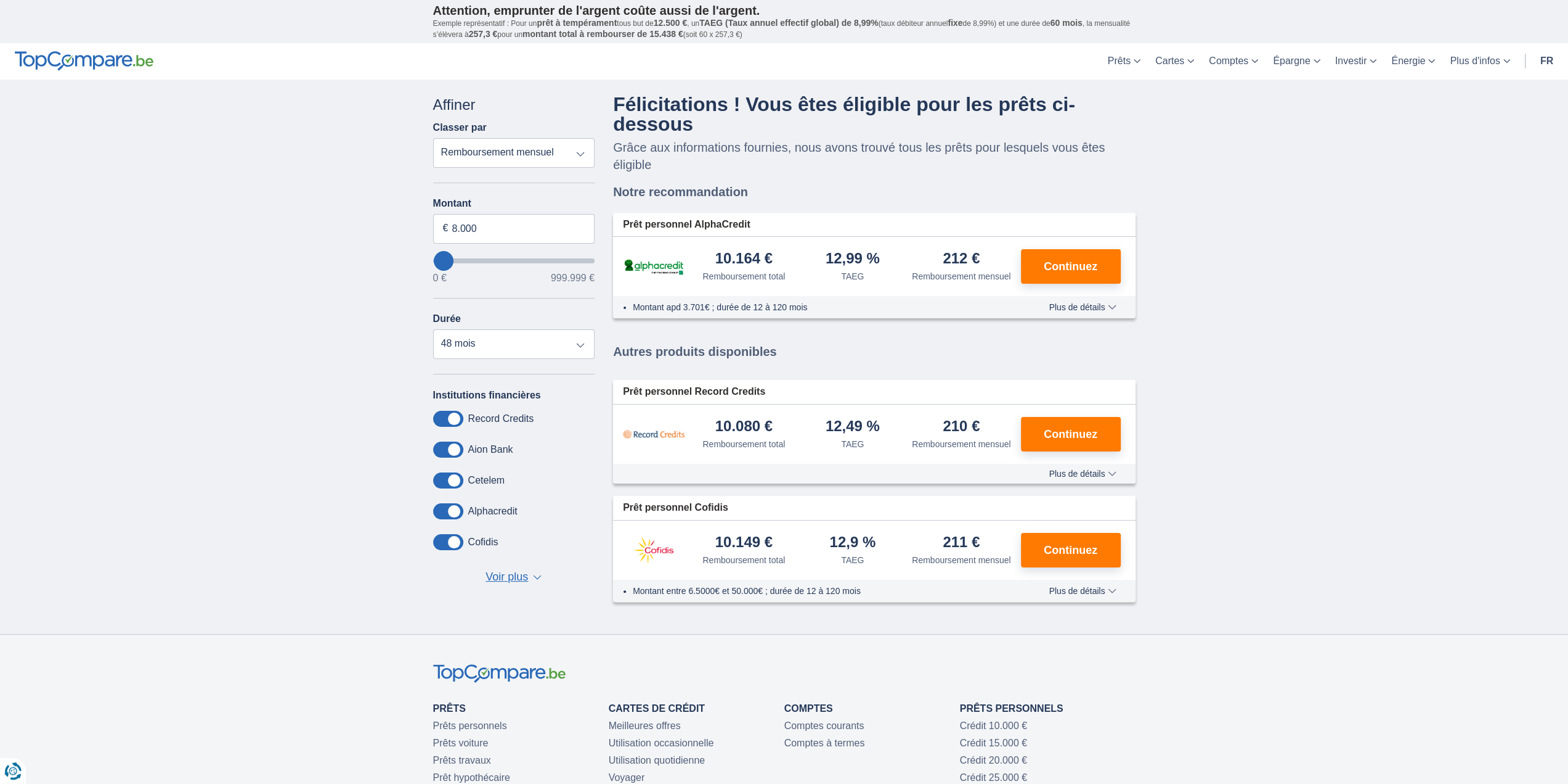
select select "12"
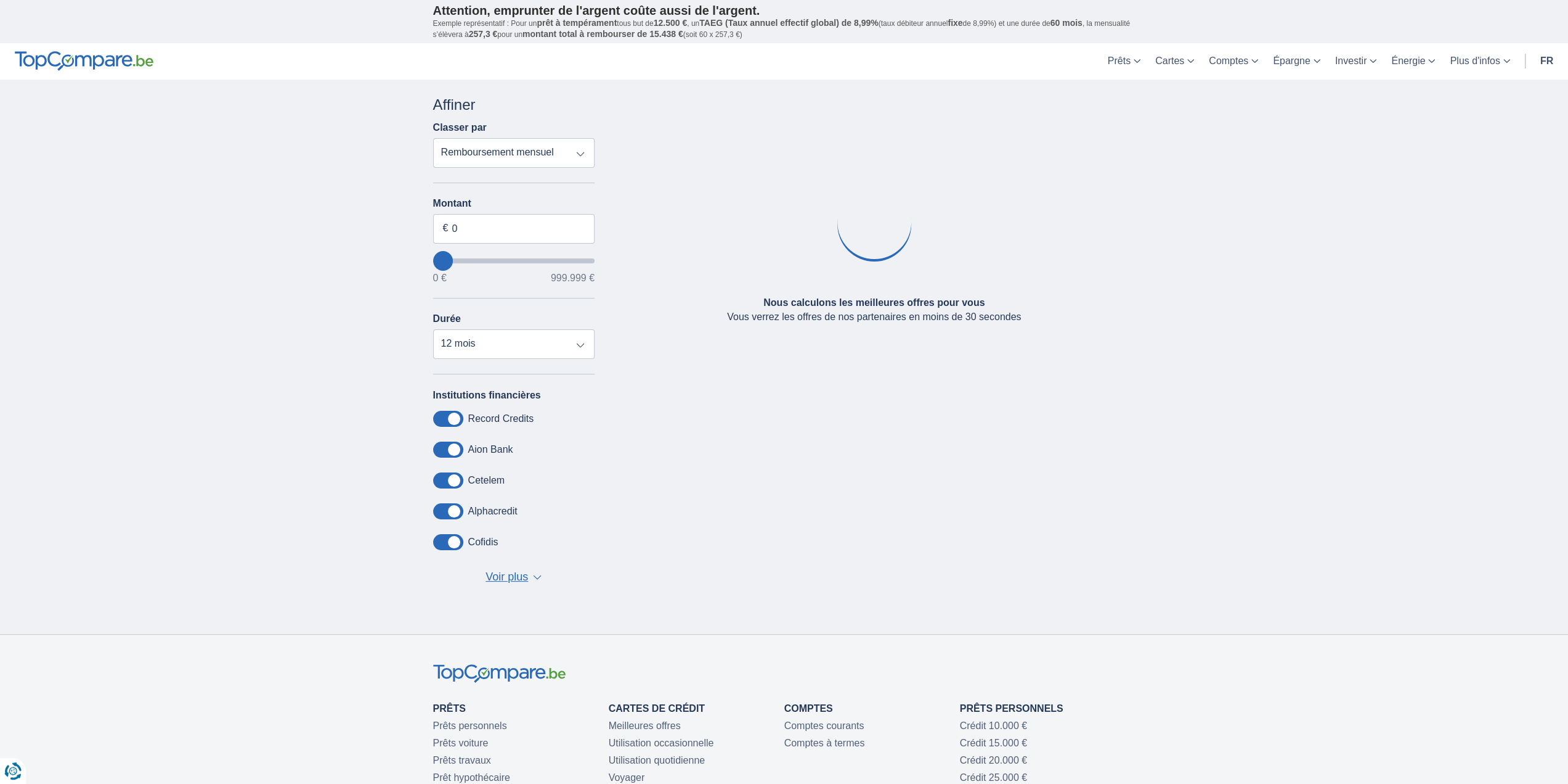
type input "0"
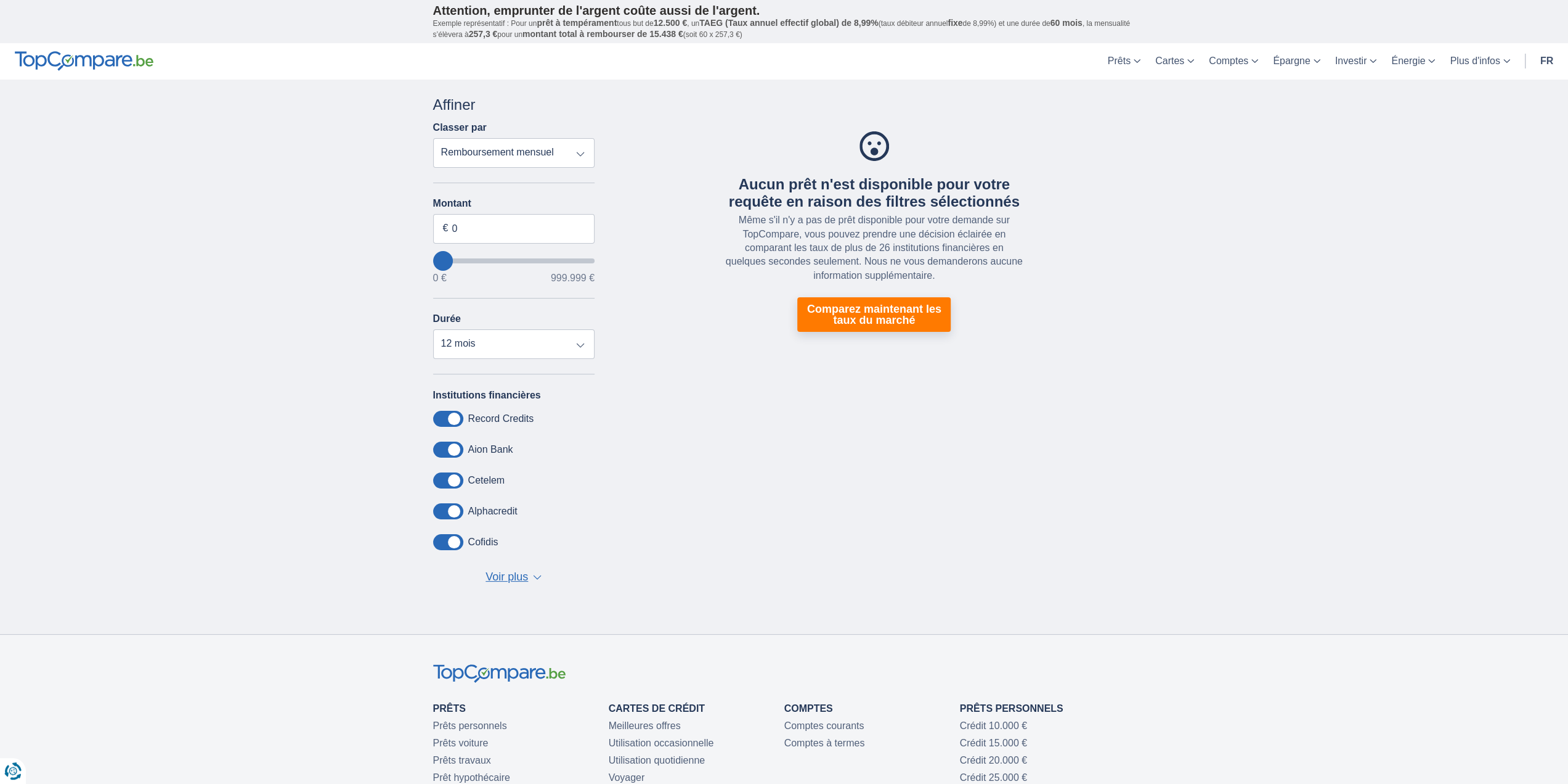
type input "13.000"
type input "36000"
type input "36.000"
select select "120"
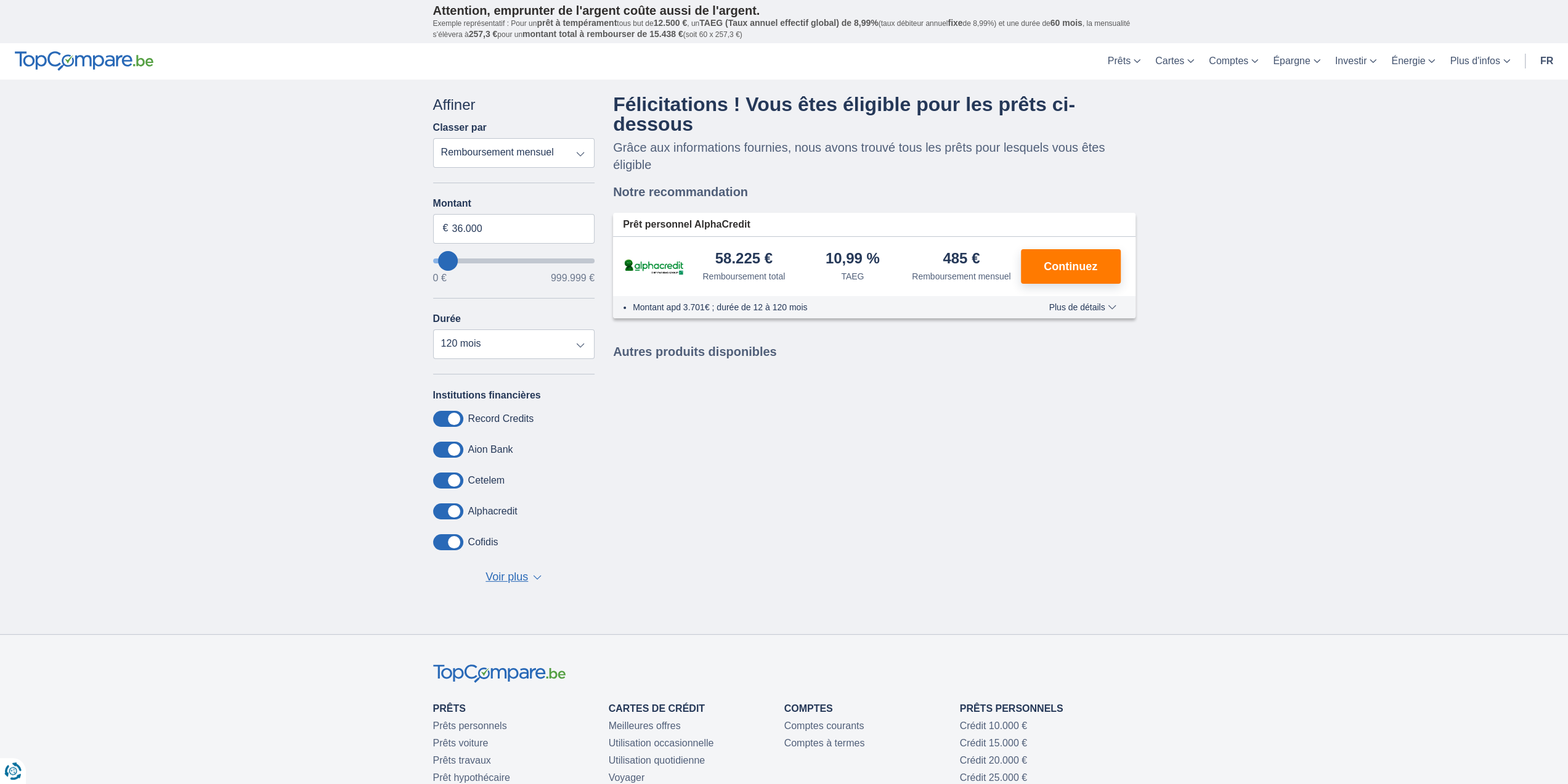
type input "7000"
type input "7.000"
select select "42"
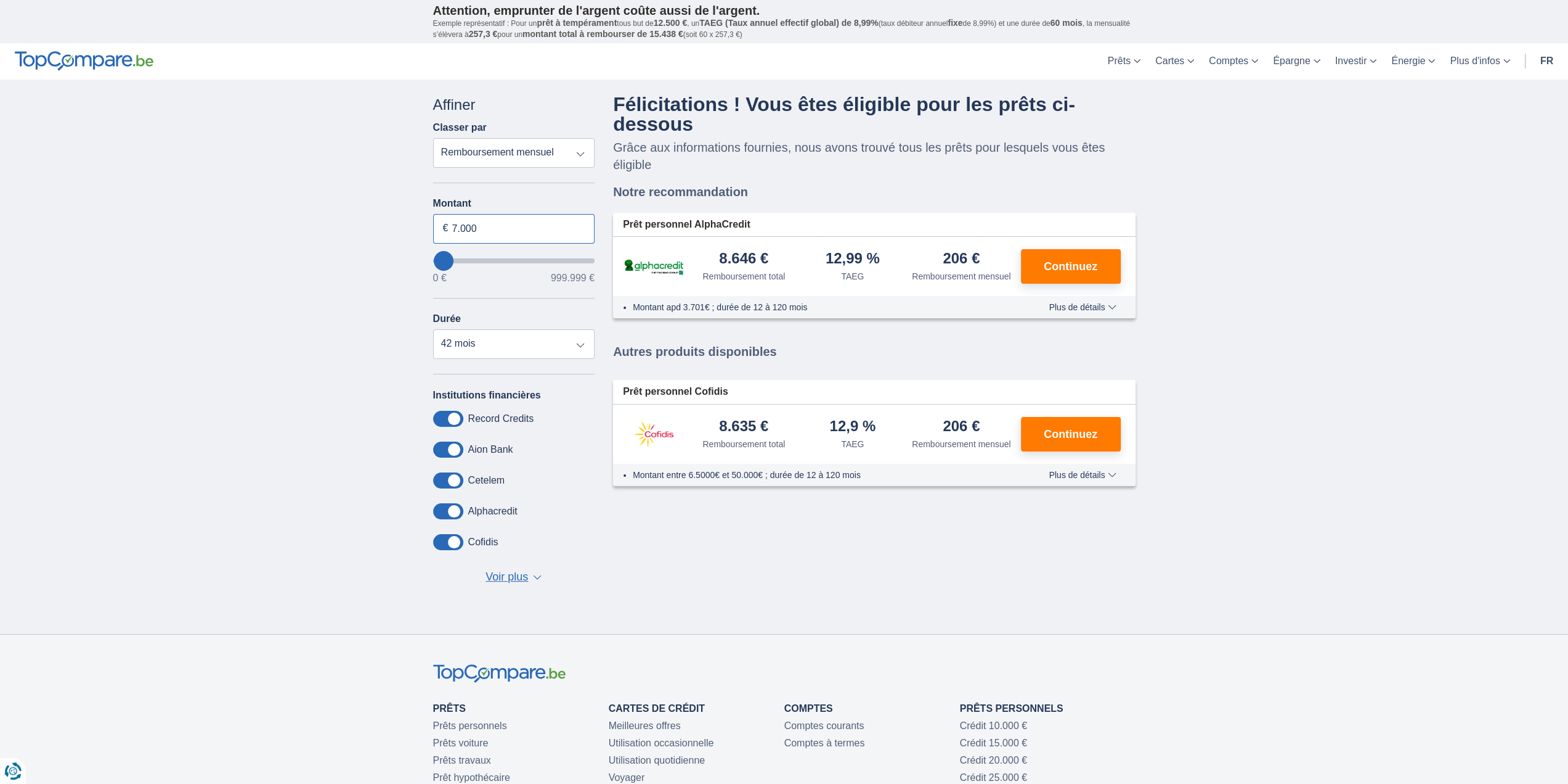
click at [478, 230] on input "7.000" at bounding box center [514, 229] width 162 height 30
type input "7.500"
type input "8000"
click at [393, 246] on div "× widget.non-eligible-application.title widget.non-eligible-application.text no…" at bounding box center [784, 356] width 1568 height 554
click at [587, 356] on select "12 mois 18 mois 24 mois 30 mois 36 mois 42 mois" at bounding box center [514, 344] width 162 height 30
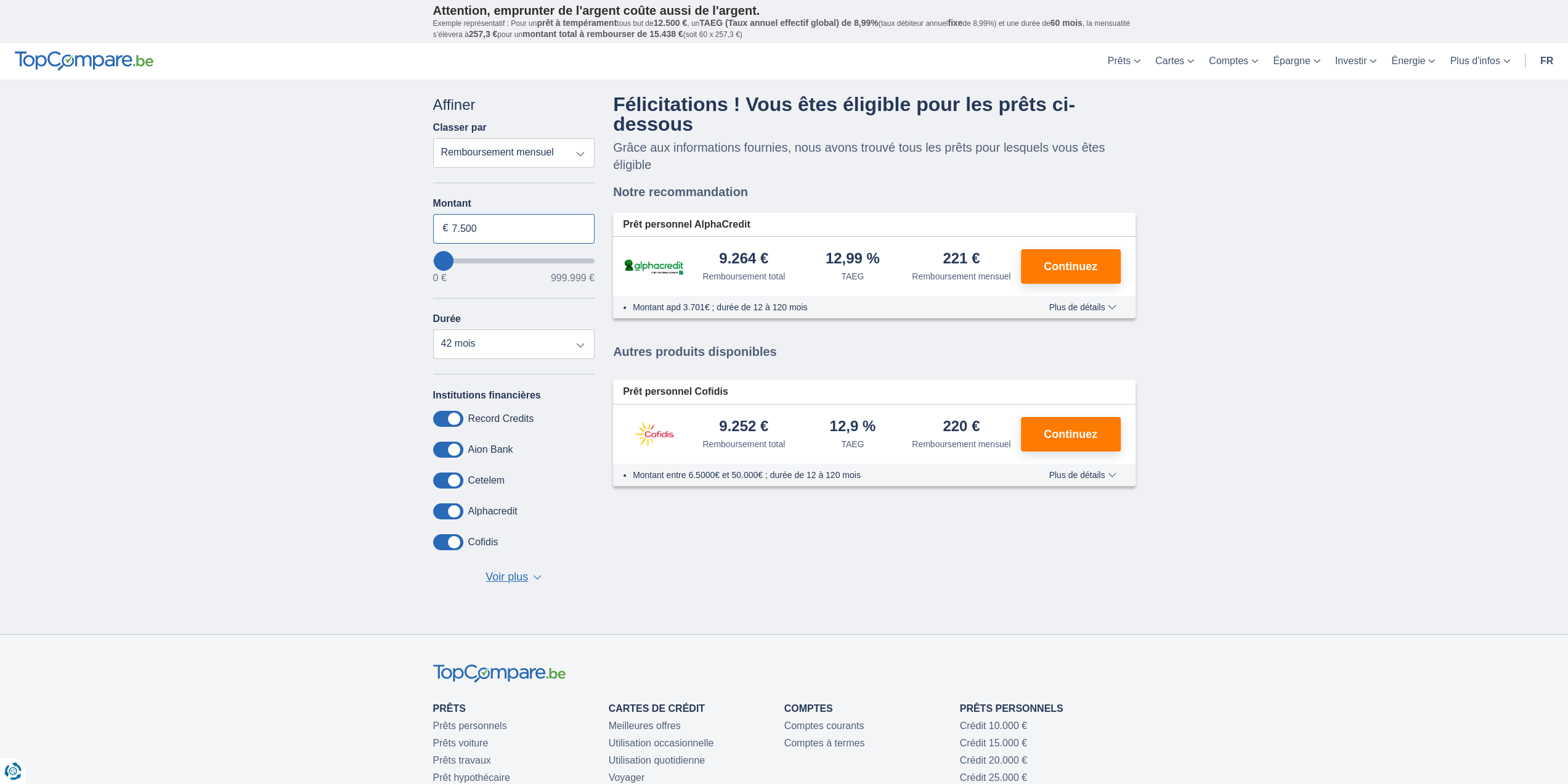
drag, startPoint x: 476, startPoint y: 228, endPoint x: 450, endPoint y: 233, distance: 26.5
click at [450, 233] on input "7.500" at bounding box center [514, 229] width 162 height 30
type input "8.000"
select select "48"
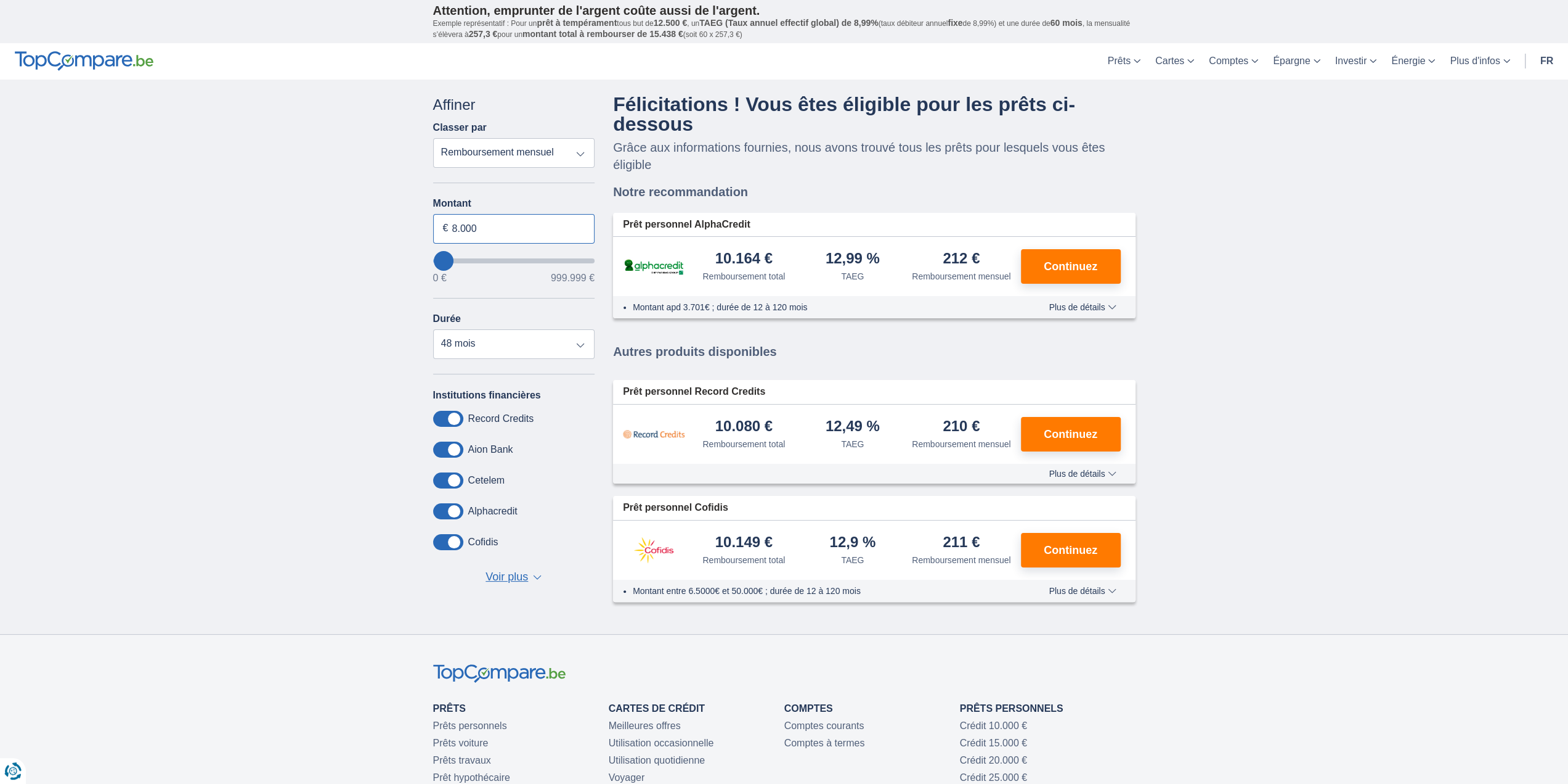
drag, startPoint x: 482, startPoint y: 233, endPoint x: 445, endPoint y: 234, distance: 37.0
click at [445, 234] on div "8.000 €" at bounding box center [514, 229] width 162 height 30
type input "10.000"
type input "10000"
click at [283, 303] on div "× widget.non-eligible-application.title widget.non-eligible-application.text no…" at bounding box center [784, 356] width 1568 height 554
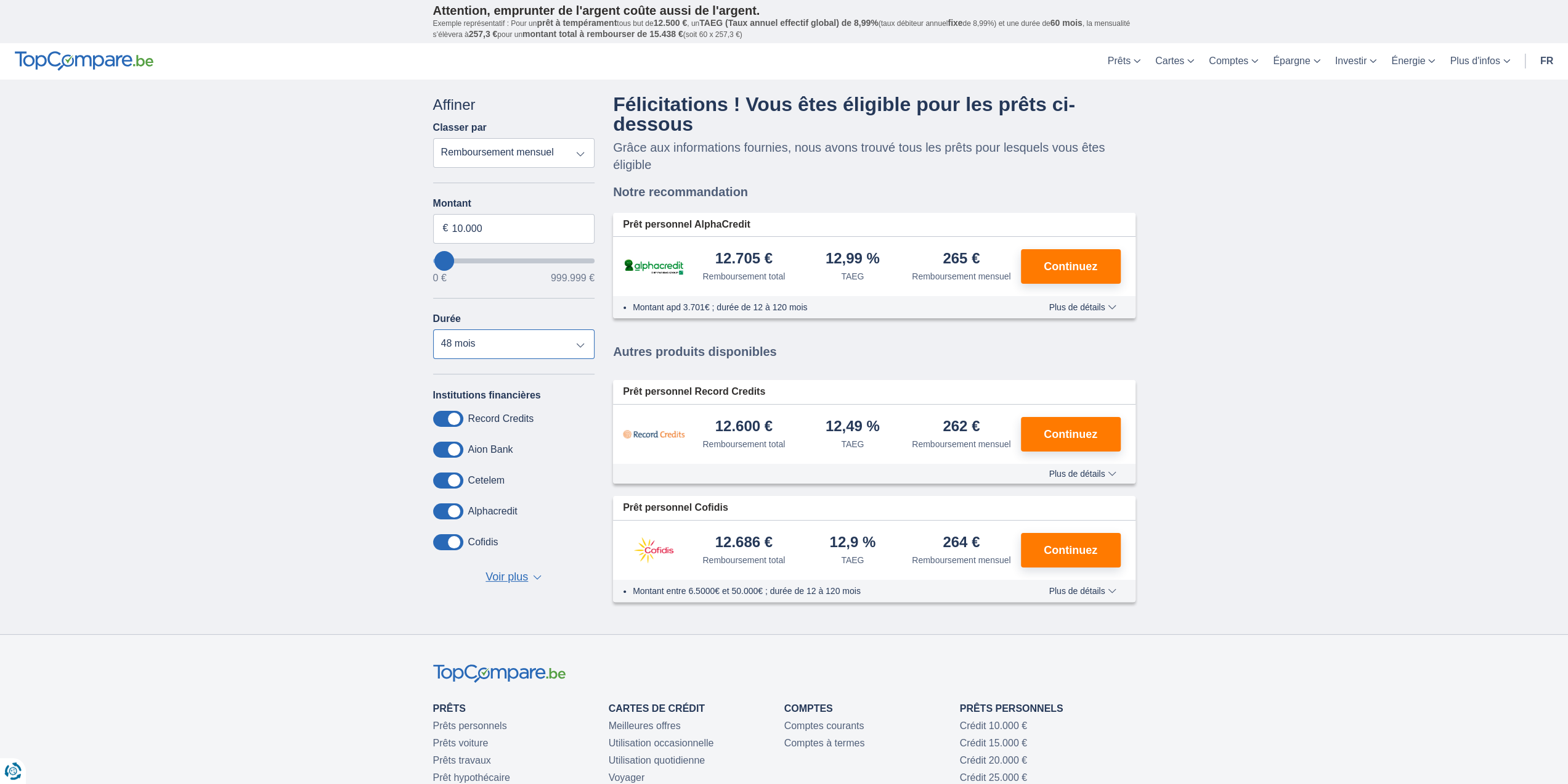
click at [454, 334] on select "12 mois 18 mois 24 mois 30 mois 36 mois 42 mois 48 mois" at bounding box center [514, 344] width 162 height 30
click at [351, 322] on div "× widget.non-eligible-application.title widget.non-eligible-application.text no…" at bounding box center [784, 356] width 1568 height 554
